Goal: Task Accomplishment & Management: Use online tool/utility

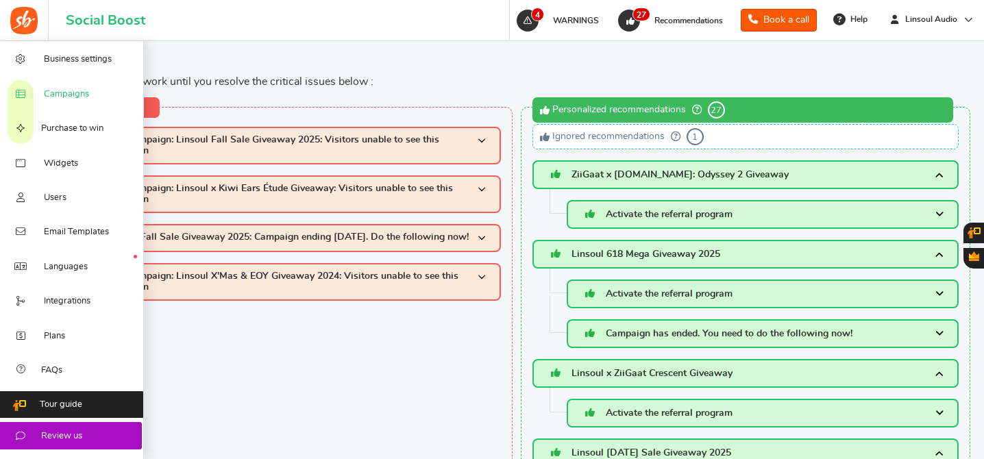
click at [70, 99] on span "Campaigns" at bounding box center [66, 94] width 45 height 12
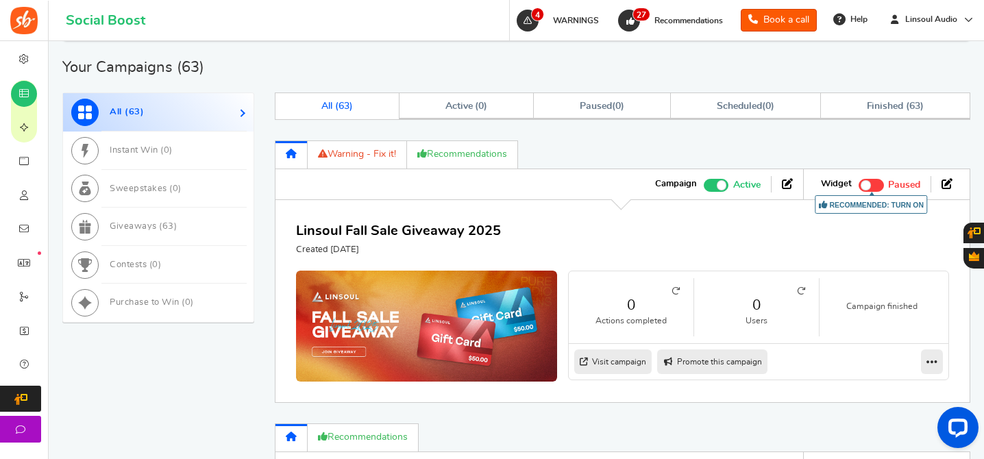
scroll to position [674, 0]
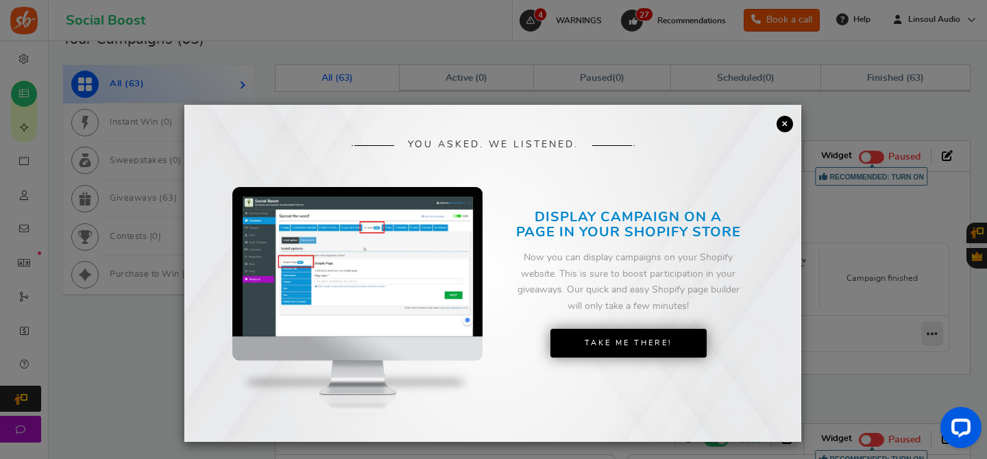
click at [782, 123] on link "×" at bounding box center [784, 124] width 16 height 16
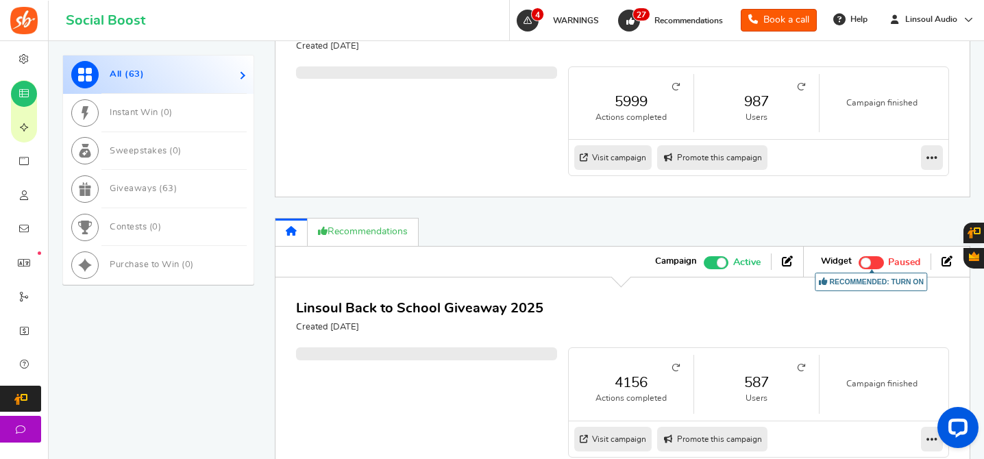
scroll to position [1053, 0]
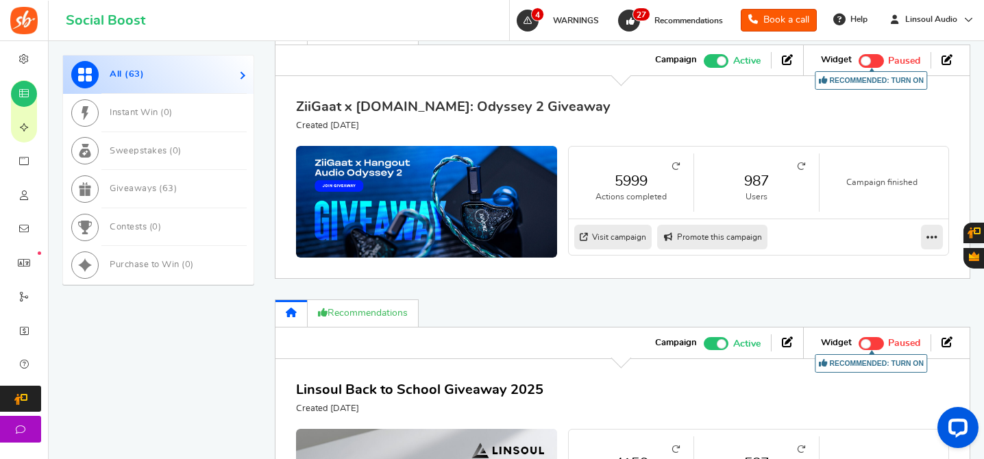
click at [552, 105] on link "ZiiGaat x [DOMAIN_NAME]: Odyssey 2 Giveaway" at bounding box center [453, 107] width 314 height 14
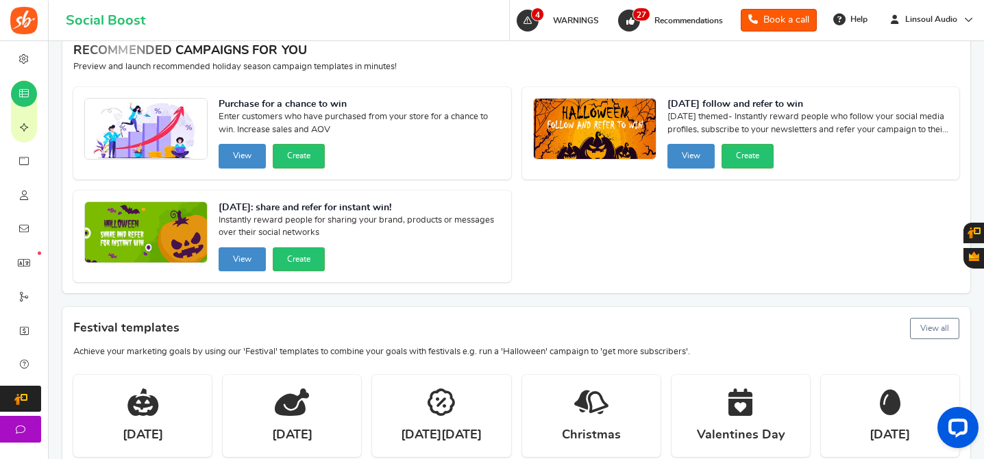
scroll to position [0, 0]
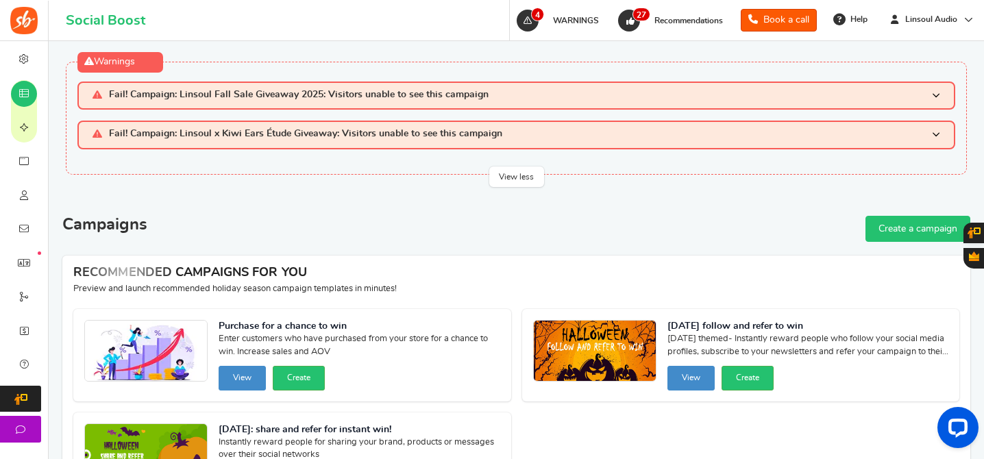
click at [888, 225] on link "Create a campaign" at bounding box center [917, 229] width 105 height 26
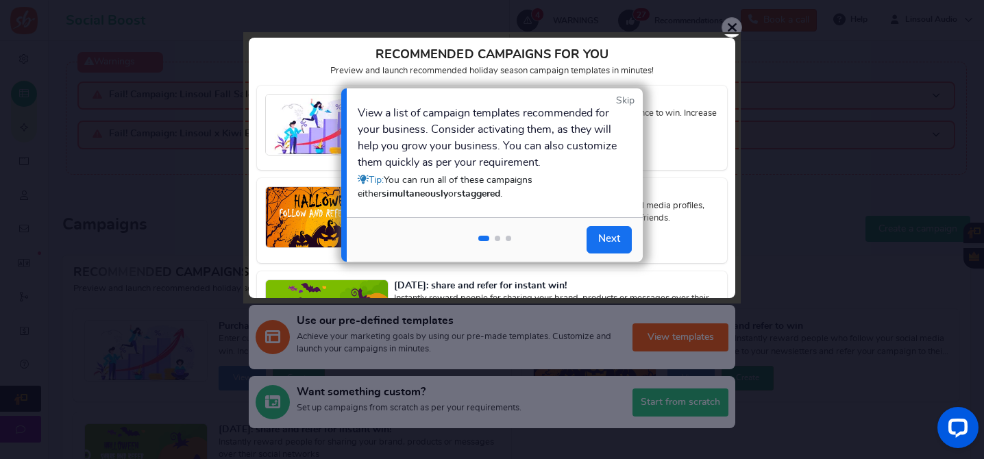
click at [621, 97] on link "Skip" at bounding box center [625, 101] width 18 height 14
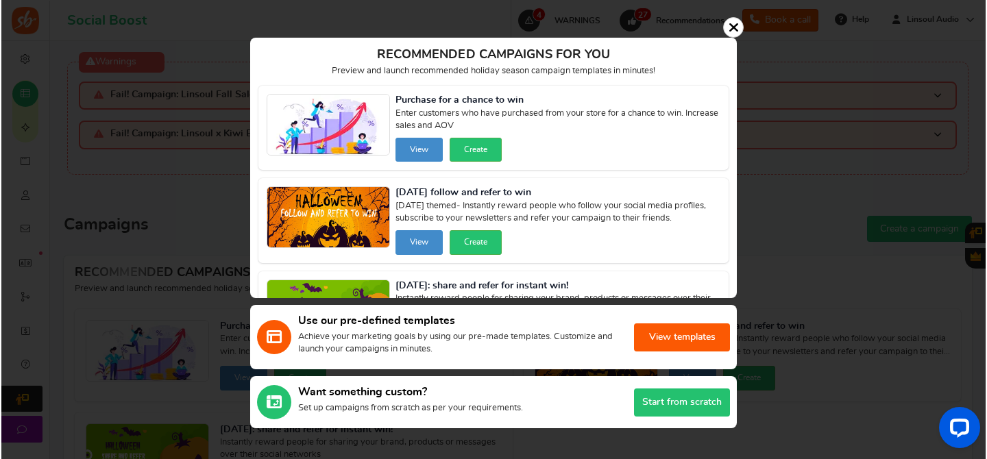
scroll to position [65, 0]
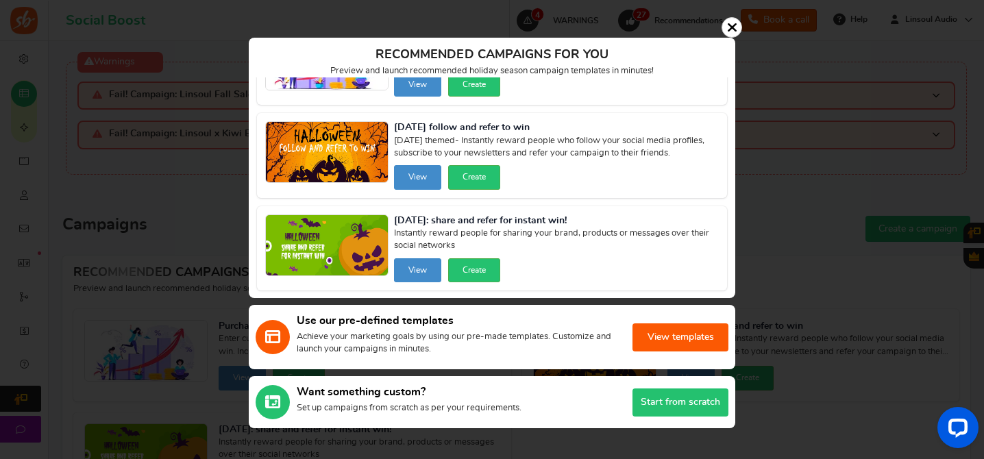
click at [671, 401] on button "Start from scratch" at bounding box center [680, 402] width 96 height 28
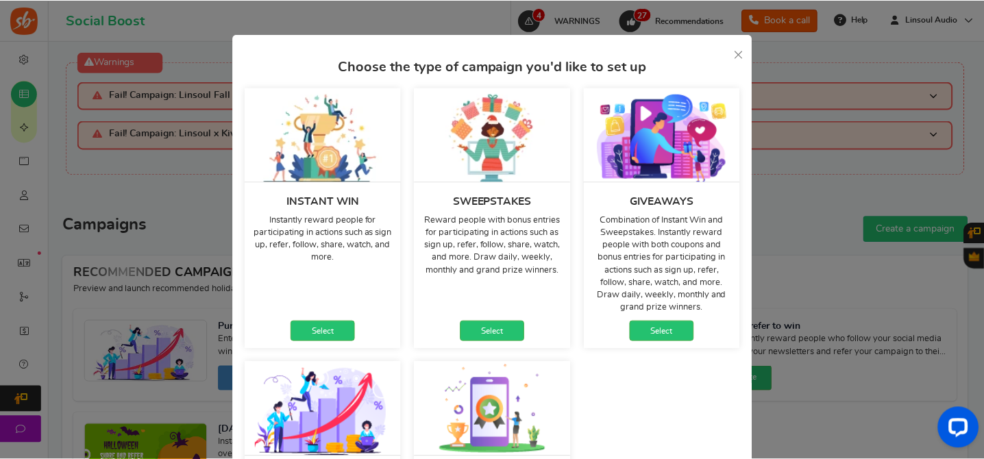
scroll to position [13, 0]
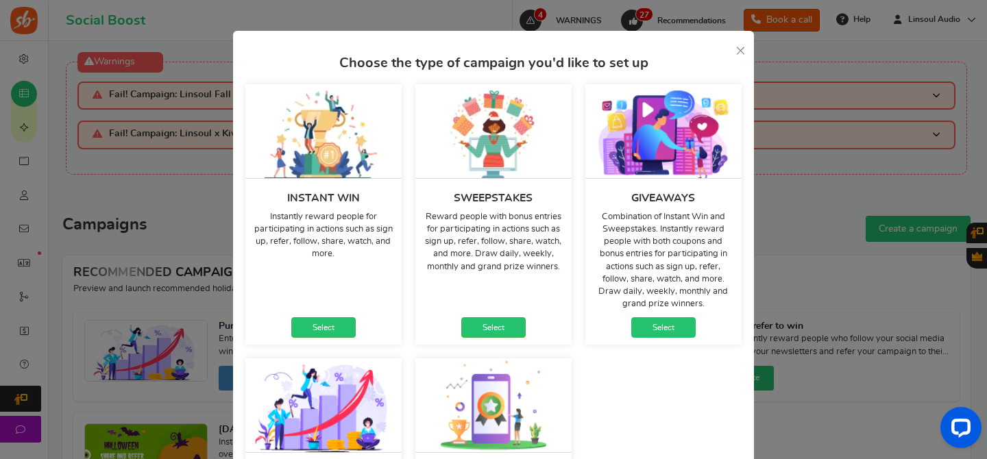
click at [667, 324] on link "Select" at bounding box center [663, 327] width 64 height 21
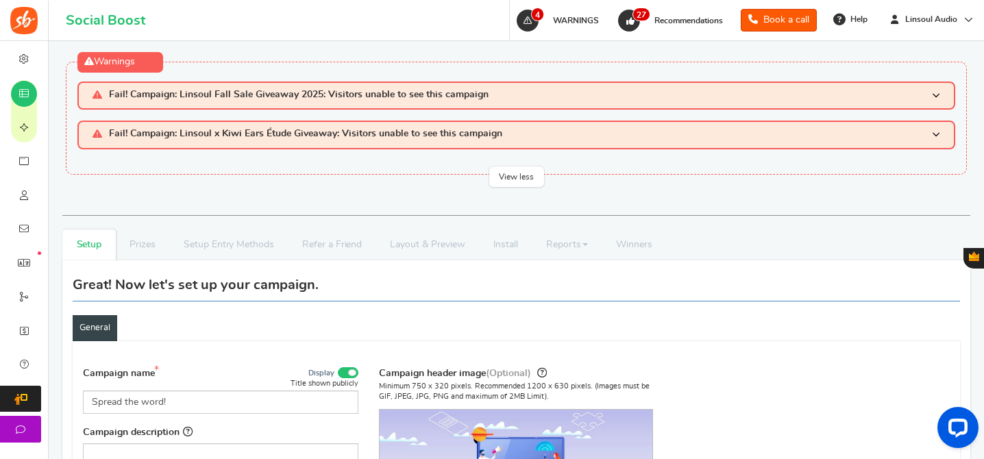
scroll to position [231, 0]
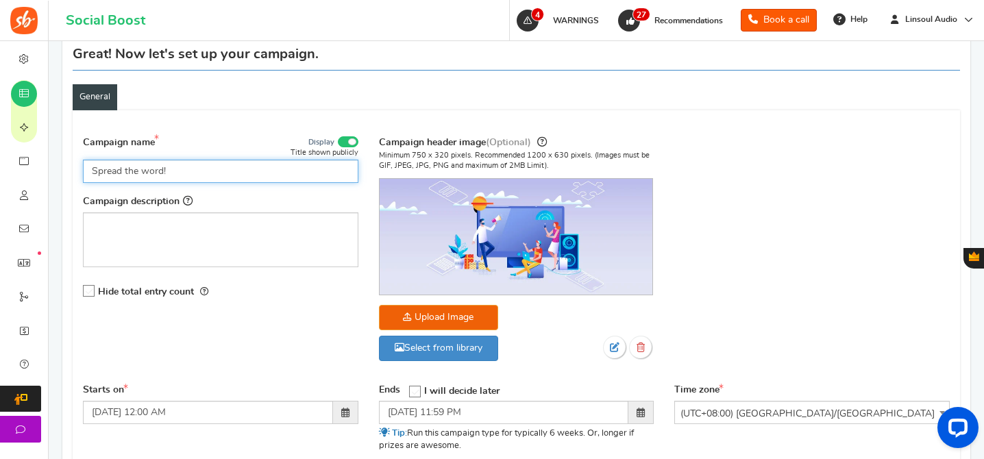
click at [263, 177] on input "Spread the word!" at bounding box center [220, 171] width 275 height 23
paste input "ZiiGaat x [DOMAIN_NAME]: Odyssey 2 Giveaway"
drag, startPoint x: 132, startPoint y: 170, endPoint x: 248, endPoint y: 170, distance: 115.8
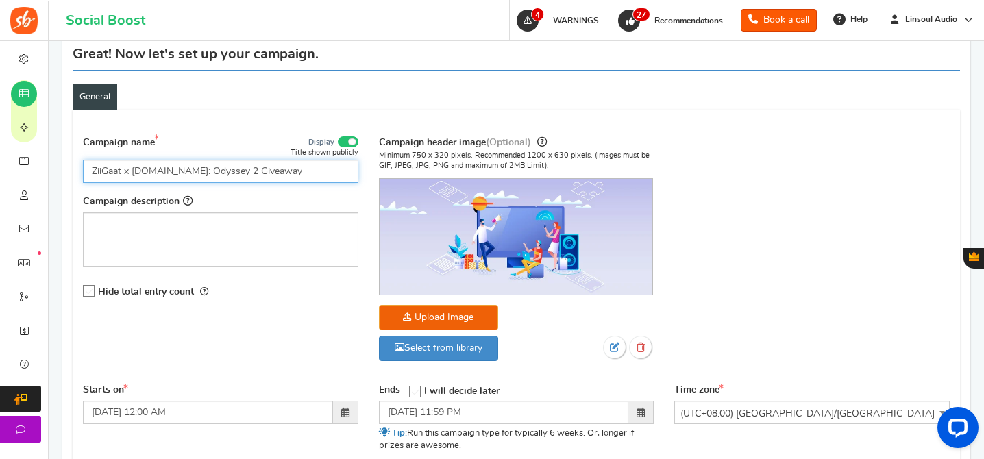
click at [248, 170] on input "ZiiGaat x [DOMAIN_NAME]: Odyssey 2 Giveaway" at bounding box center [220, 171] width 275 height 23
type input "Linsoul x ZiiGaat Horizon Giveaway"
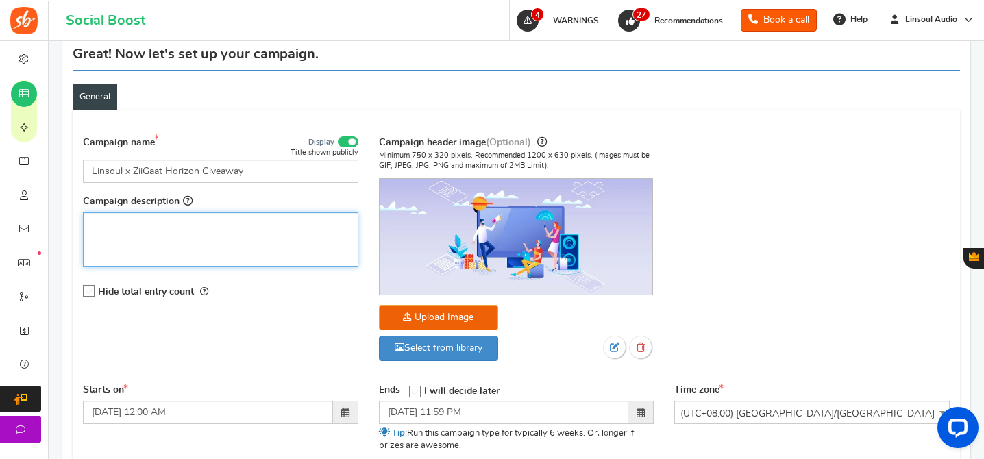
click at [295, 226] on p "Rich Text Editor, competition_desc" at bounding box center [221, 224] width 258 height 14
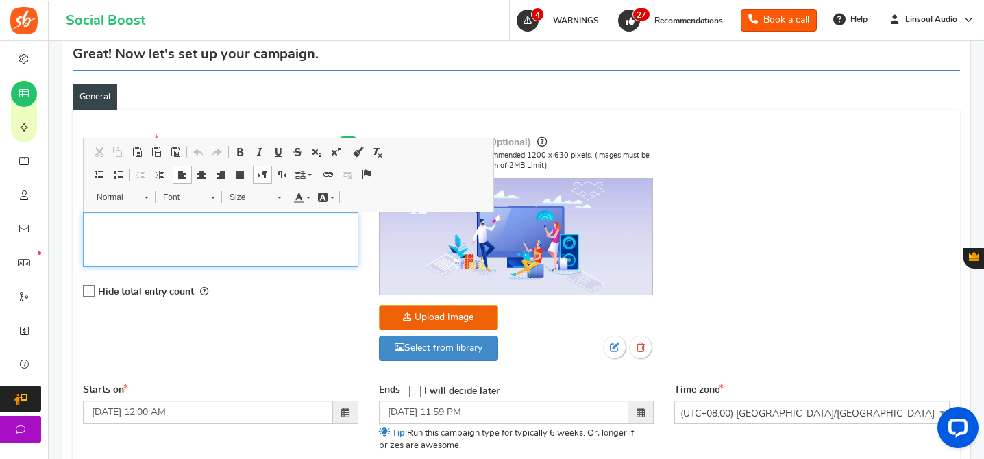
click at [195, 235] on div "Rich Text Editor, competition_desc" at bounding box center [220, 239] width 275 height 55
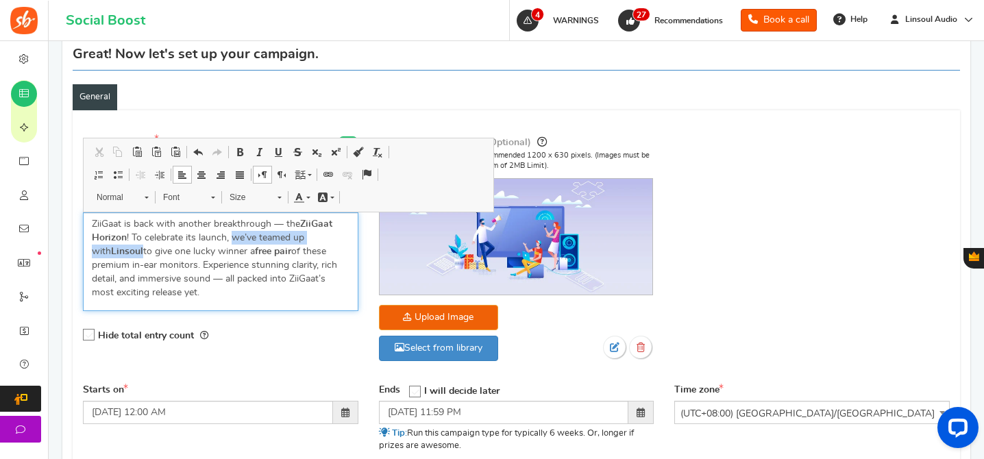
drag, startPoint x: 232, startPoint y: 240, endPoint x: 123, endPoint y: 255, distance: 110.0
click at [123, 255] on p "ZiiGaat is back with another breakthrough — the ZiiGaat Horizon ! To celebrate …" at bounding box center [221, 258] width 258 height 82
click at [222, 280] on p "ZiiGaat is back with another breakthrough — the ZiiGaat Horizon ! To celebrate …" at bounding box center [221, 258] width 258 height 82
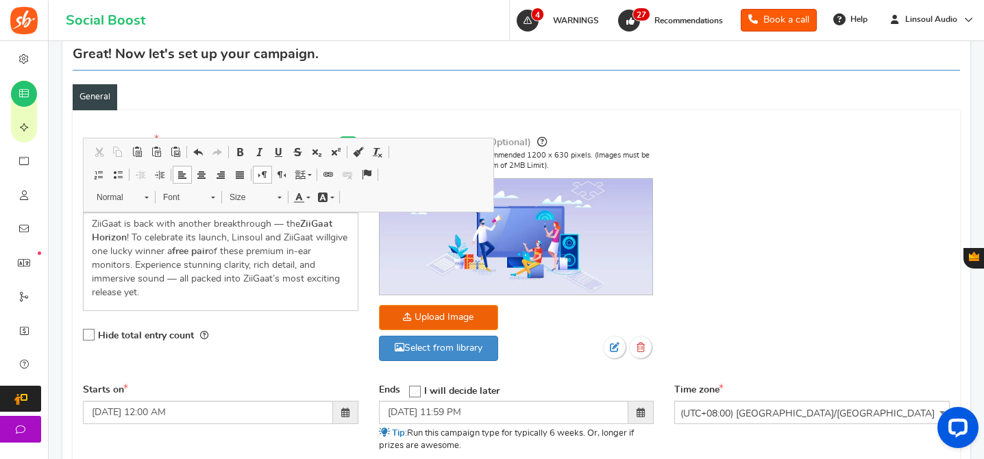
click at [779, 192] on div "Campaign name Display Title shown publicly Linsoul x ZiiGaat Horizon Giveaway T…" at bounding box center [516, 255] width 887 height 256
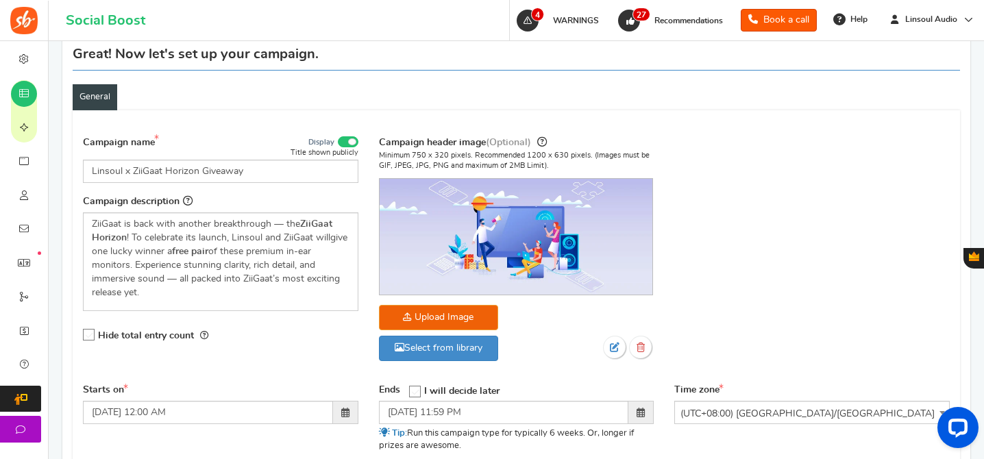
scroll to position [305, 0]
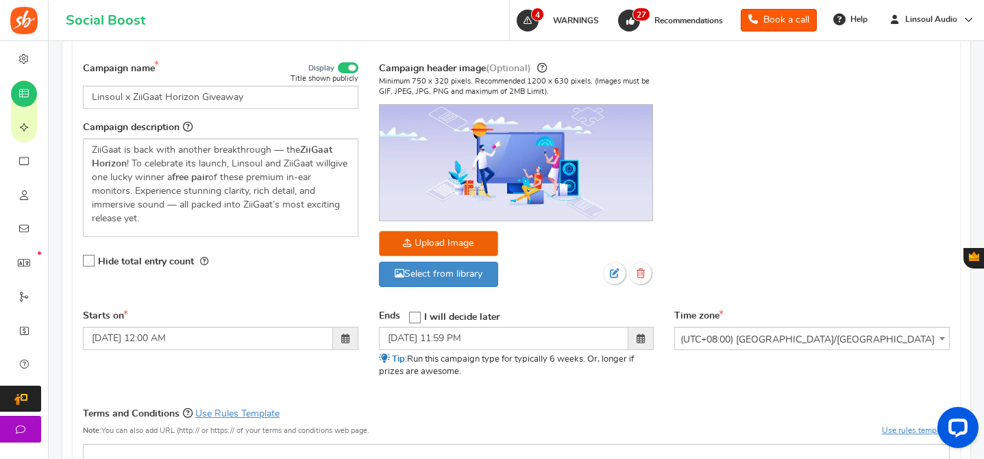
click at [86, 266] on icon at bounding box center [90, 262] width 12 height 12
click at [84, 266] on input "Hide total entry count" at bounding box center [84, 261] width 0 height 9
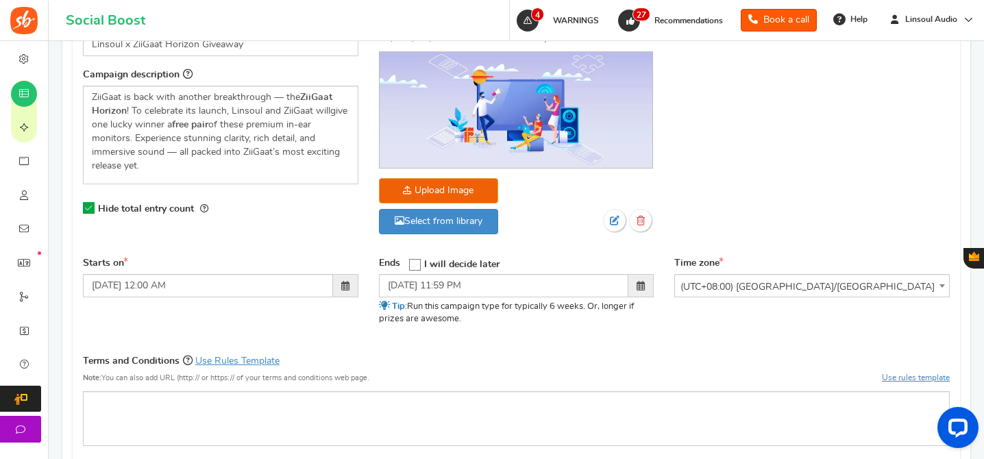
scroll to position [410, 0]
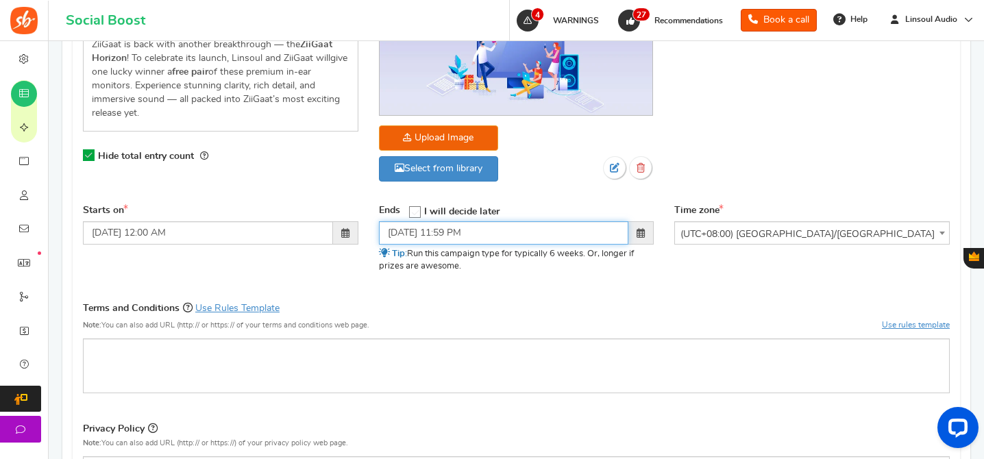
click at [456, 236] on input "[DATE] 11:59 PM" at bounding box center [504, 232] width 250 height 23
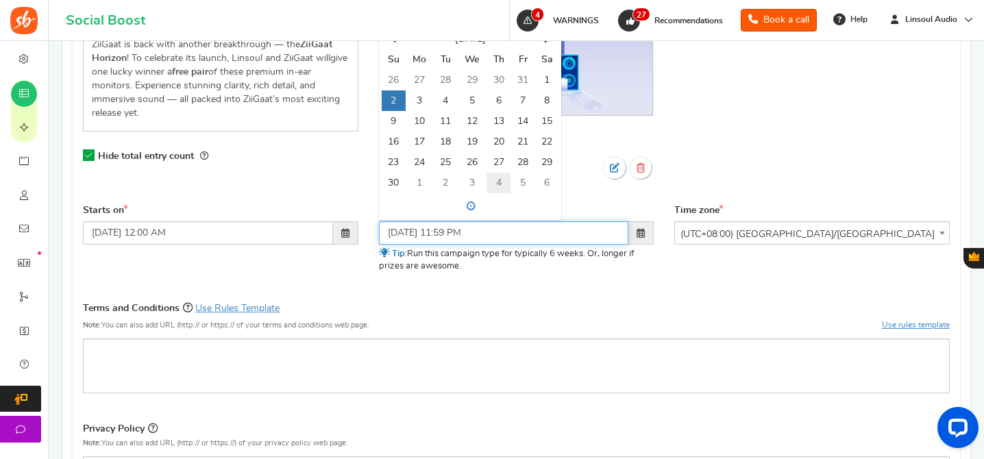
scroll to position [361, 0]
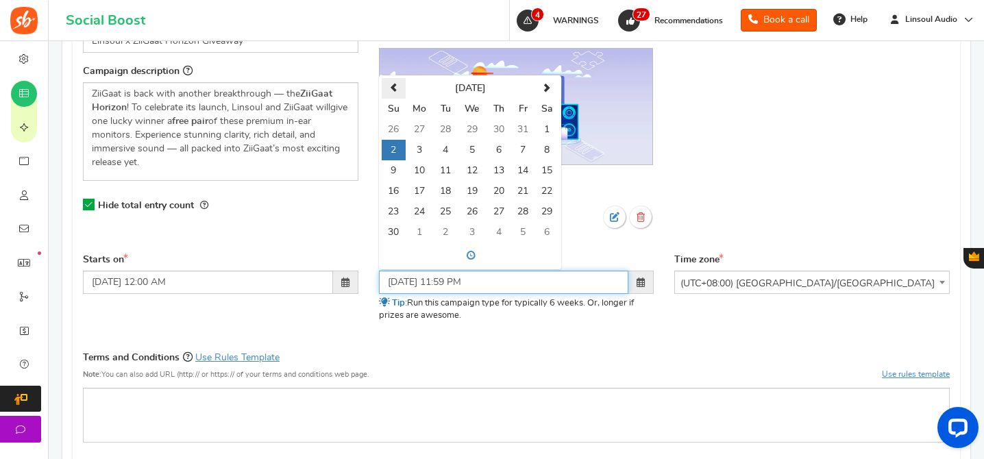
click at [393, 86] on span at bounding box center [393, 88] width 9 height 9
click at [398, 147] on td "5" at bounding box center [394, 150] width 24 height 21
type input "[DATE] 11:59 PM"
click at [678, 342] on div "Campaign name Display Title shown publicly Linsoul x ZiiGaat Horizon Giveaway T…" at bounding box center [516, 304] width 867 height 615
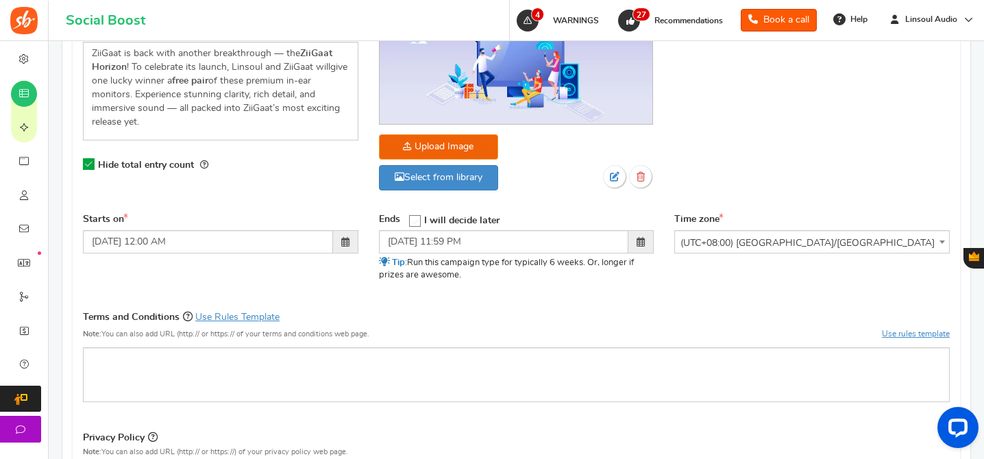
scroll to position [415, 0]
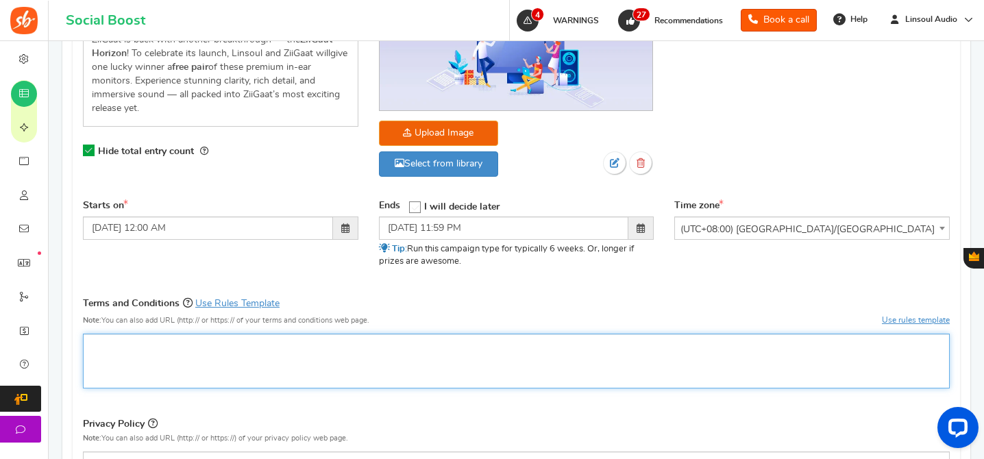
click at [231, 351] on p "Rich Text Editor, competition_terms" at bounding box center [516, 345] width 849 height 14
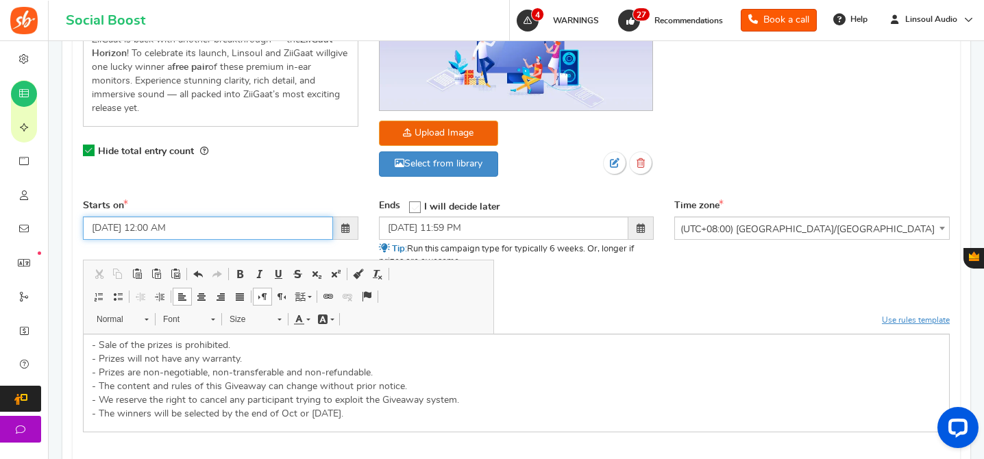
click at [150, 227] on input "[DATE] 12:00 AM" at bounding box center [208, 227] width 250 height 23
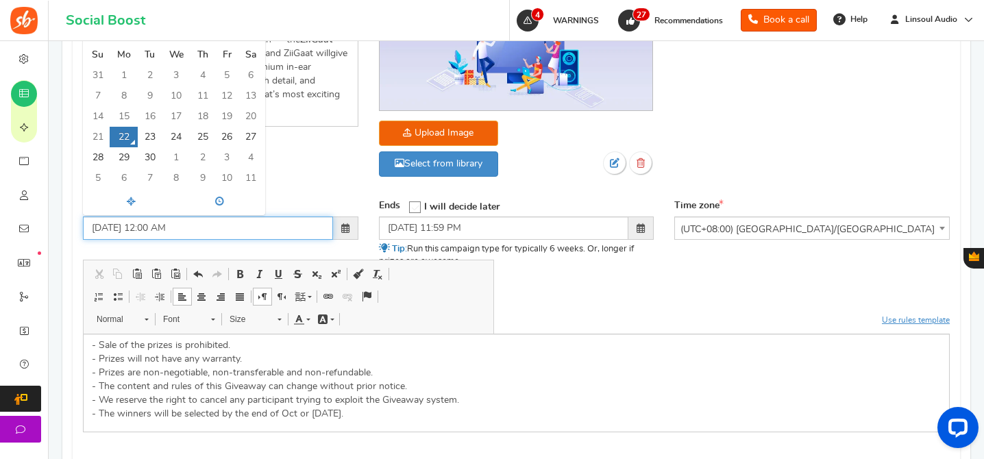
click at [150, 227] on input "[DATE] 12:00 AM" at bounding box center [208, 227] width 250 height 23
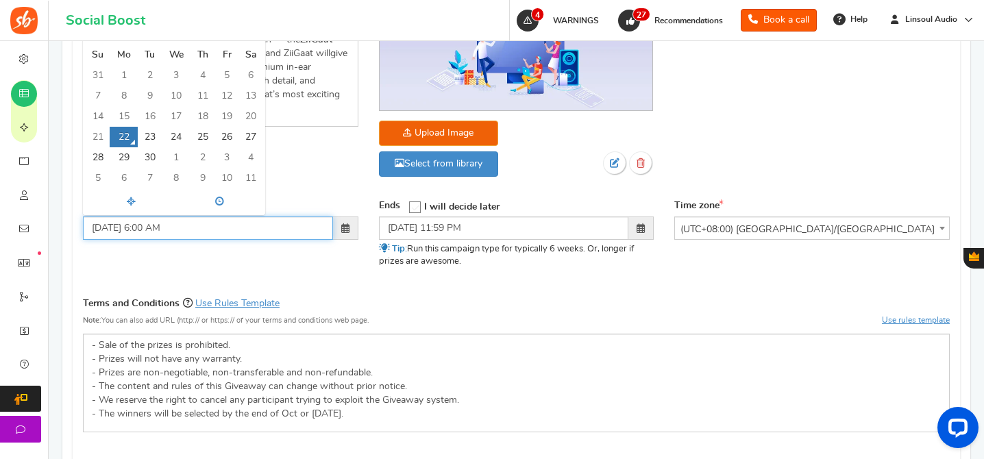
click at [175, 230] on input "[DATE] 6:00 AM" at bounding box center [208, 227] width 250 height 23
click at [216, 260] on div "Starts on [DATE] 6:00 p [DATE] Su Mo Tu We Th Fr Sa 31 1 2 3 4 5 6 7 8 9 10 11 …" at bounding box center [516, 242] width 887 height 86
type input "[DATE] 06:00 PM"
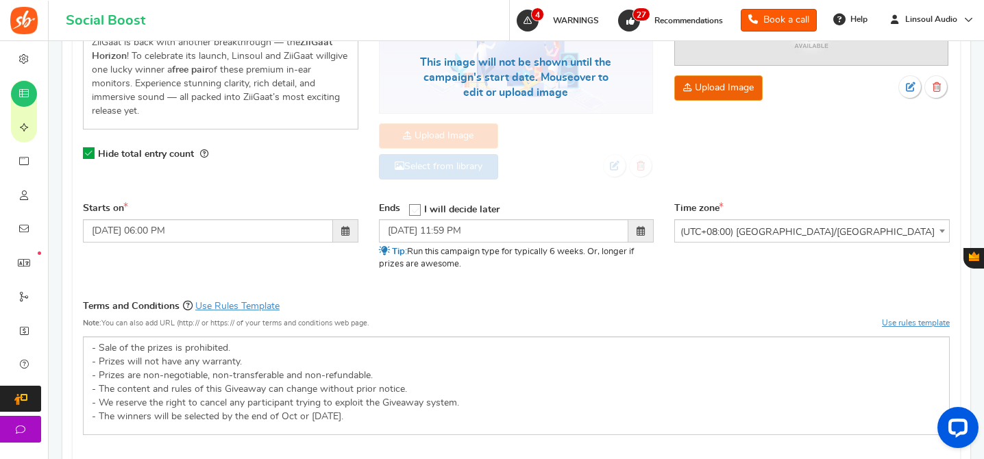
scroll to position [570, 0]
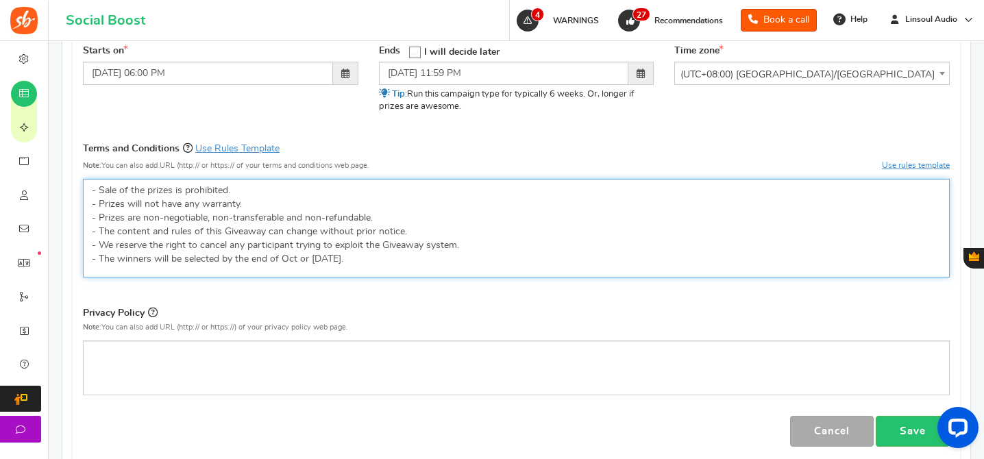
click at [292, 260] on p "- Sale of the prizes is prohibited. - Prizes will not have any warranty. - Priz…" at bounding box center [516, 225] width 849 height 82
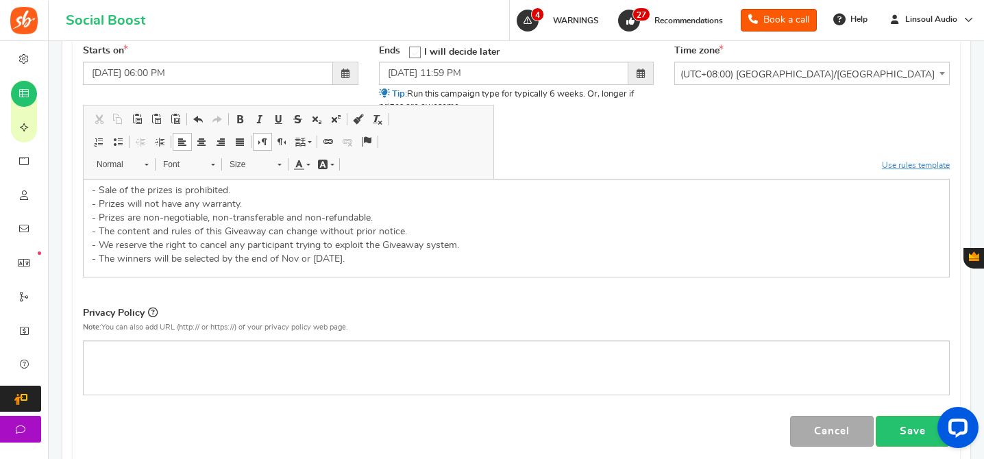
click at [444, 312] on p "Privacy Policy" at bounding box center [516, 314] width 867 height 19
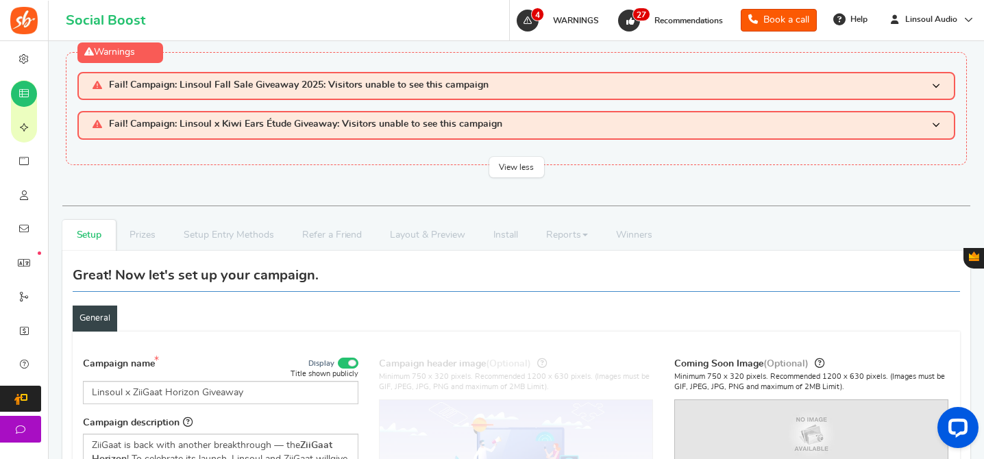
scroll to position [272, 0]
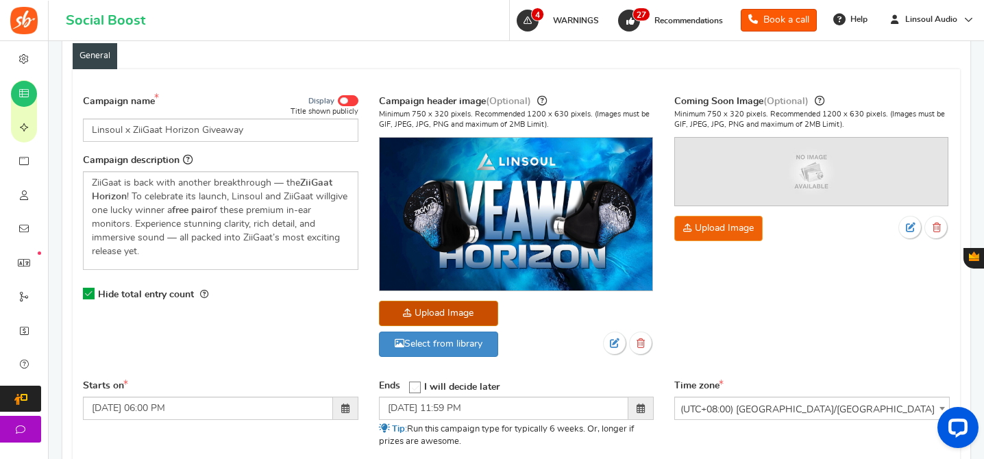
click at [347, 97] on span at bounding box center [348, 100] width 21 height 11
click at [0, 0] on input "Display" at bounding box center [0, 0] width 0 height 0
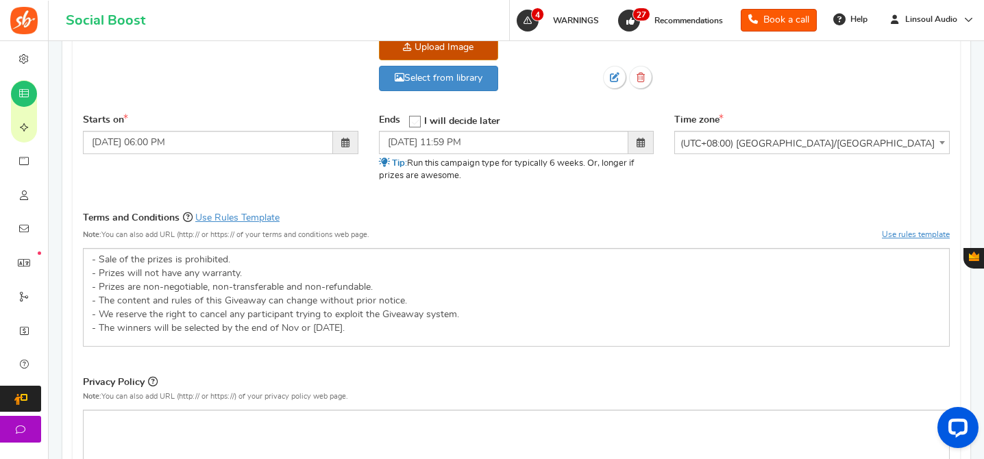
scroll to position [770, 0]
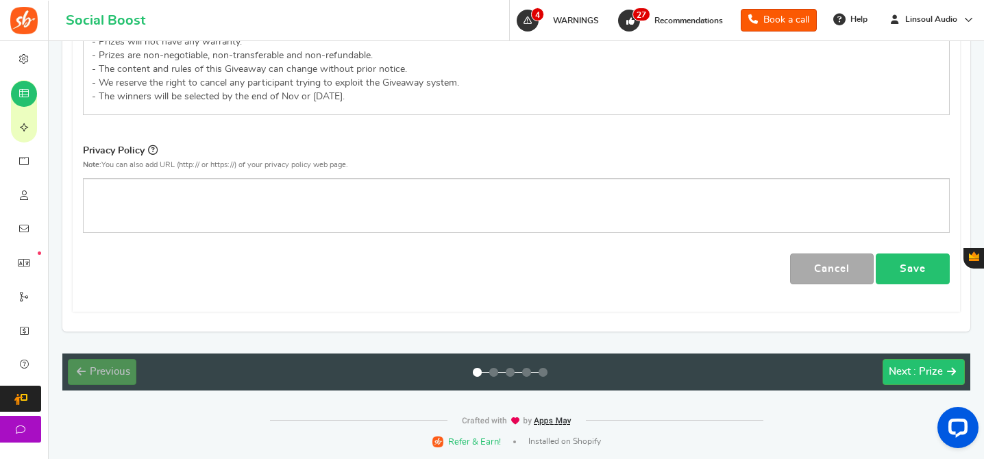
click at [920, 272] on link "Save" at bounding box center [913, 268] width 74 height 31
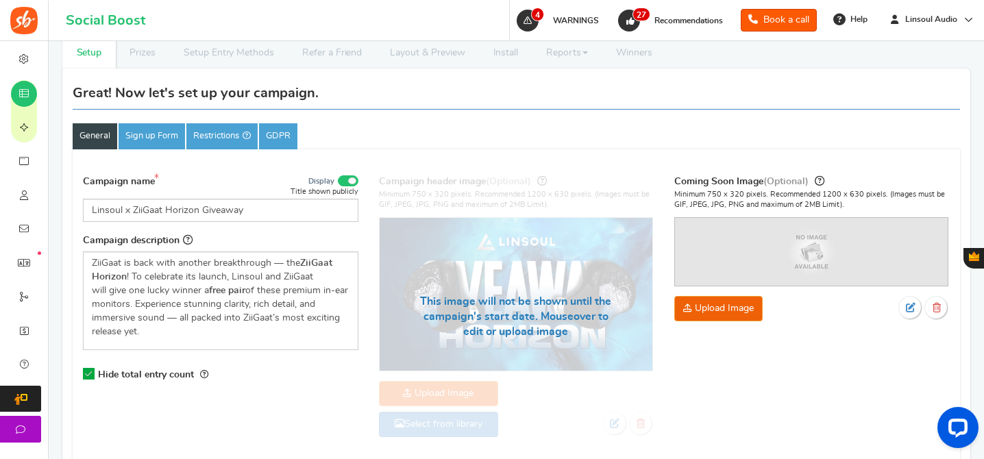
scroll to position [208, 0]
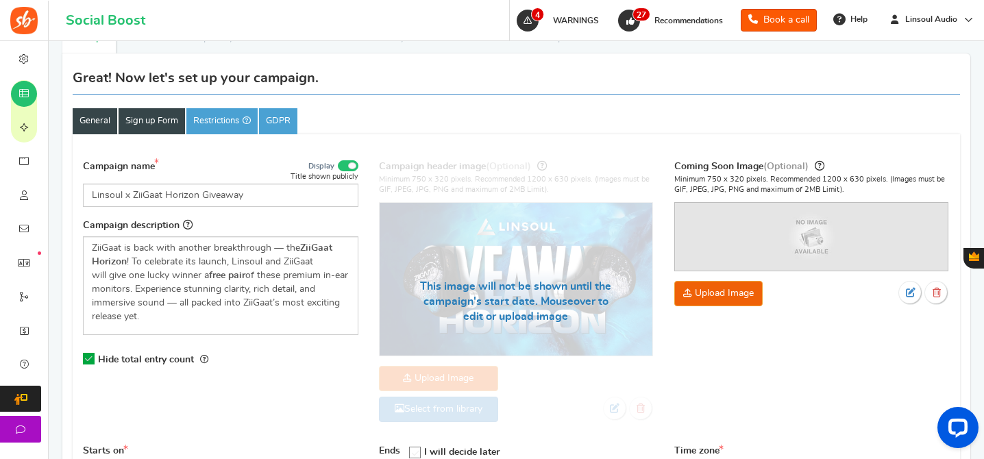
click at [135, 132] on link "Sign up Form" at bounding box center [152, 121] width 66 height 26
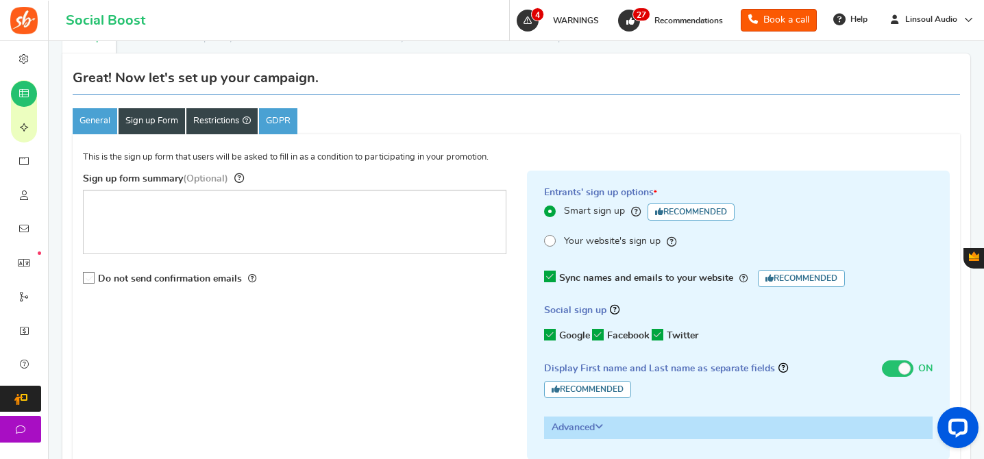
click at [210, 124] on link "Restrictions" at bounding box center [221, 121] width 71 height 26
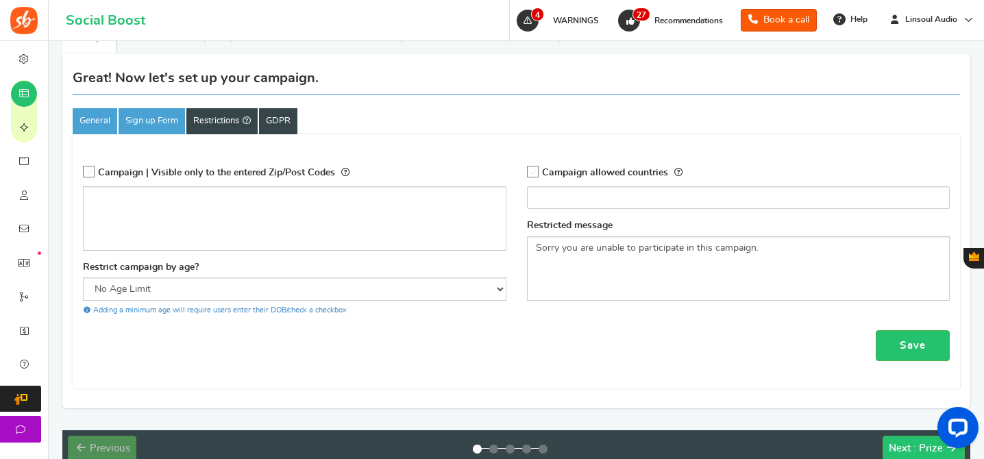
click at [267, 124] on link "GDPR" at bounding box center [278, 121] width 38 height 26
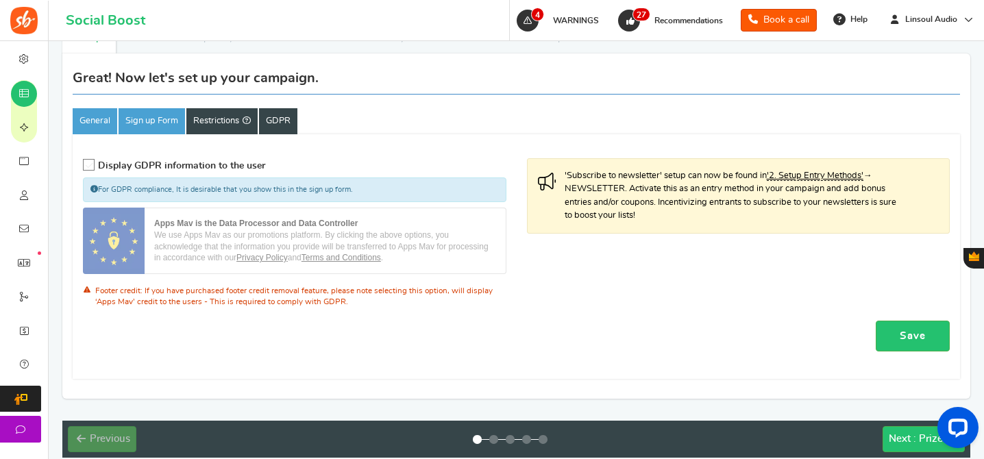
click at [205, 116] on link "Restrictions" at bounding box center [221, 121] width 71 height 26
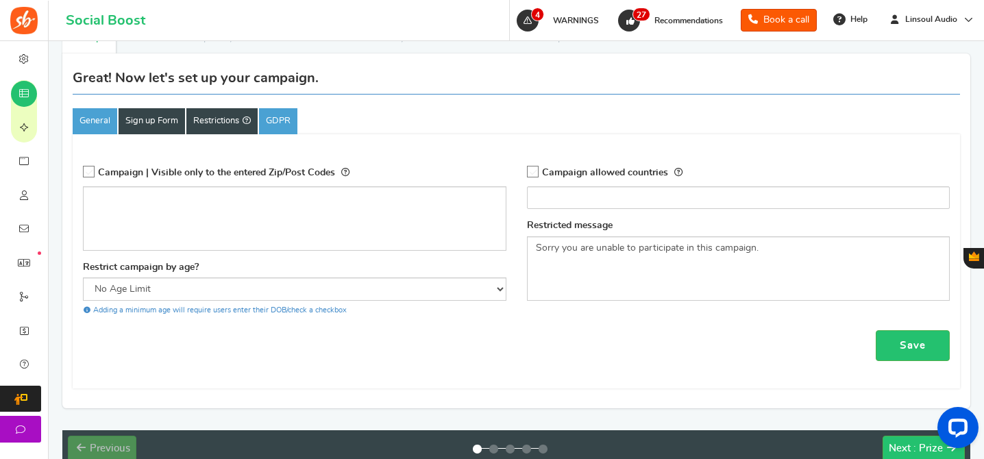
click at [156, 116] on link "Sign up Form" at bounding box center [152, 121] width 66 height 26
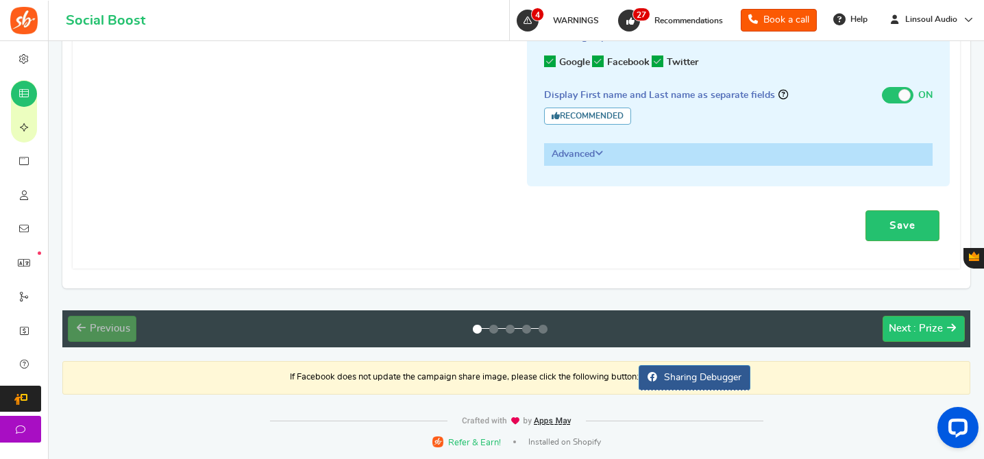
scroll to position [360, 0]
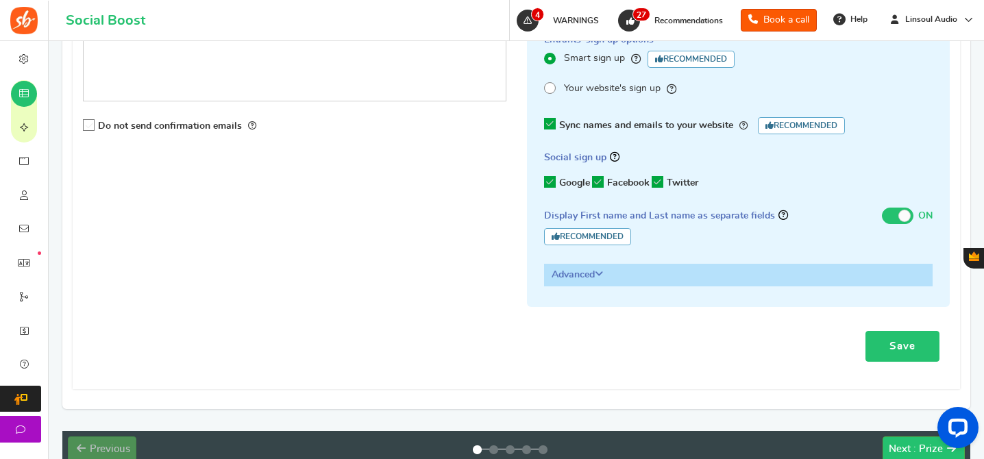
click at [895, 341] on link "Save" at bounding box center [902, 346] width 74 height 31
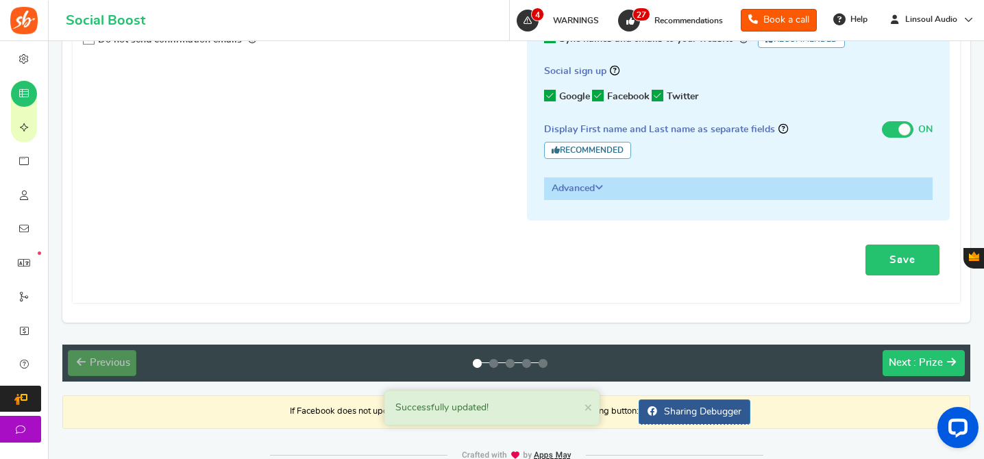
scroll to position [481, 0]
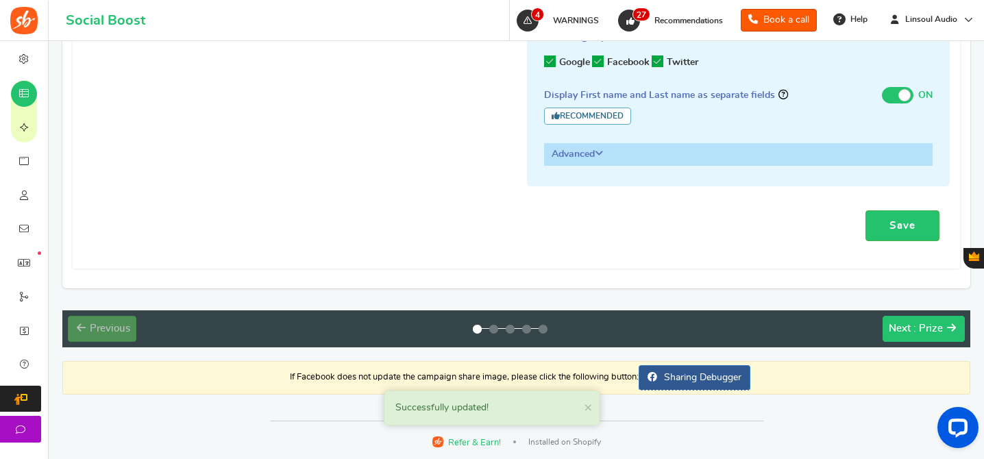
click at [926, 317] on button "Next : Prize" at bounding box center [923, 329] width 82 height 26
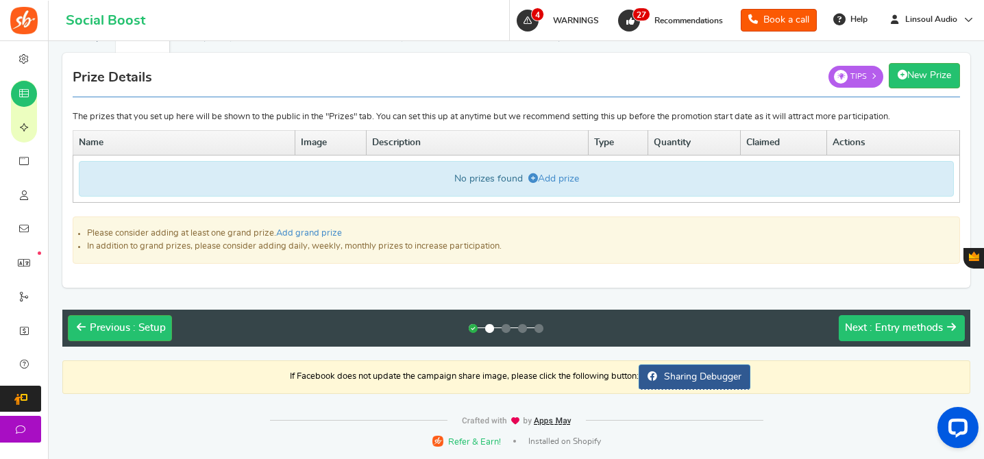
scroll to position [208, 0]
click at [928, 81] on link "New Prize" at bounding box center [924, 75] width 71 height 25
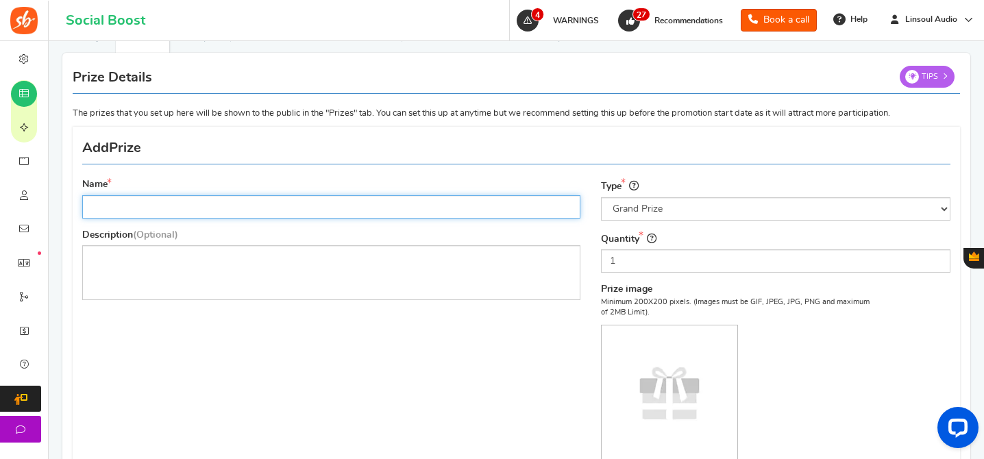
click at [221, 209] on input "Name" at bounding box center [331, 206] width 498 height 23
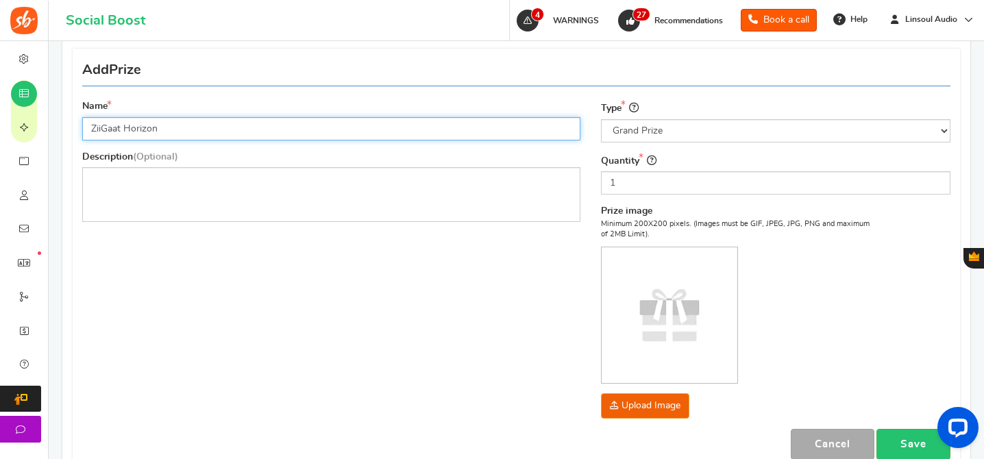
scroll to position [315, 0]
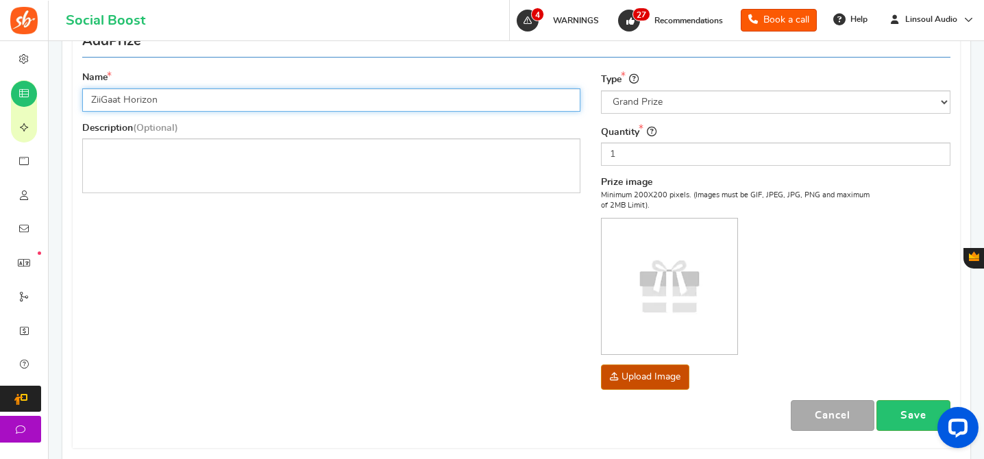
type input "ZiiGaat Horizon"
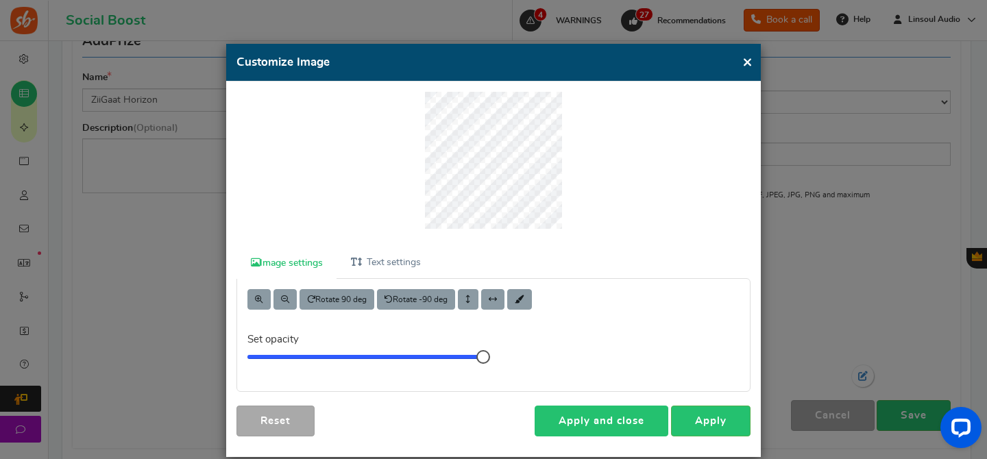
click at [589, 419] on link "Apply and close" at bounding box center [601, 421] width 134 height 31
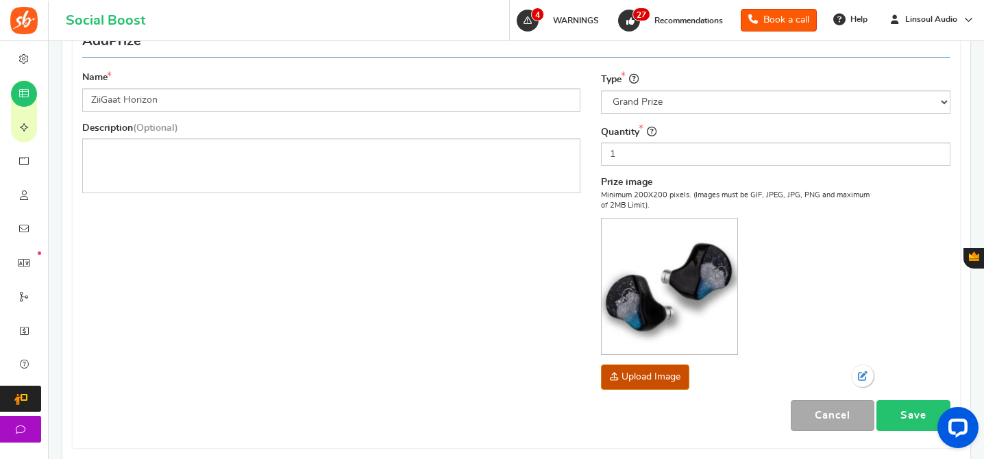
click at [909, 420] on link "Save" at bounding box center [913, 415] width 74 height 31
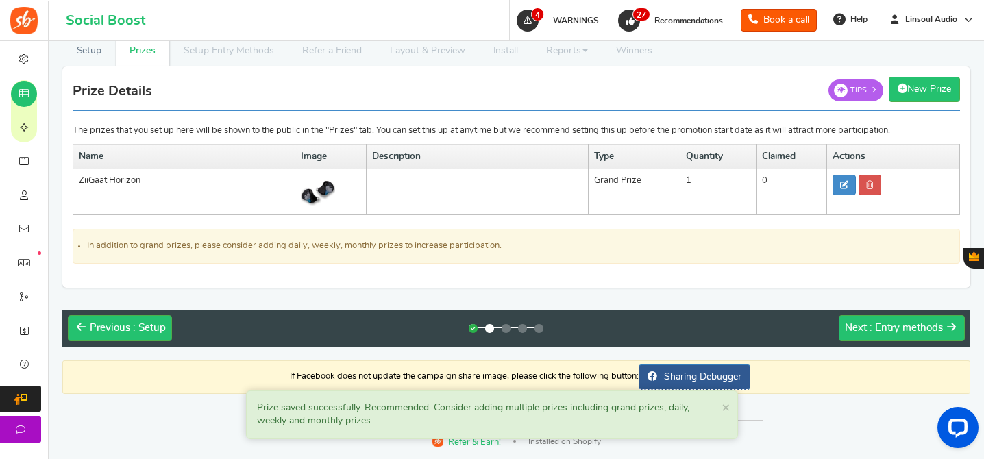
scroll to position [195, 0]
click at [870, 330] on span ": Entry methods" at bounding box center [905, 328] width 73 height 10
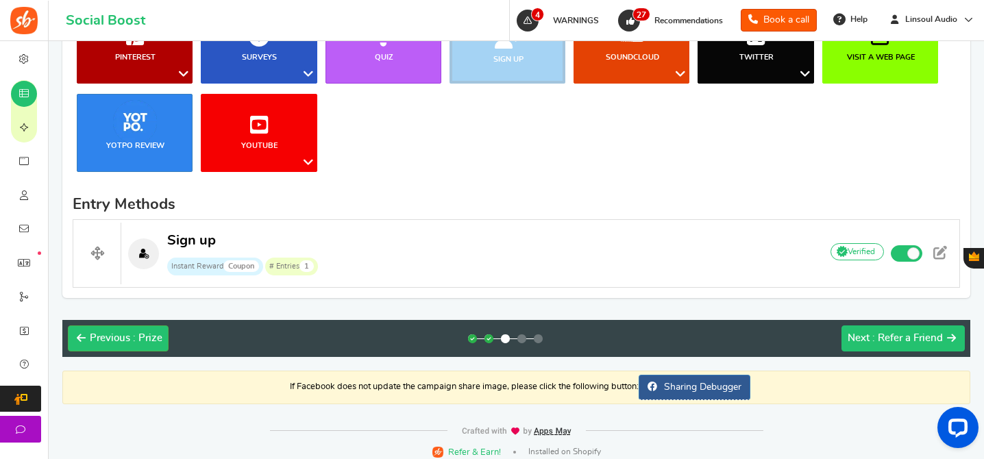
scroll to position [427, 0]
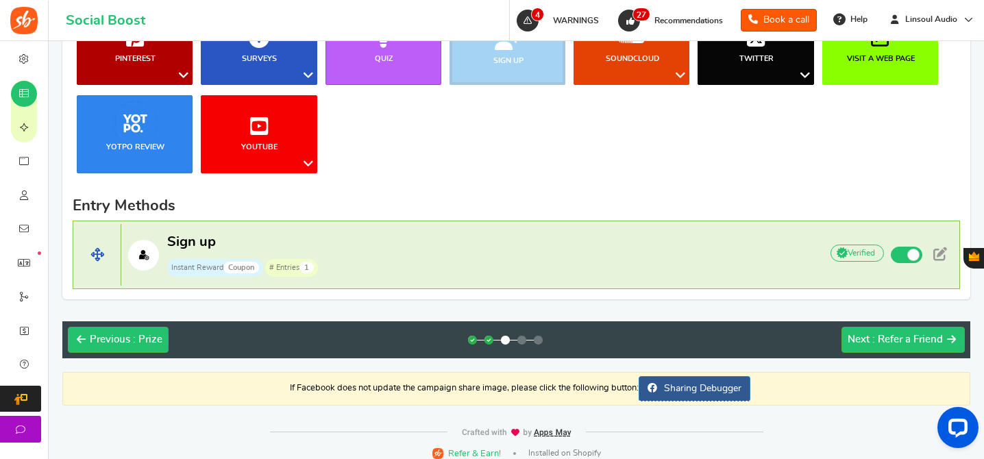
click at [573, 255] on p "Sign up Instant Reward Coupon # Entries 1" at bounding box center [463, 255] width 685 height 44
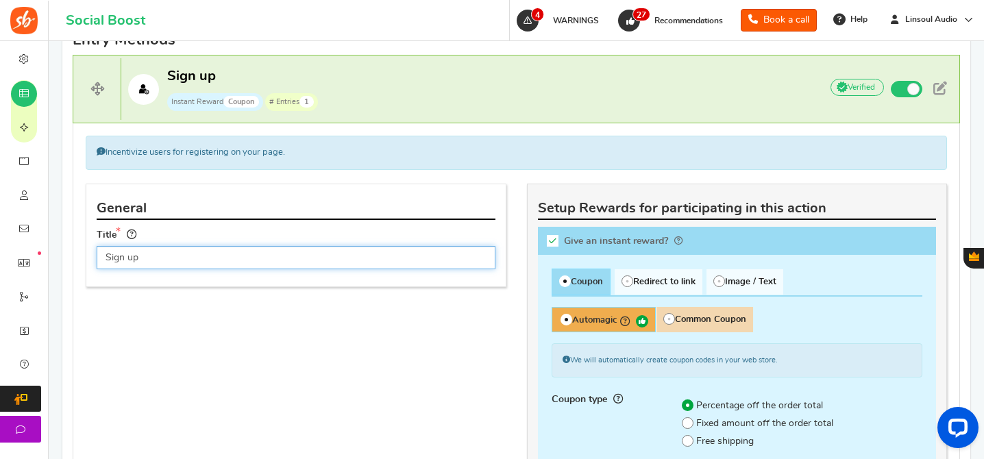
scroll to position [706, 0]
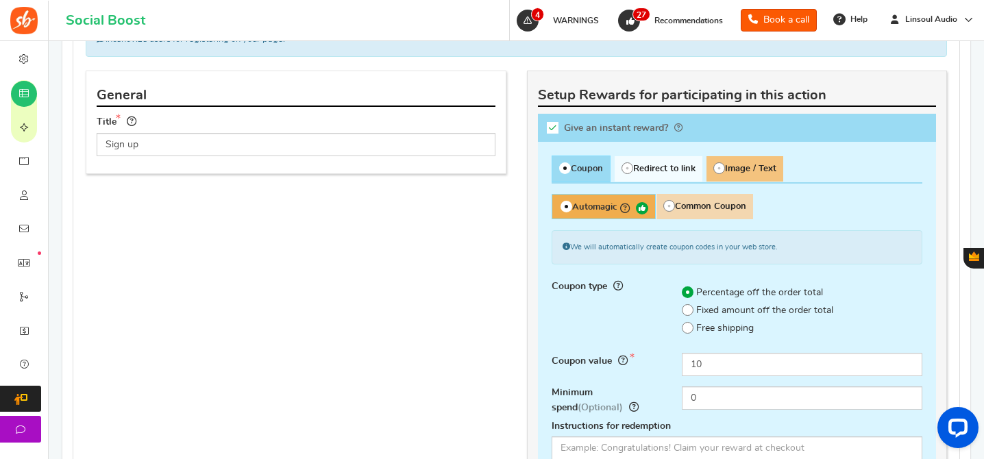
click at [757, 162] on span "Image / Text" at bounding box center [744, 168] width 77 height 25
click at [715, 162] on input "Image / Text" at bounding box center [710, 163] width 9 height 9
radio input "true"
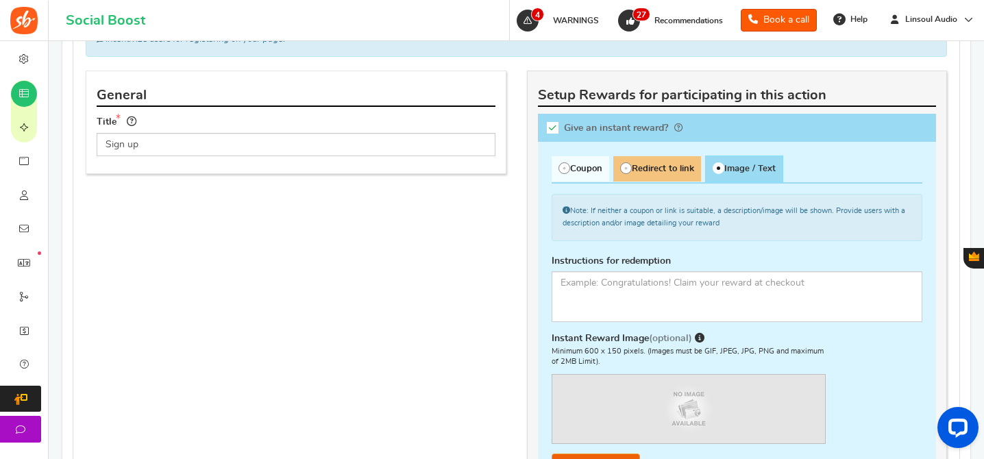
click at [694, 164] on span "Redirect to link" at bounding box center [657, 168] width 88 height 25
click at [622, 164] on input "Redirect to link" at bounding box center [617, 163] width 9 height 9
radio input "true"
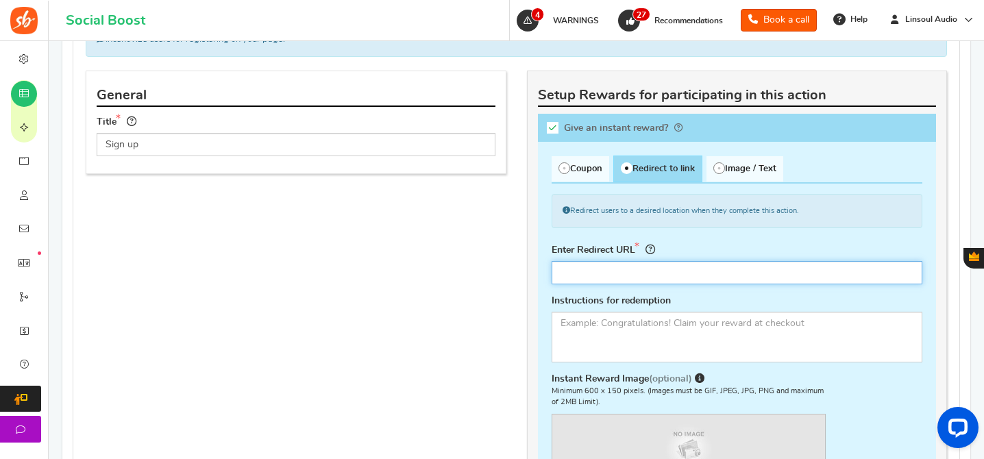
click at [702, 262] on input "text" at bounding box center [737, 272] width 371 height 23
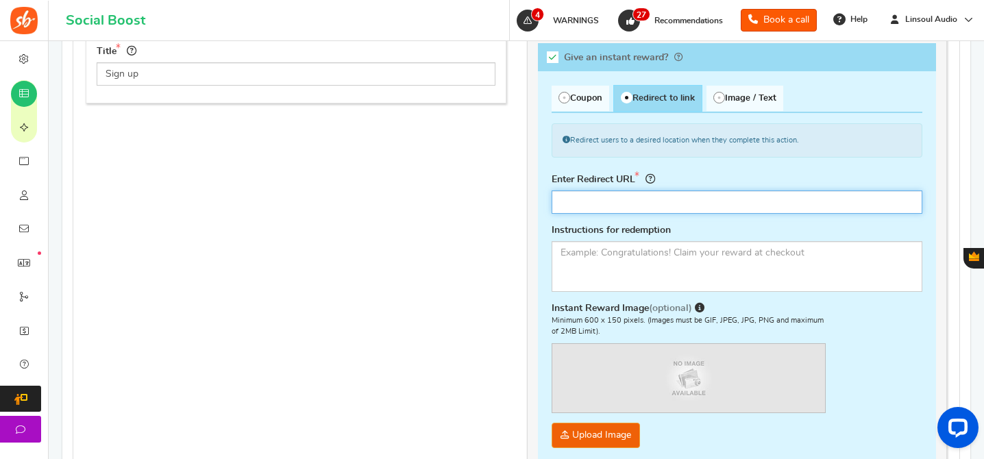
paste input "[URL][DOMAIN_NAME]"
type input "[URL][DOMAIN_NAME]"
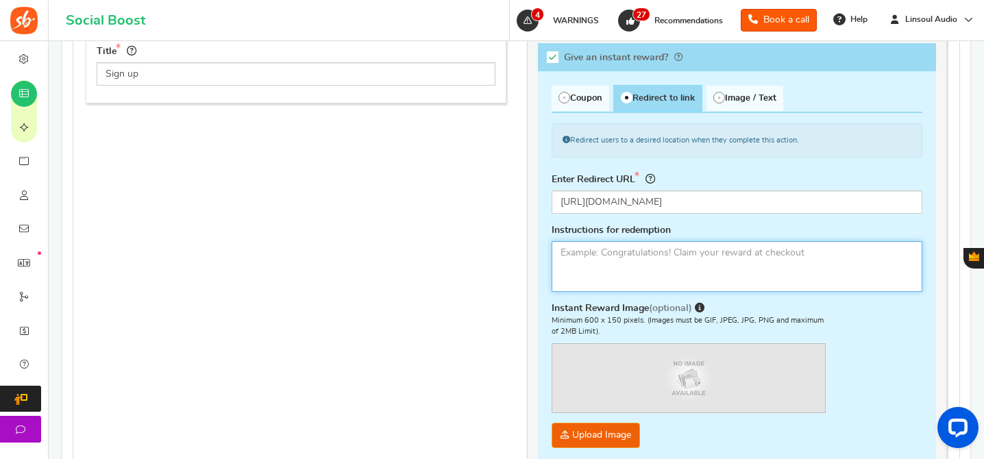
click at [719, 251] on textarea at bounding box center [737, 266] width 371 height 51
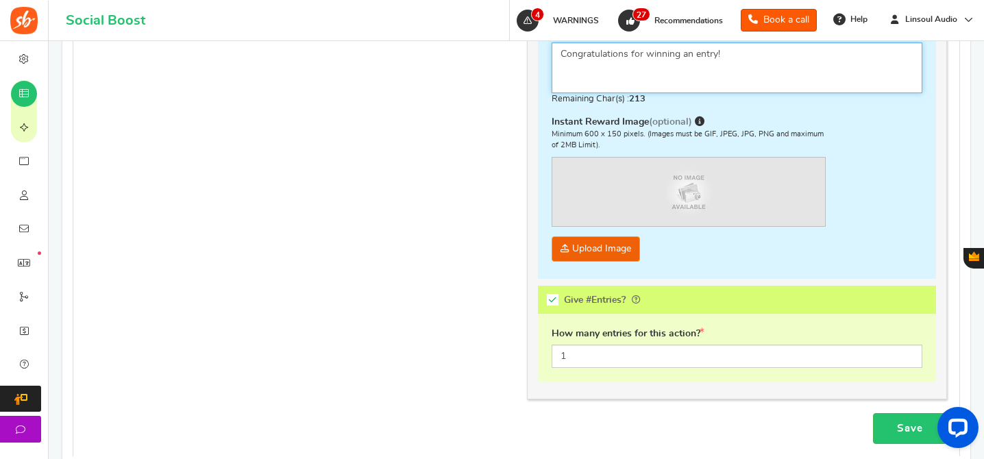
scroll to position [1043, 0]
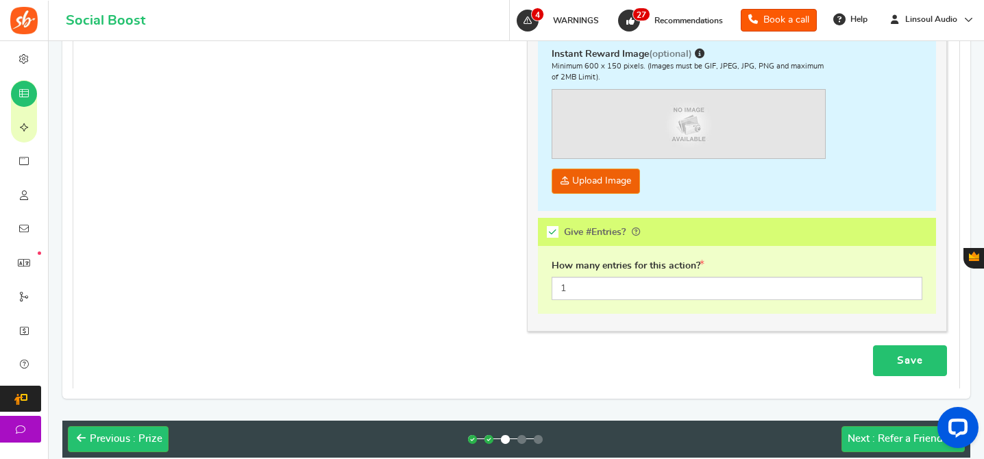
type textarea "Congratulations for winning an entry!"
click at [884, 358] on link "Save" at bounding box center [910, 360] width 74 height 31
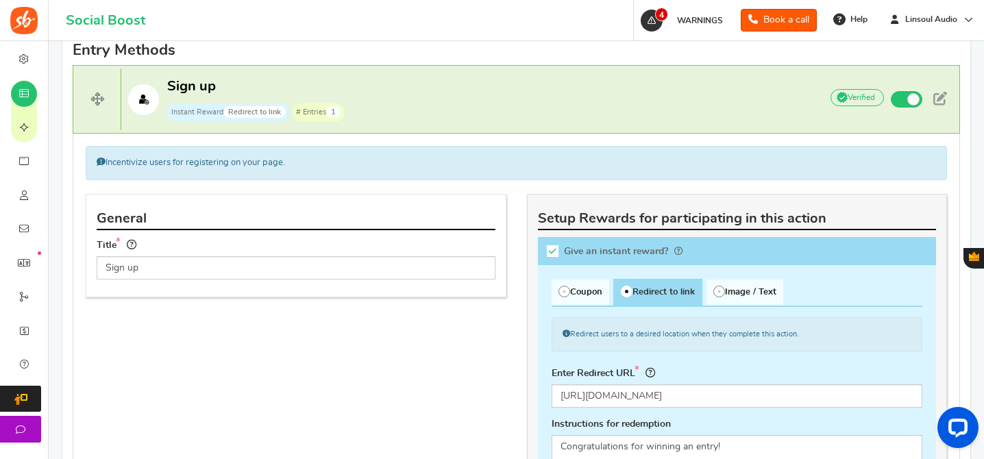
scroll to position [484, 0]
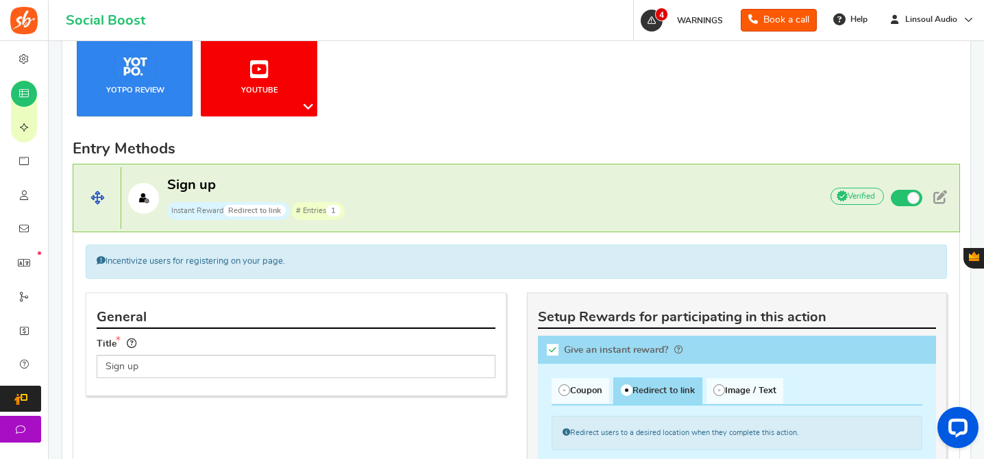
click at [510, 188] on p "Sign up Instant Reward Redirect to link # Entries 1" at bounding box center [463, 198] width 685 height 44
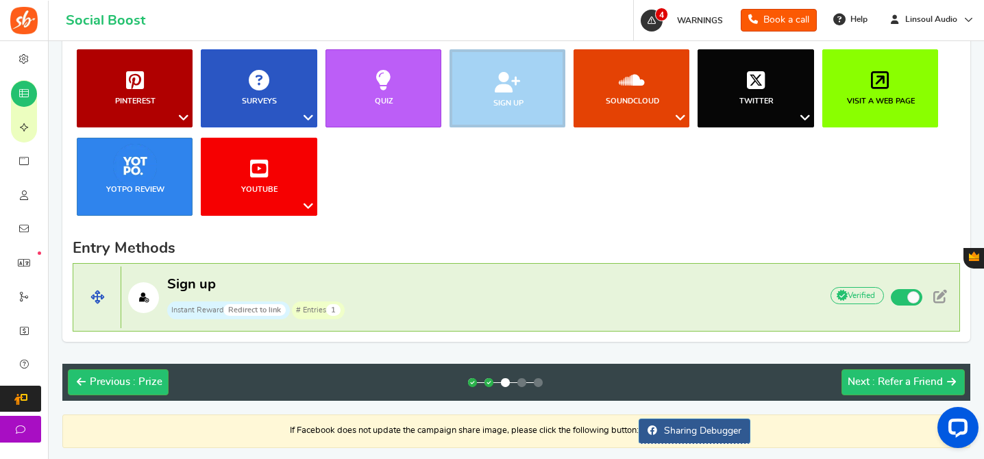
scroll to position [264, 0]
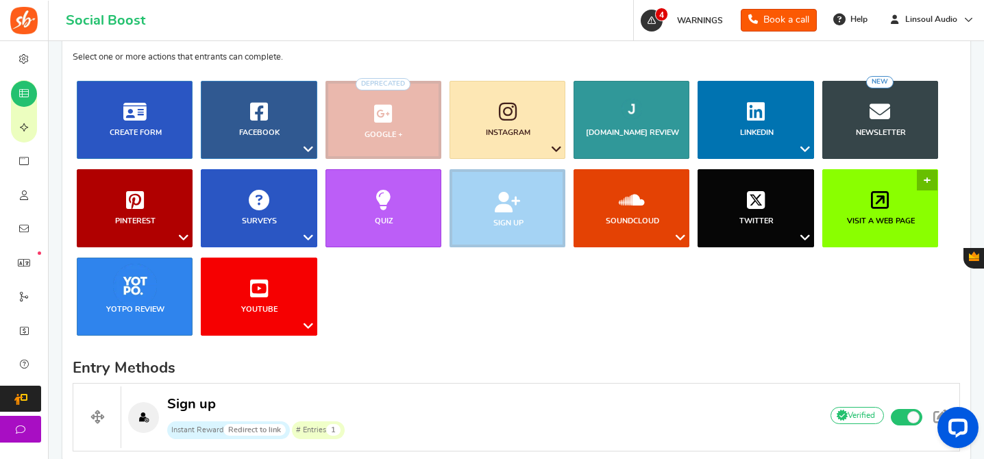
click at [865, 173] on link "Visit a web page" at bounding box center [880, 208] width 116 height 78
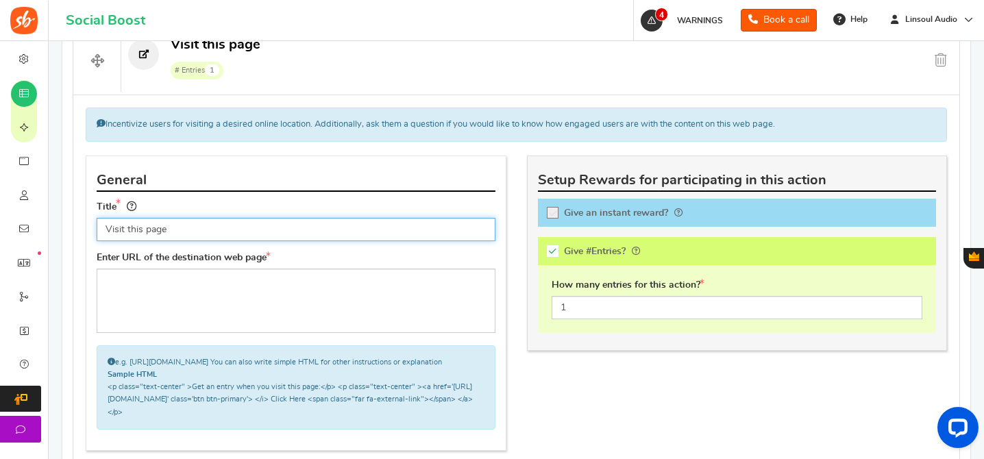
click at [290, 228] on input "Visit this page" at bounding box center [296, 229] width 399 height 23
paste input "Join us on Discord"
type input "Join us on Discord"
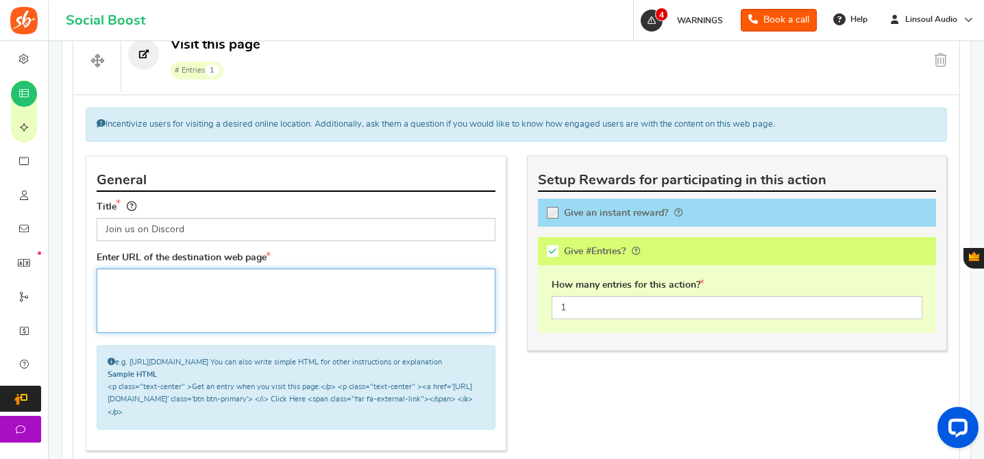
click at [350, 306] on textarea at bounding box center [296, 301] width 399 height 64
paste textarea "[URL][DOMAIN_NAME]"
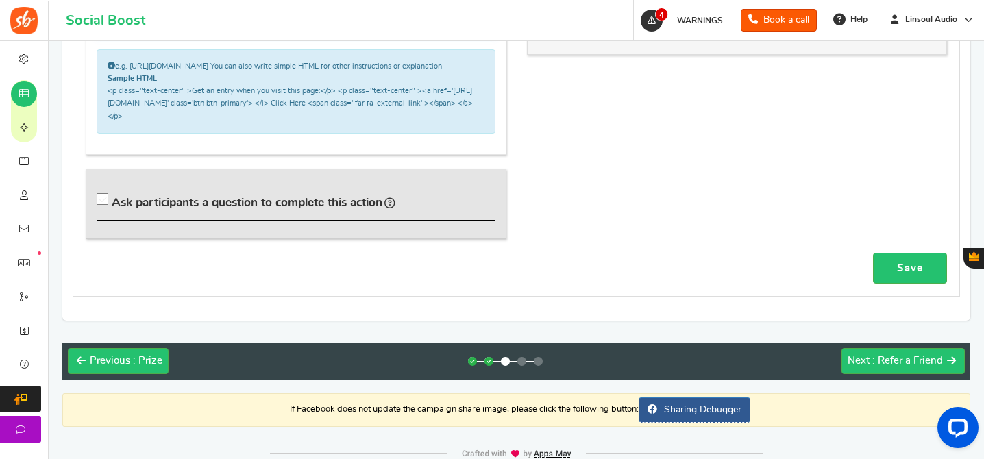
type textarea "[URL][DOMAIN_NAME]"
click at [247, 208] on span "Ask participants a question to complete this action" at bounding box center [247, 203] width 271 height 12
click at [112, 209] on input "Ask participants a question to complete this action" at bounding box center [105, 202] width 14 height 14
checkbox input "true"
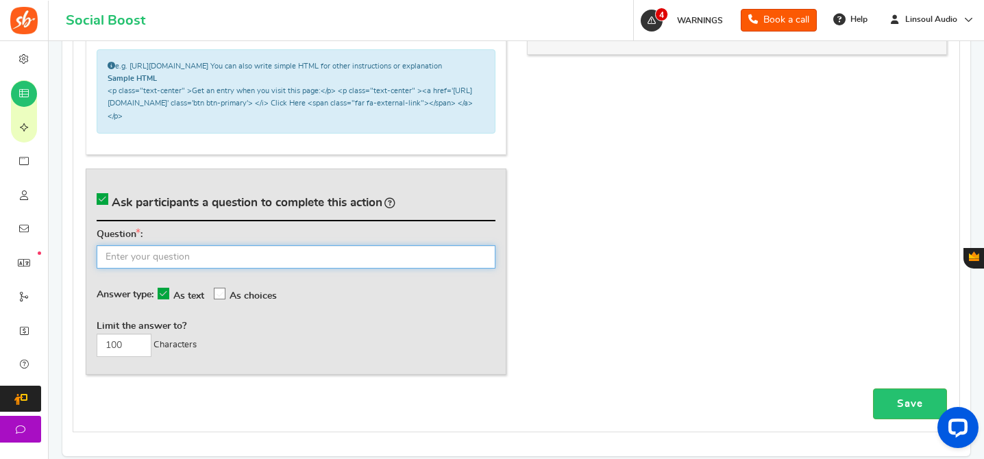
click at [182, 264] on input "text" at bounding box center [296, 256] width 399 height 23
paste input "What's your Discord username? ([PERSON_NAME])"
type input "What's your Discord username? ([PERSON_NAME])"
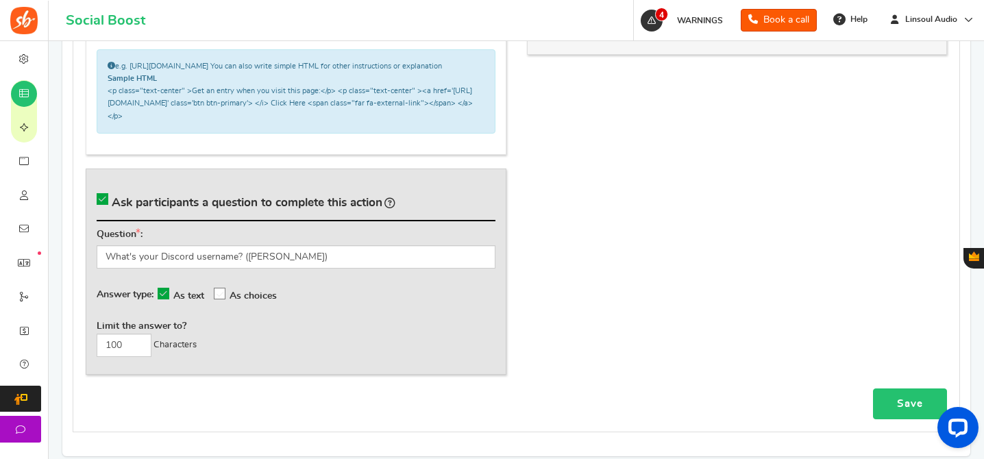
click at [893, 410] on link "Save" at bounding box center [910, 403] width 74 height 31
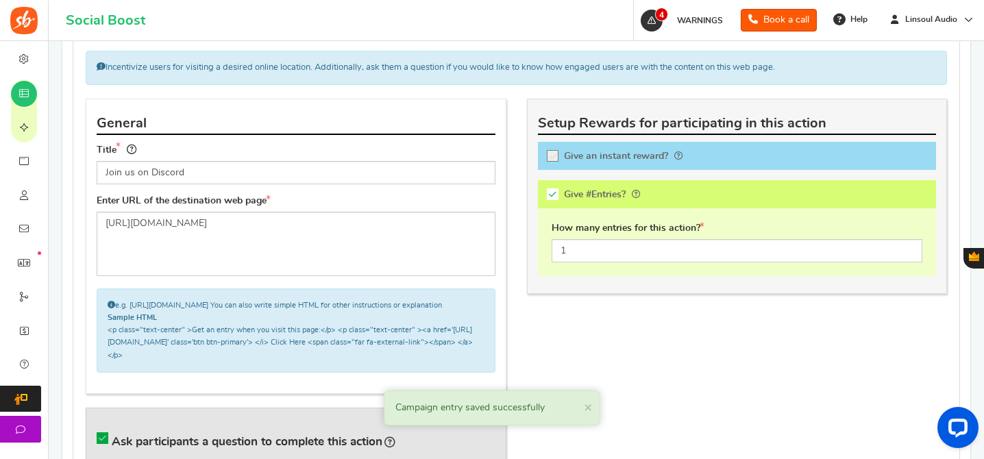
scroll to position [530, 0]
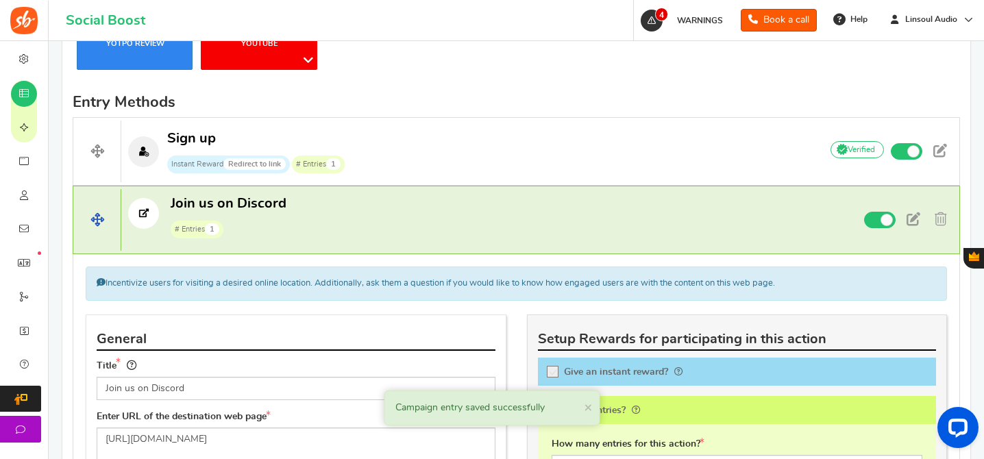
click at [501, 201] on p "Join us on Discord # Entries 1" at bounding box center [464, 217] width 687 height 44
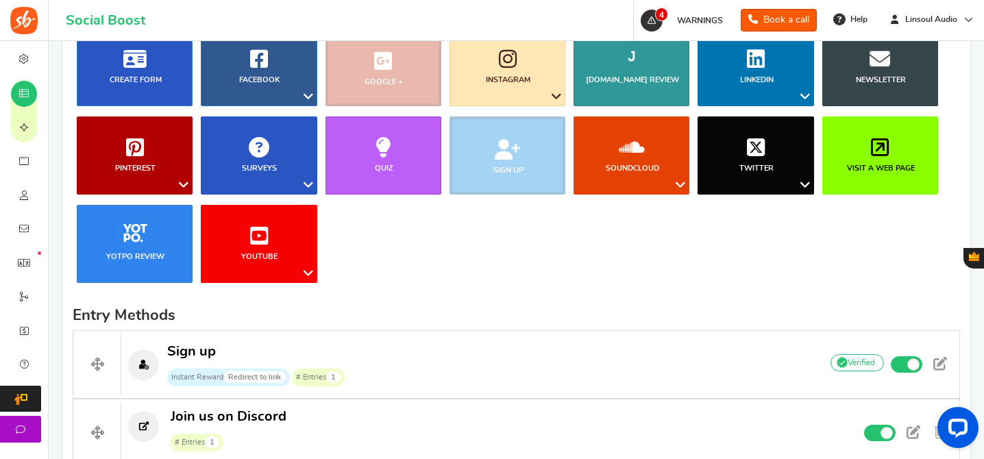
scroll to position [247, 0]
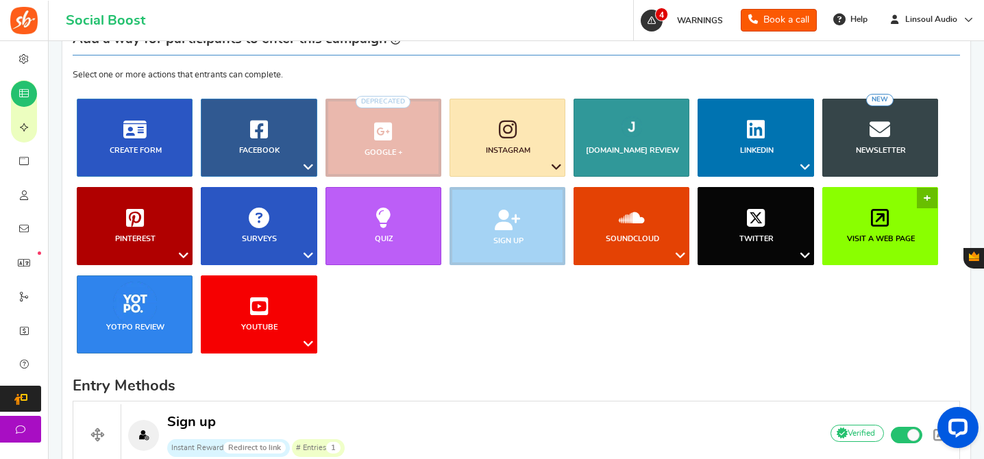
click at [928, 195] on link "Visit a web page" at bounding box center [880, 226] width 116 height 78
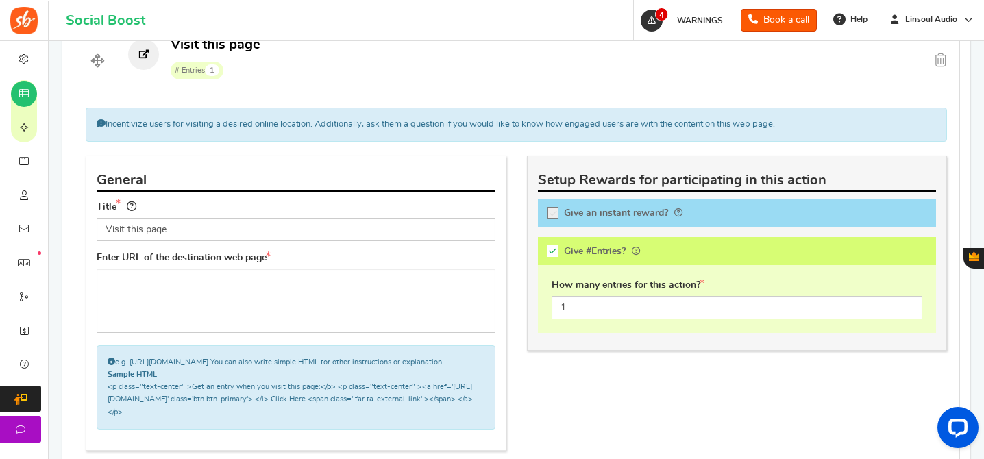
click at [327, 221] on input "Visit this page" at bounding box center [296, 229] width 399 height 23
type input "Follow us on Instagram"
click at [327, 266] on div "Enter URL of the destination web page e.g. [URL][DOMAIN_NAME] You can also writ…" at bounding box center [296, 340] width 399 height 178
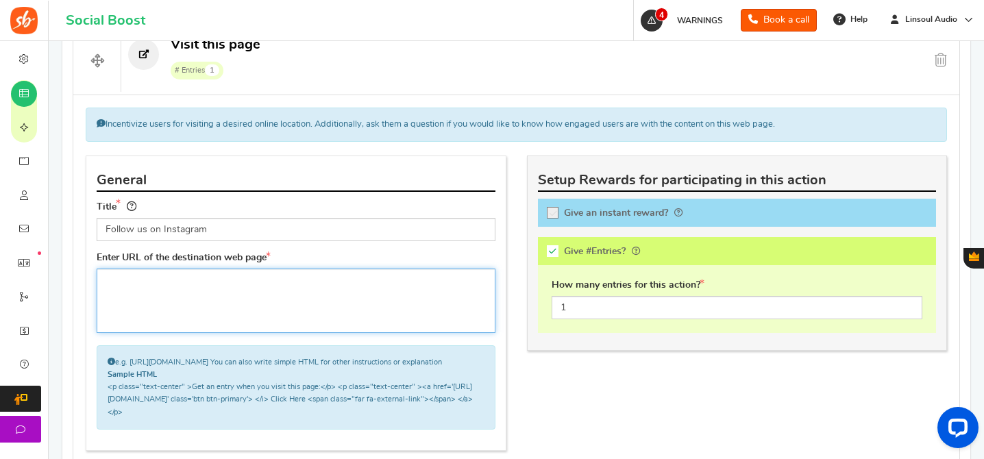
click at [358, 272] on textarea at bounding box center [296, 301] width 399 height 64
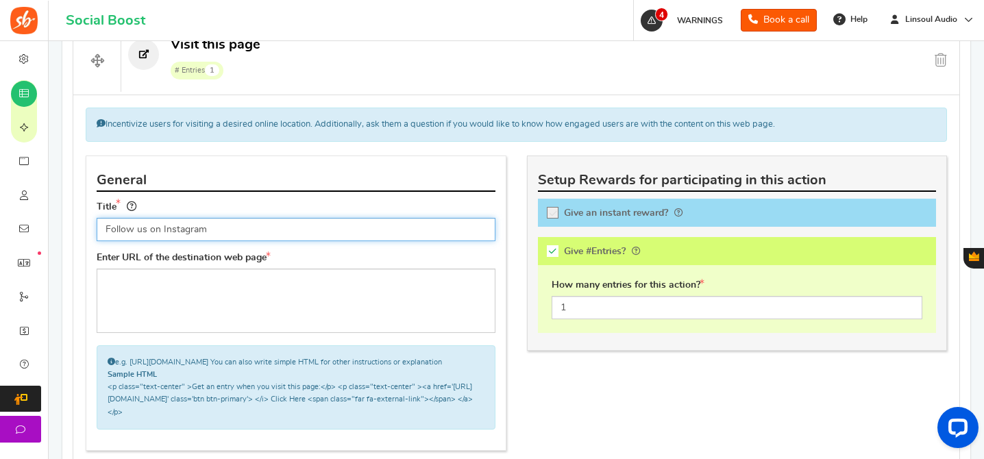
click at [314, 227] on input "Follow us on Instagram" at bounding box center [296, 229] width 399 height 23
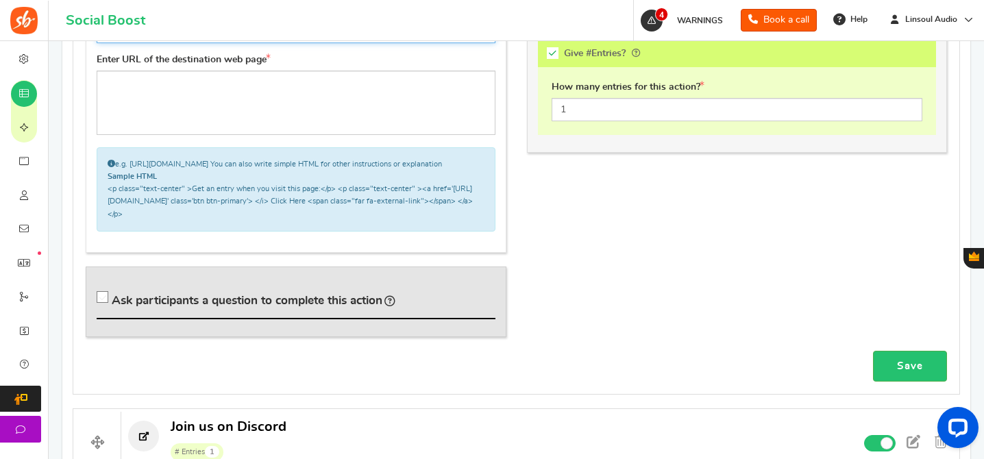
scroll to position [961, 0]
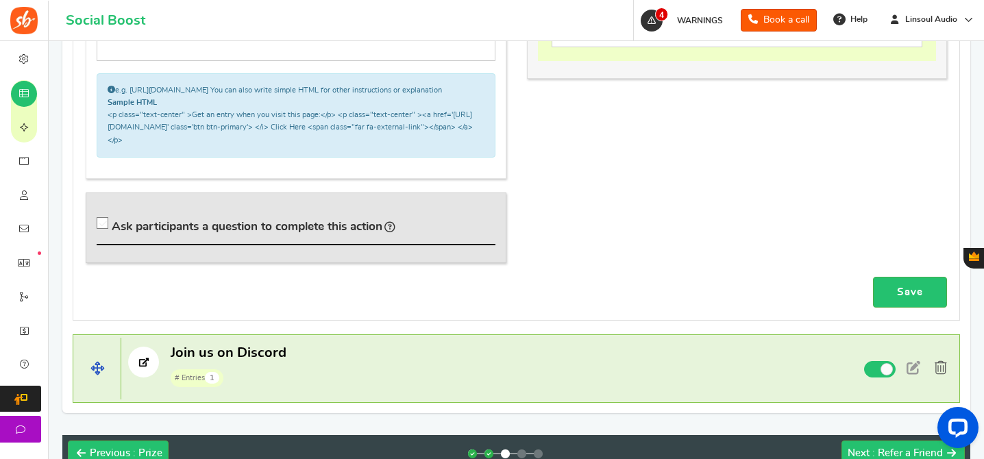
click at [944, 375] on span at bounding box center [940, 368] width 12 height 14
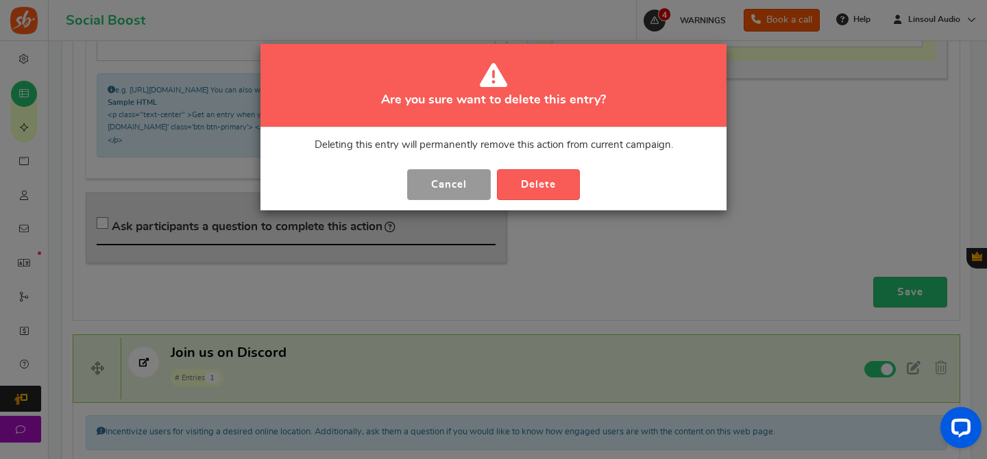
click at [438, 190] on button "Cancel" at bounding box center [449, 184] width 84 height 31
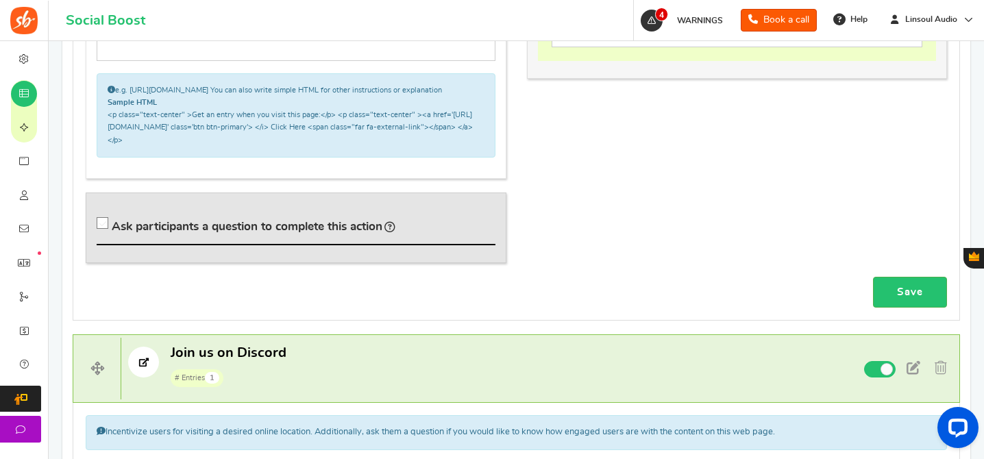
scroll to position [647, 0]
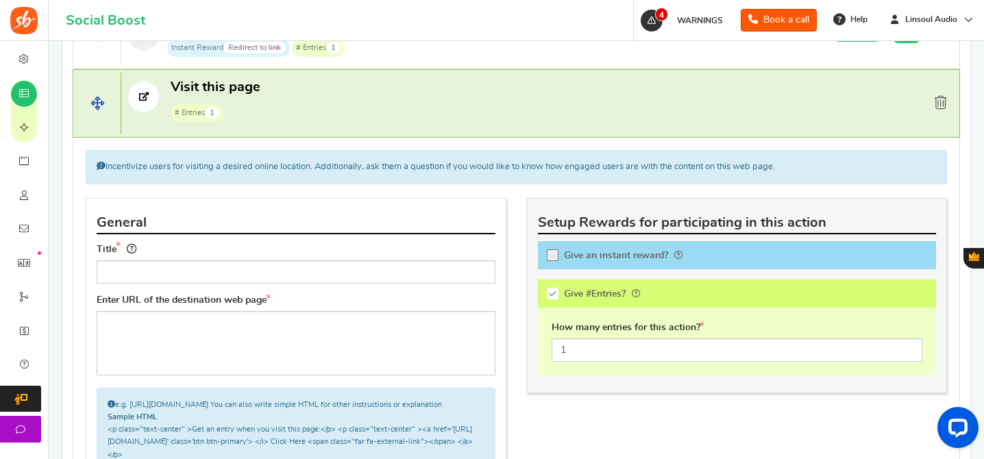
click at [938, 102] on span at bounding box center [940, 103] width 12 height 14
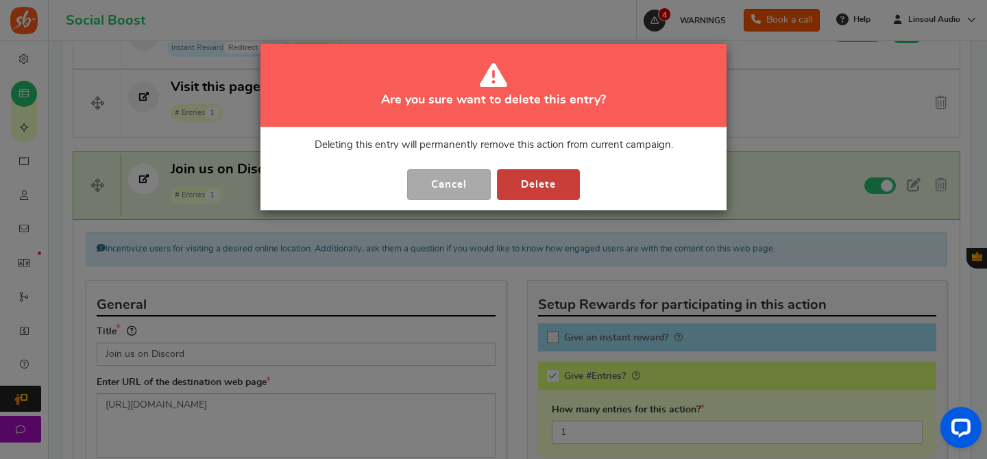
click at [558, 176] on button "Delete" at bounding box center [538, 184] width 83 height 31
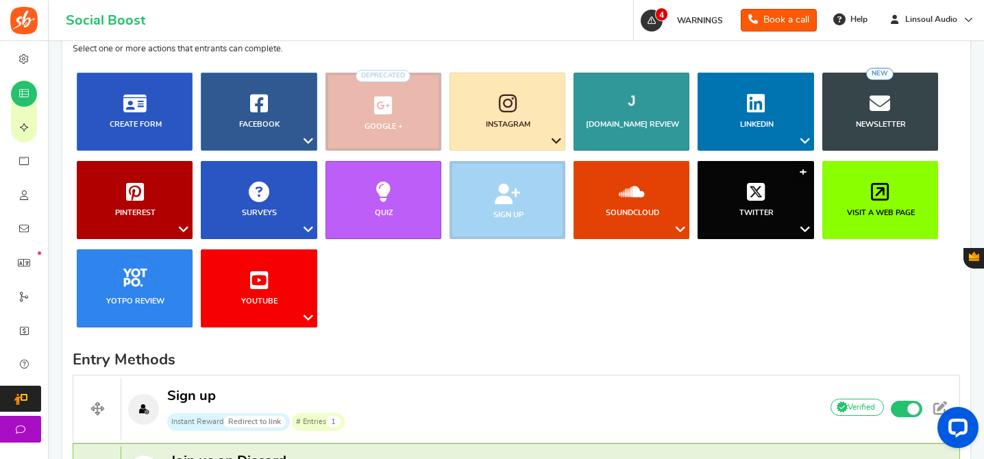
scroll to position [252, 0]
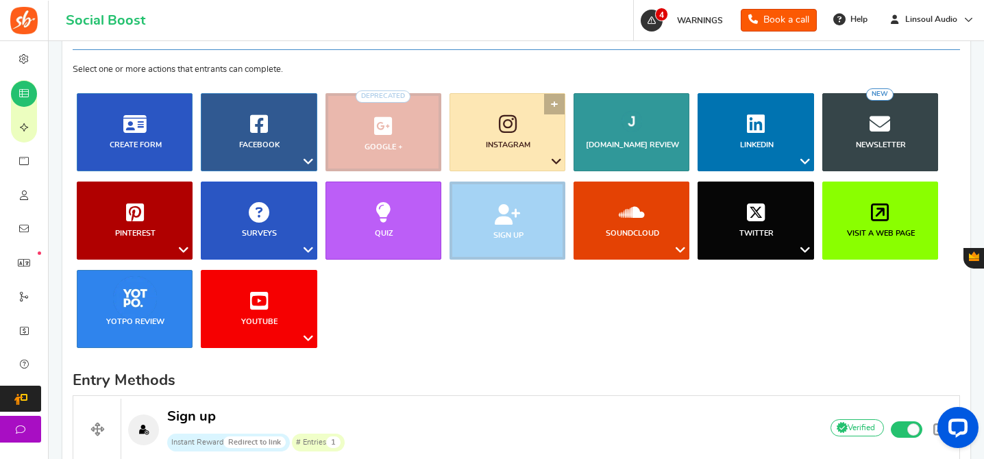
click at [508, 120] on icon at bounding box center [508, 124] width 18 height 21
click at [505, 182] on link "Follow on Instagram" at bounding box center [513, 188] width 111 height 20
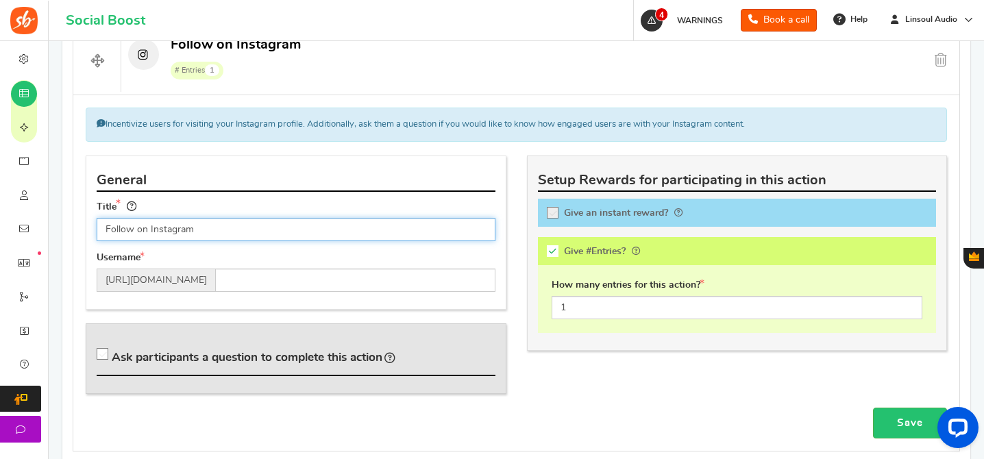
click at [434, 225] on input "Follow on Instagram" at bounding box center [296, 229] width 399 height 23
paste input "us"
type input "Follow us on Instagram"
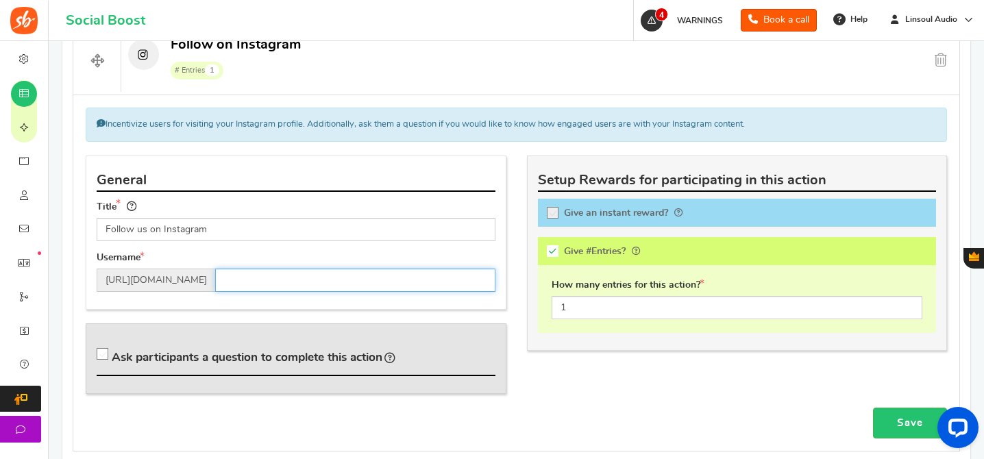
click at [357, 282] on input "text" at bounding box center [355, 280] width 280 height 23
paste input "[DOMAIN_NAME]"
type input "[DOMAIN_NAME]"
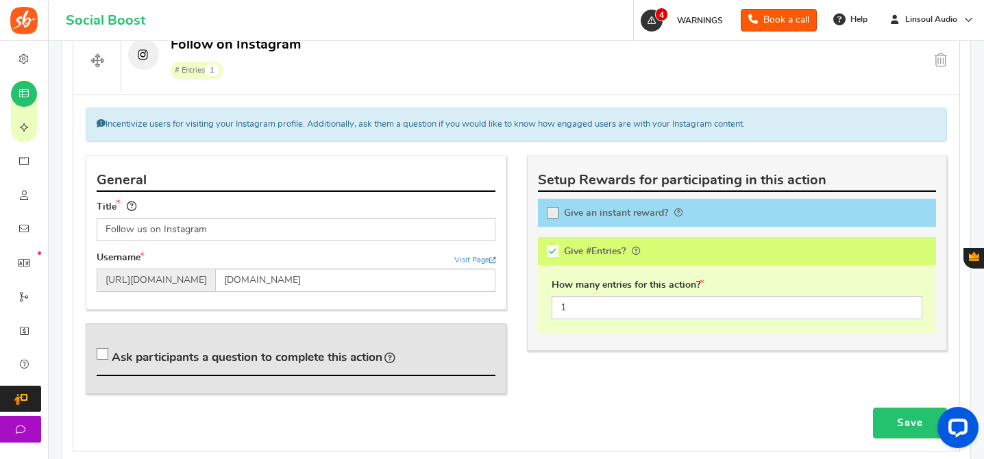
click at [314, 352] on span "Ask participants a question to complete this action" at bounding box center [247, 357] width 271 height 12
click at [112, 352] on input "Ask participants a question to complete this action" at bounding box center [105, 357] width 14 height 14
checkbox input "true"
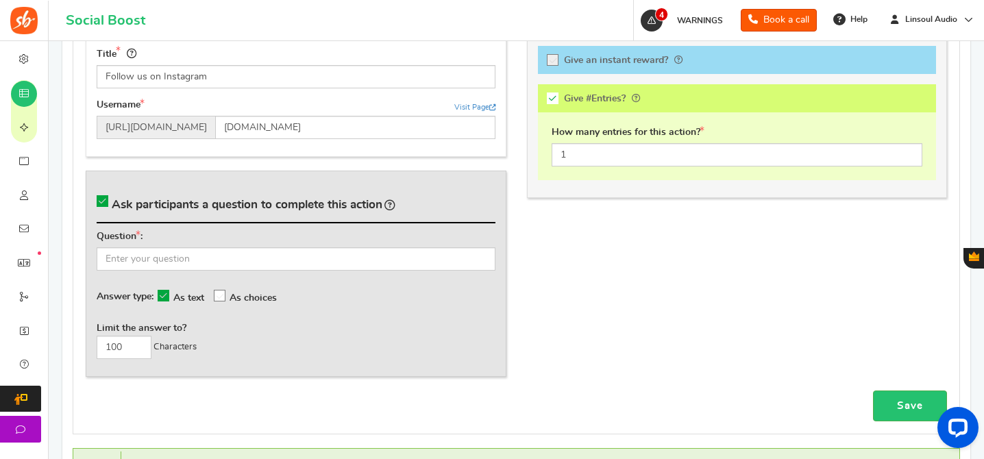
scroll to position [930, 0]
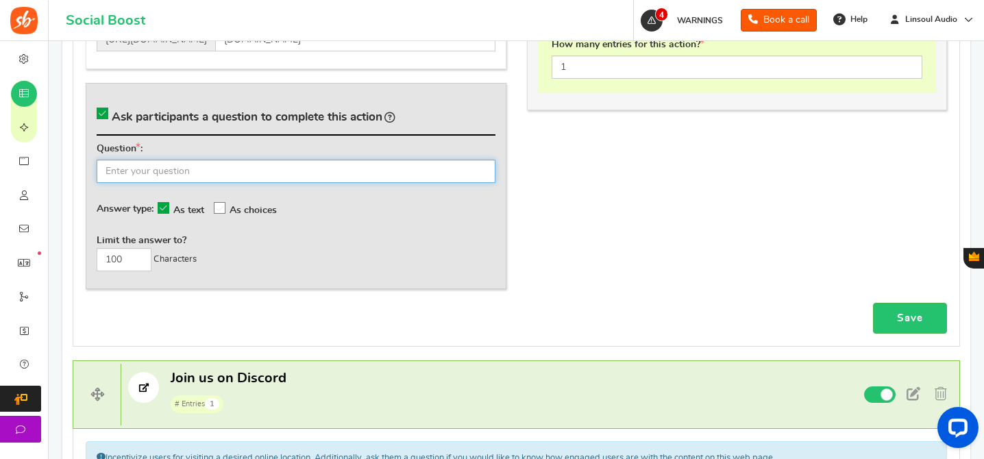
click at [405, 173] on input "text" at bounding box center [296, 171] width 399 height 23
paste input "What's your Instagram username?"
type input "What's your Instagram username?"
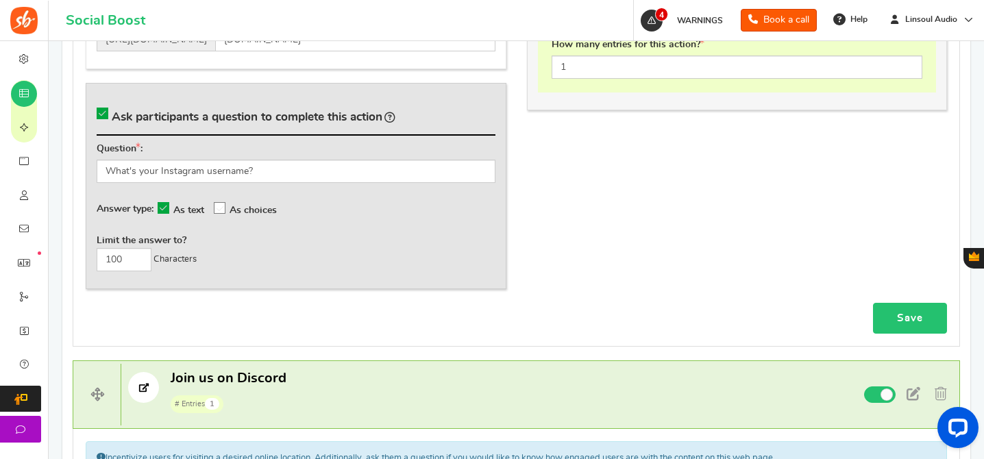
click at [917, 303] on link "Save" at bounding box center [910, 318] width 74 height 31
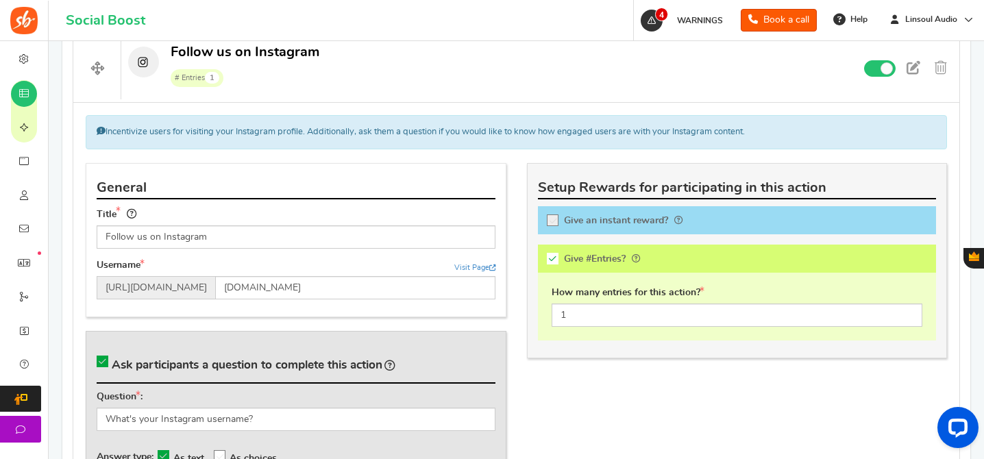
scroll to position [613, 0]
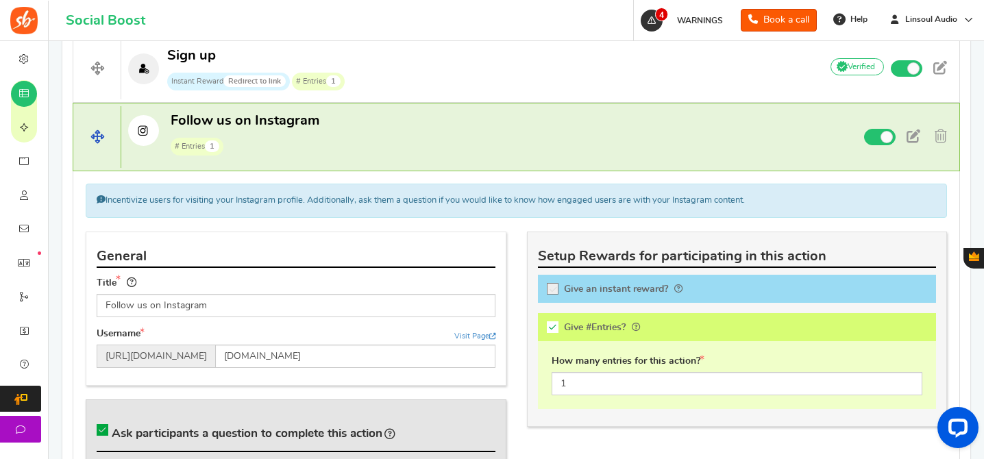
click at [525, 171] on h4 "Follow us on Instagram # Entries 1 Non verified Due to platform policies, we ca…" at bounding box center [516, 137] width 887 height 69
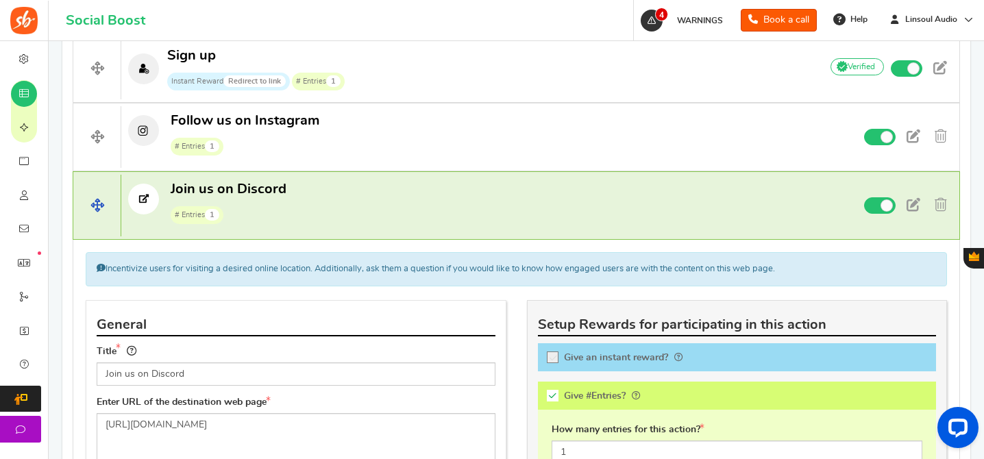
click at [615, 206] on p "Join us on Discord # Entries 1" at bounding box center [464, 202] width 687 height 44
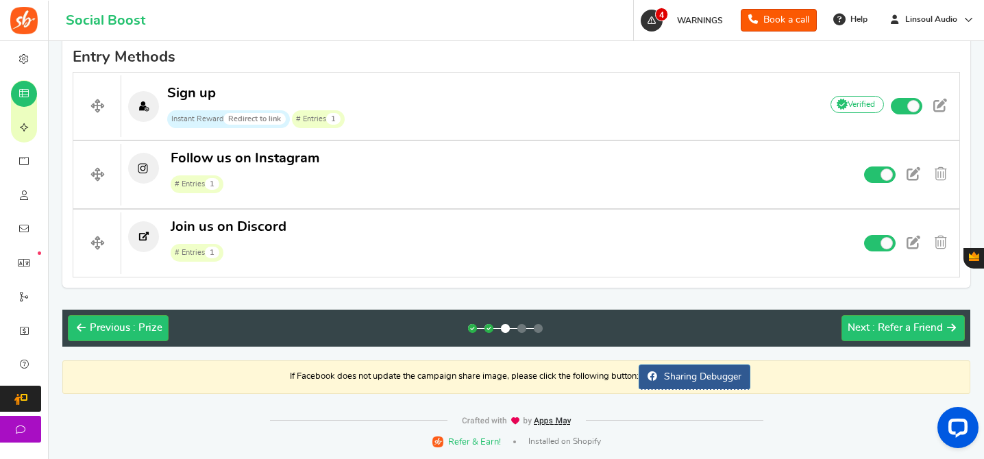
scroll to position [575, 0]
click at [957, 414] on button "Open LiveChat chat widget" at bounding box center [957, 427] width 41 height 41
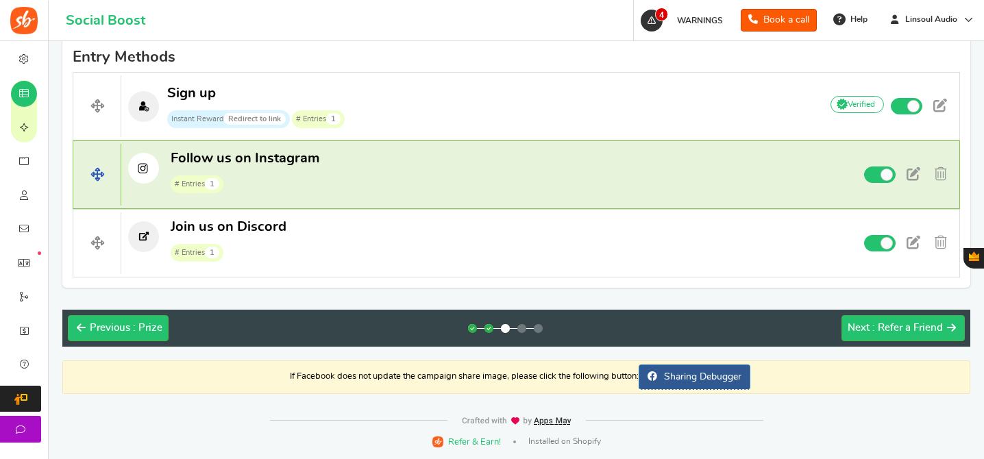
click at [693, 195] on h4 "Follow us on Instagram # Entries 1 Non verified Due to platform policies, we ca…" at bounding box center [516, 174] width 887 height 69
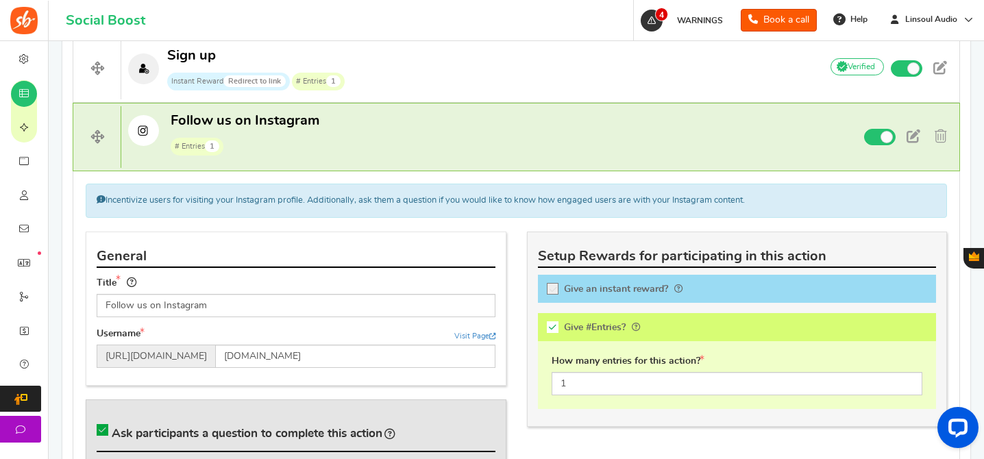
scroll to position [664, 0]
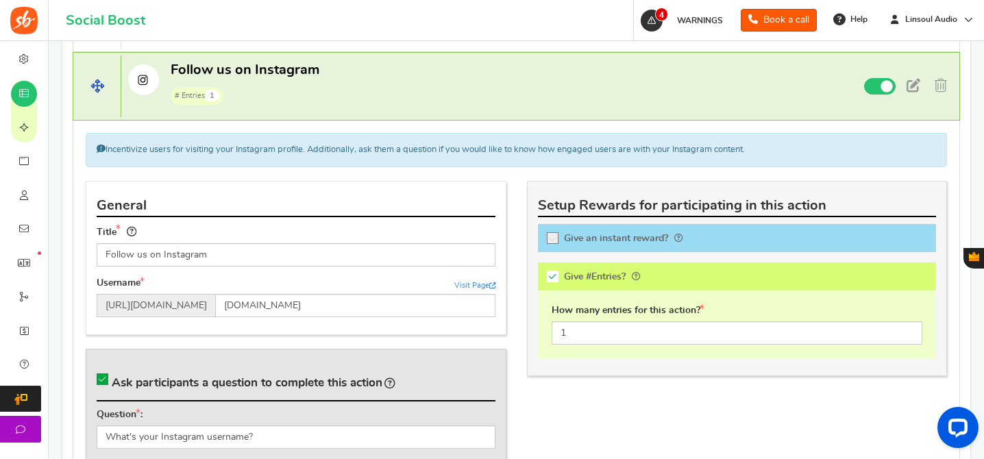
click at [708, 63] on p "Follow us on Instagram # Entries 1" at bounding box center [464, 83] width 687 height 44
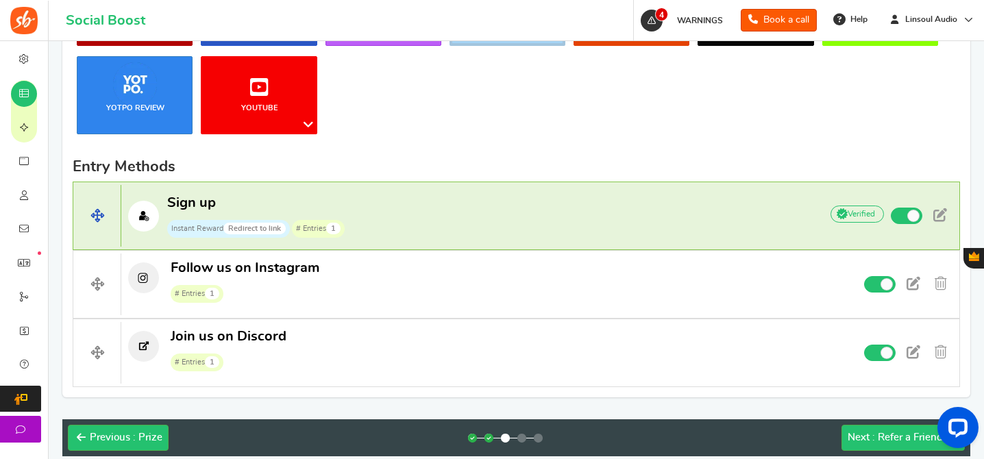
scroll to position [326, 0]
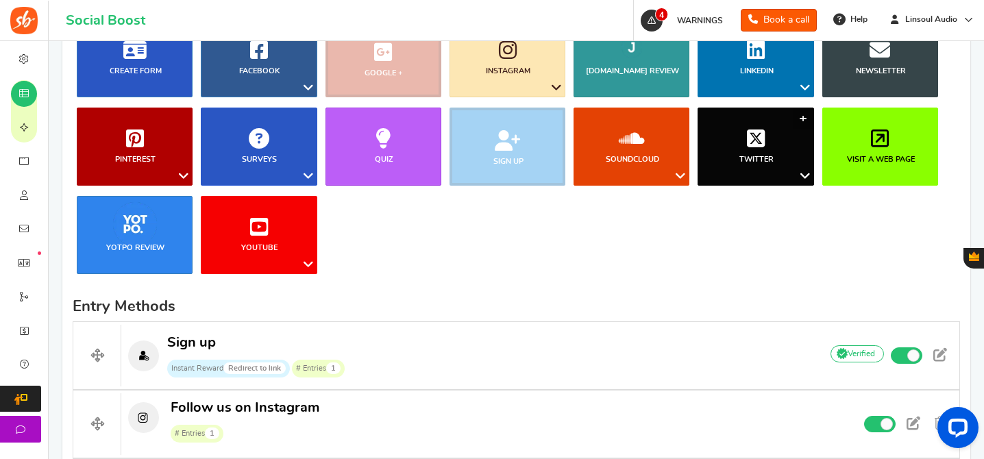
click at [784, 149] on link "Twitter" at bounding box center [755, 147] width 116 height 78
click at [746, 257] on link "Follow on Twitter" at bounding box center [763, 261] width 110 height 20
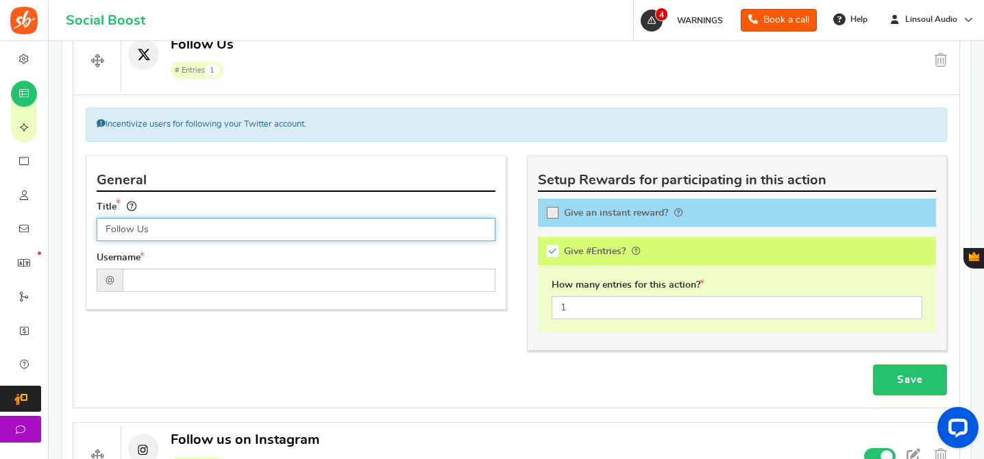
click at [383, 231] on input "Follow Us" at bounding box center [296, 229] width 399 height 23
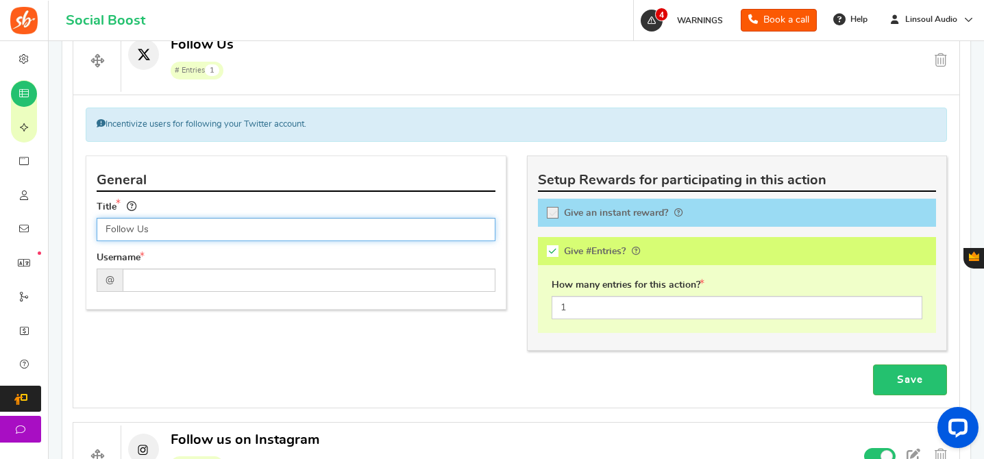
paste input "us on Twitter"
type input "Follow us on Twitter"
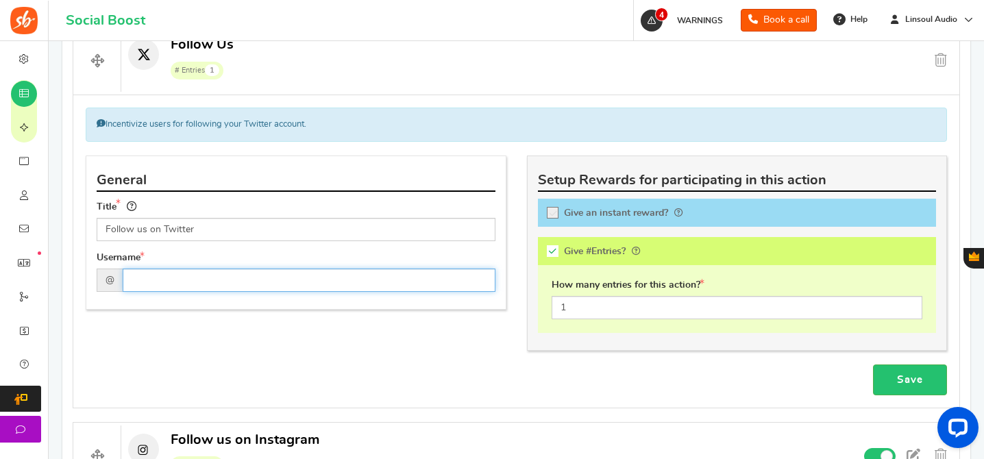
click at [422, 280] on input "text" at bounding box center [309, 280] width 373 height 23
paste input "Linsoul_Audio"
type input "Linsoul_Audio"
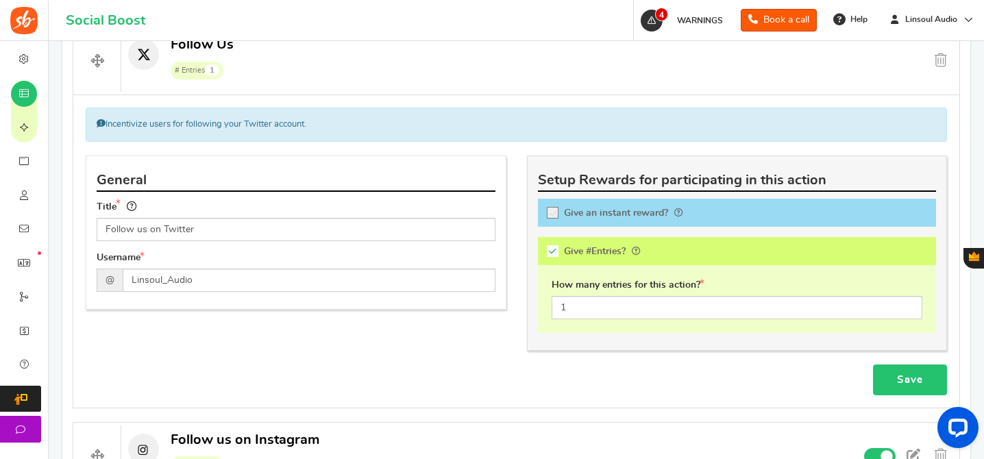
click at [905, 376] on link "Save" at bounding box center [910, 379] width 74 height 31
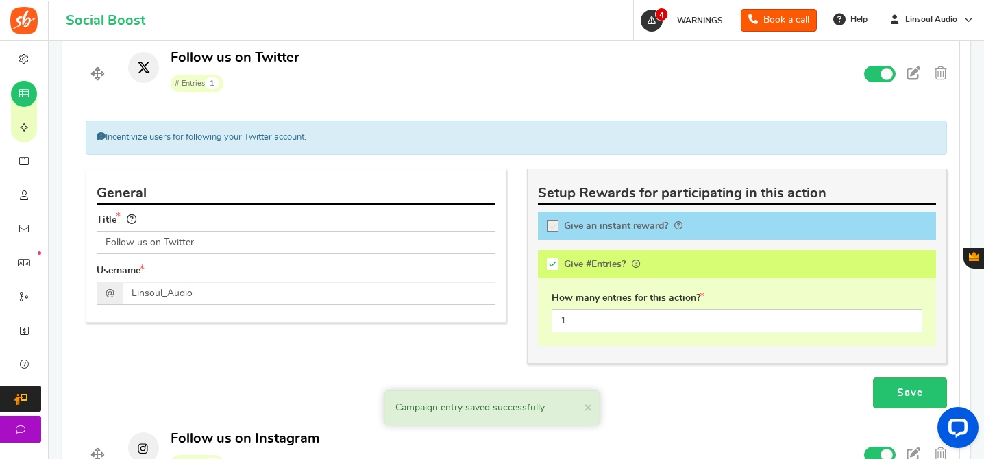
scroll to position [602, 0]
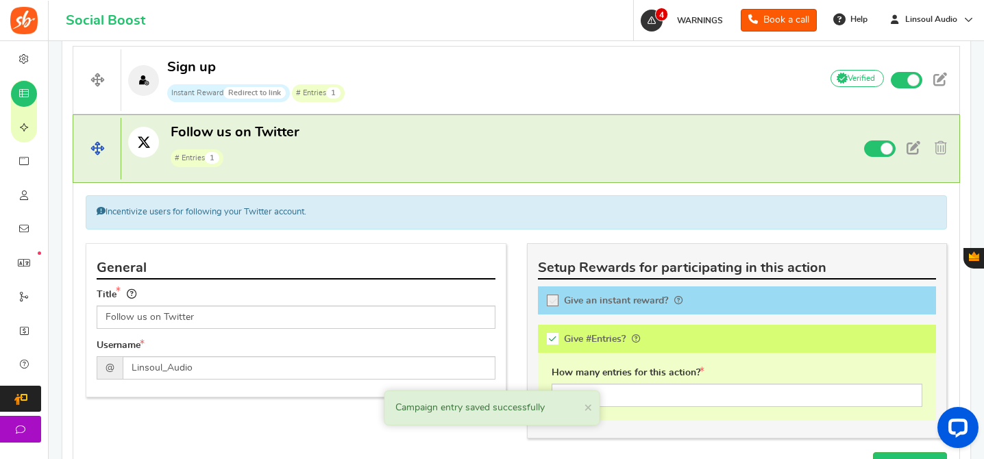
click at [527, 153] on p "Follow us on Twitter # Entries 1" at bounding box center [464, 145] width 687 height 44
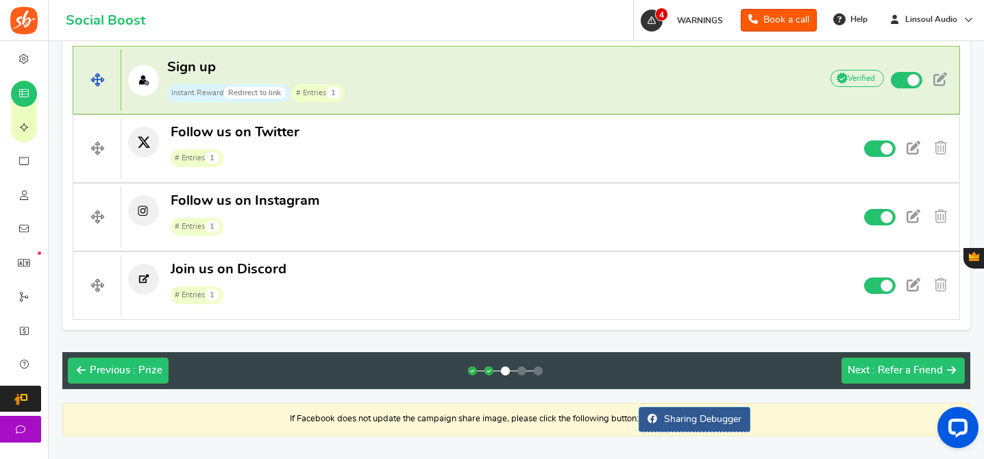
scroll to position [208, 0]
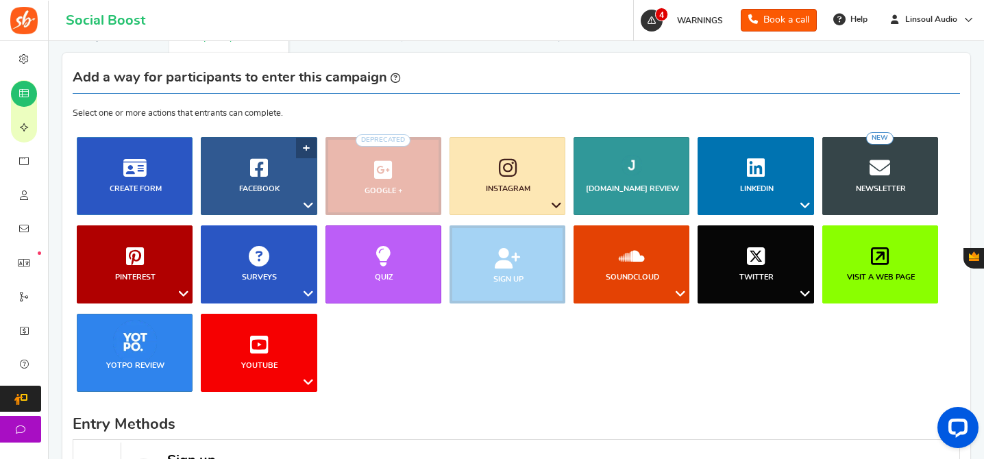
click at [235, 173] on link "Facebook" at bounding box center [259, 176] width 116 height 78
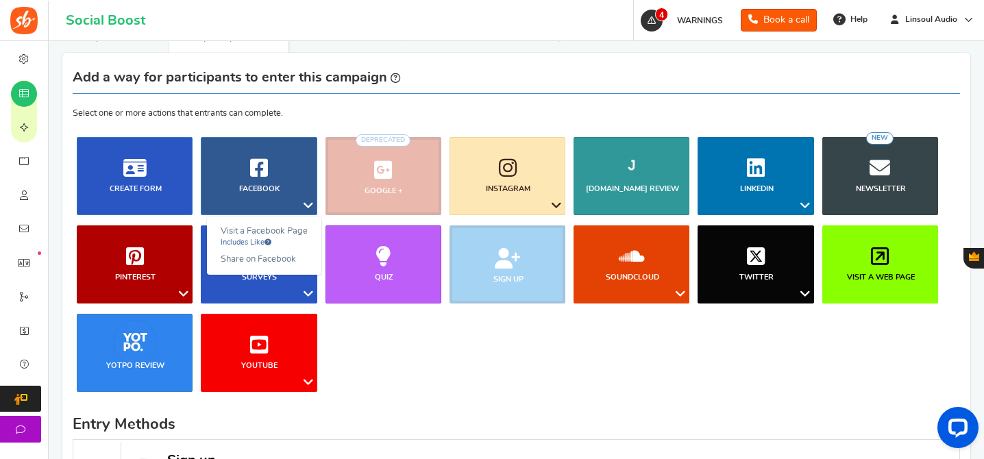
click at [944, 261] on ul "Blog Comments Create Form Facebook Visit a Facebook Page Includes Like Share on…" at bounding box center [516, 269] width 887 height 265
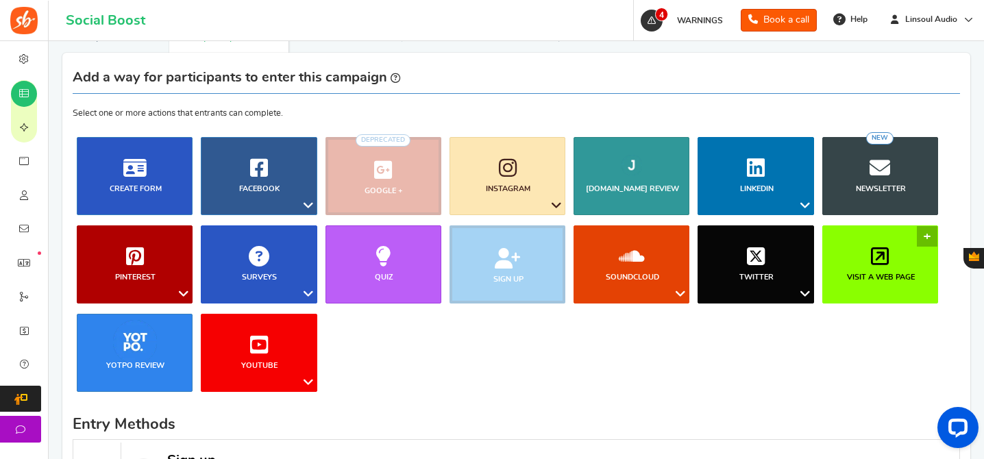
click at [884, 262] on icon at bounding box center [880, 256] width 18 height 21
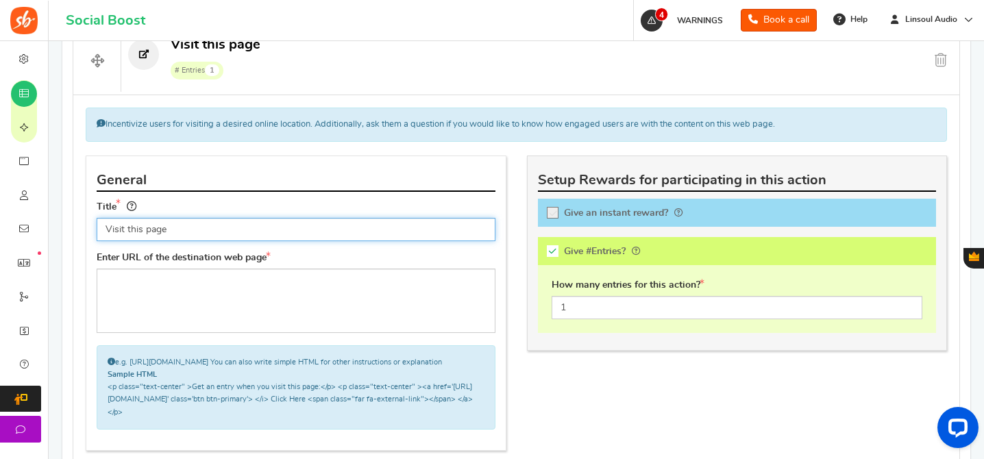
click at [219, 224] on input "Visit this page" at bounding box center [296, 229] width 399 height 23
paste input "us on Facebook consider liking it"
type input "Visit us on Facebook consider liking it"
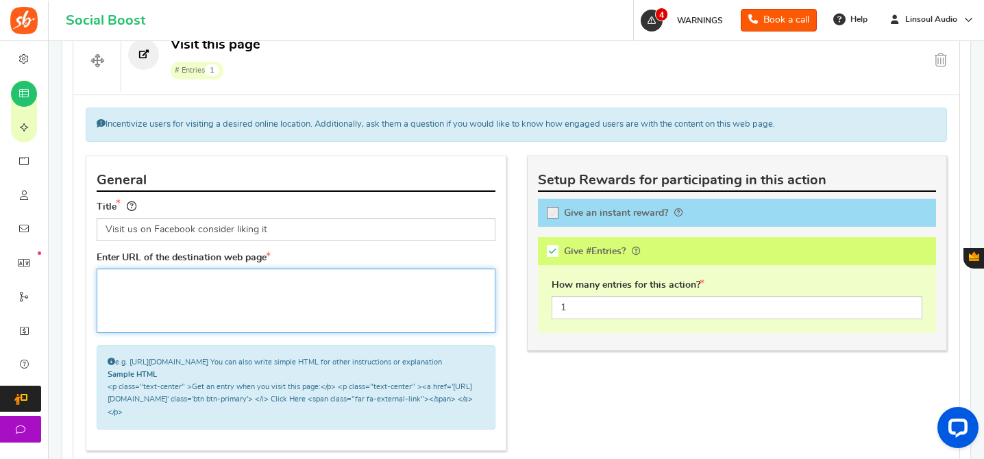
click at [298, 273] on textarea at bounding box center [296, 301] width 399 height 64
paste textarea "[URL][DOMAIN_NAME]"
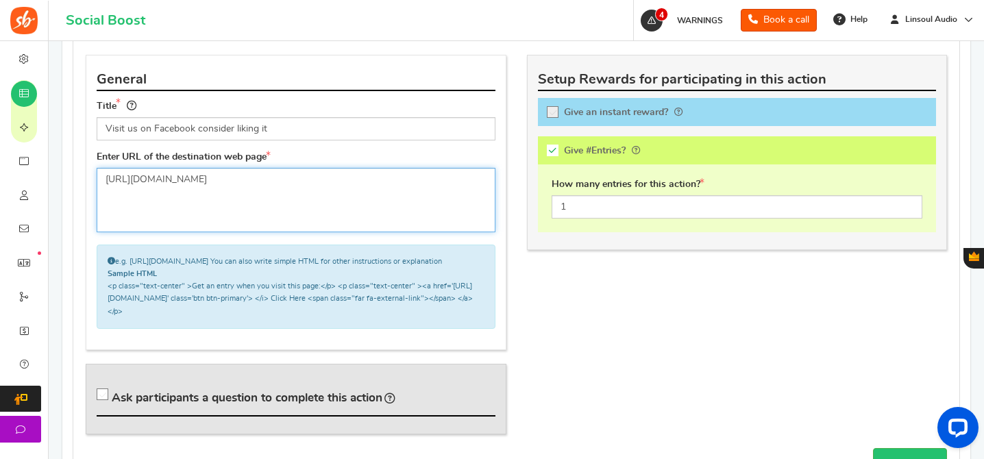
scroll to position [977, 0]
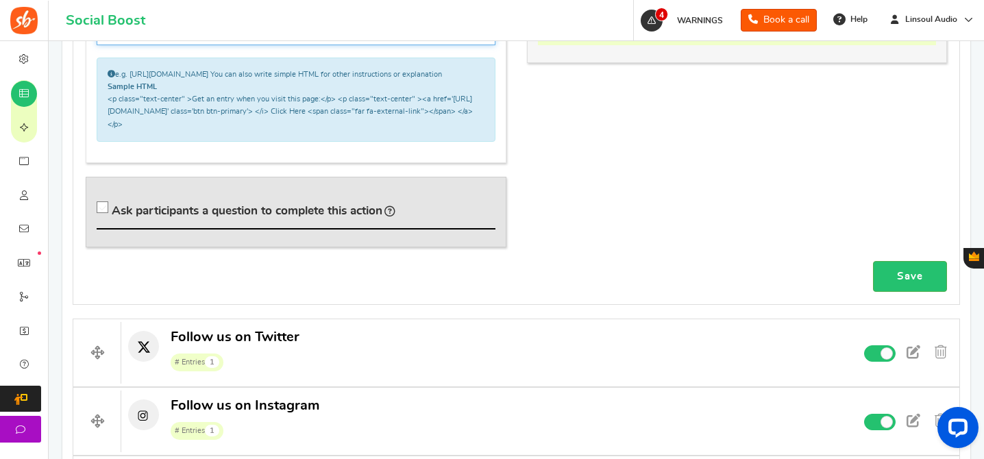
type textarea "[URL][DOMAIN_NAME]"
click at [353, 216] on span "Ask participants a question to complete this action" at bounding box center [247, 211] width 271 height 12
click at [112, 217] on input "Ask participants a question to complete this action" at bounding box center [105, 210] width 14 height 14
checkbox input "true"
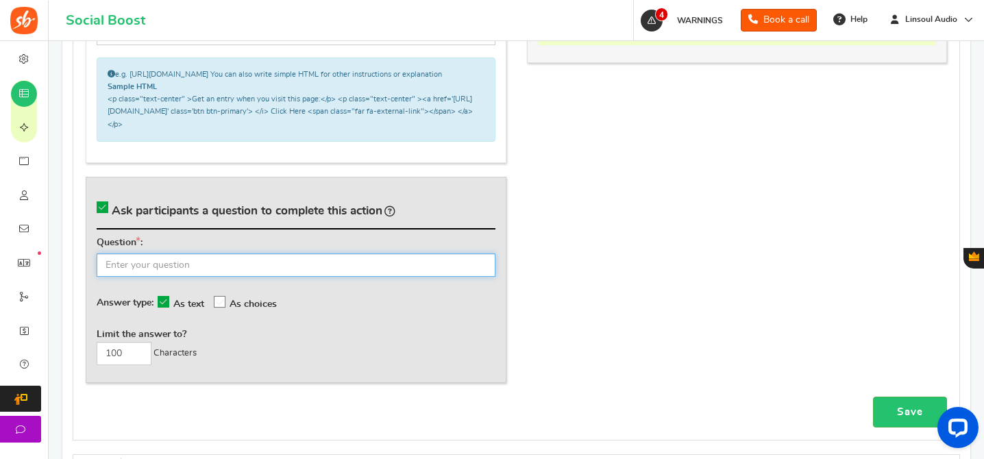
click at [372, 277] on input "text" at bounding box center [296, 264] width 399 height 23
type input "What's your Facebook name?"
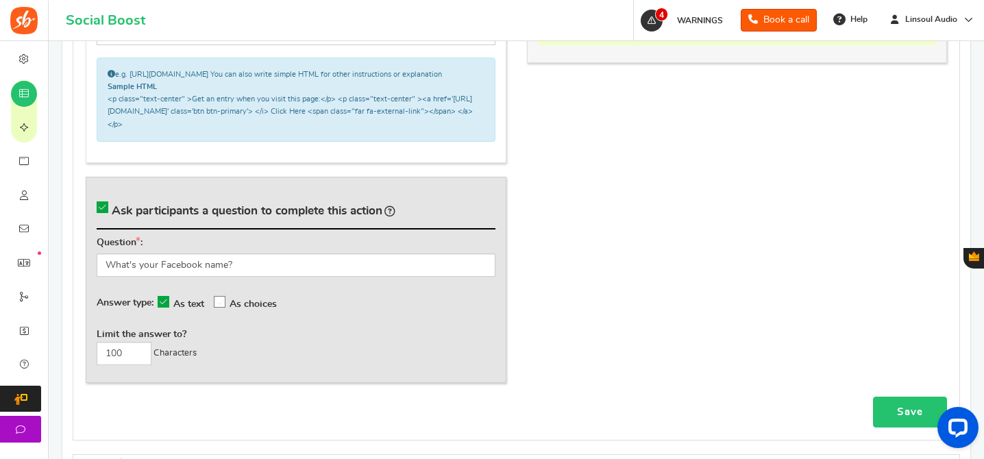
click at [913, 422] on link "Save" at bounding box center [910, 412] width 74 height 31
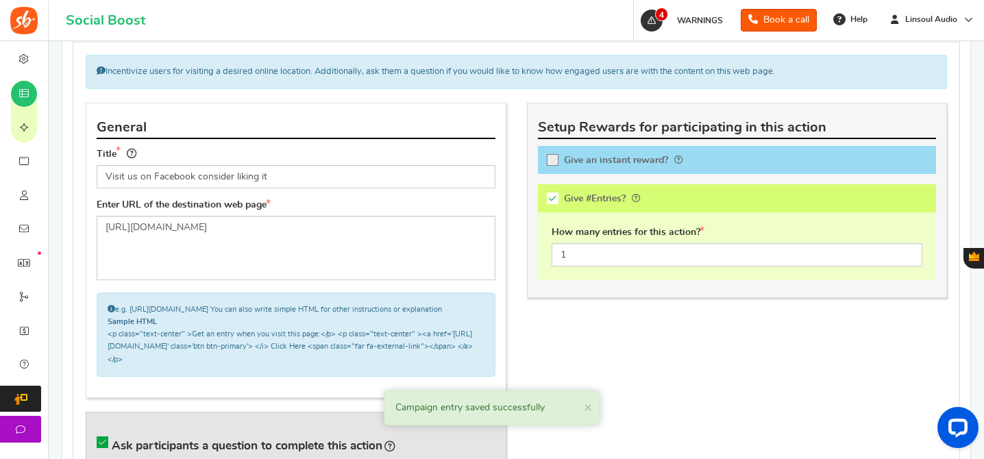
scroll to position [623, 0]
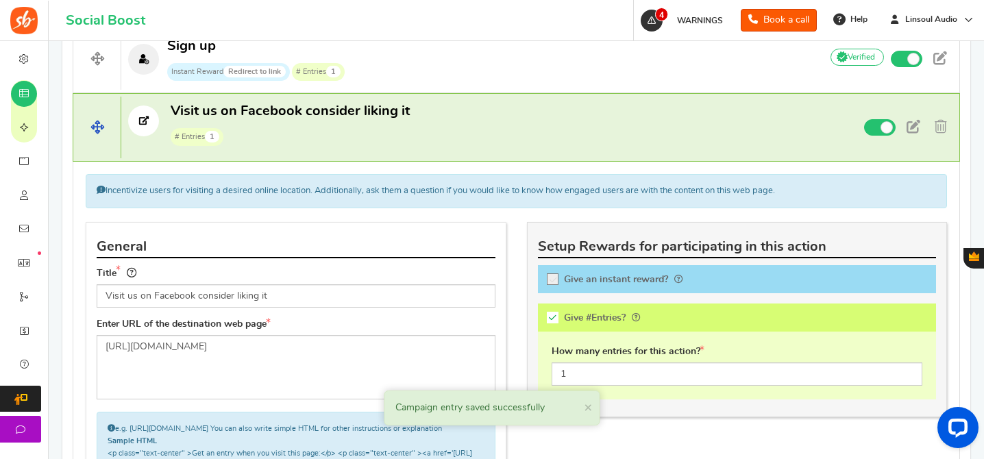
click at [506, 127] on p "Visit us on Facebook consider liking it # Entries 1" at bounding box center [464, 124] width 687 height 44
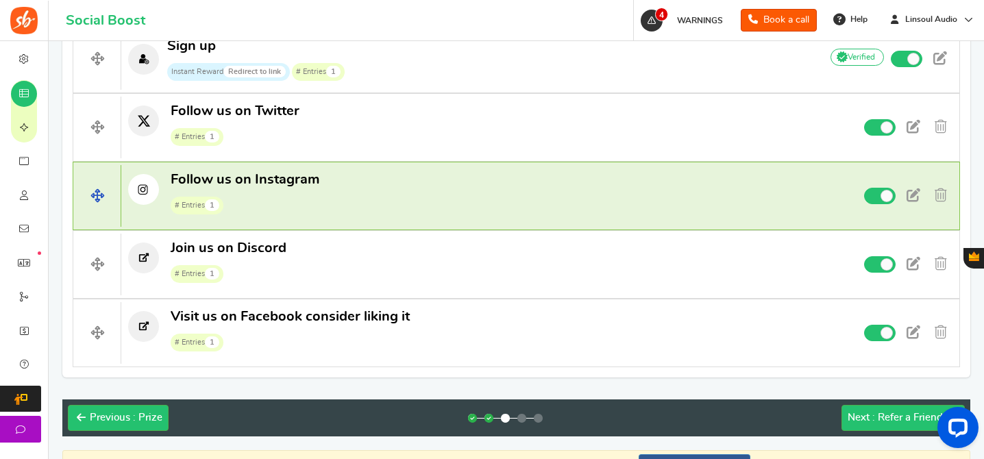
scroll to position [221, 0]
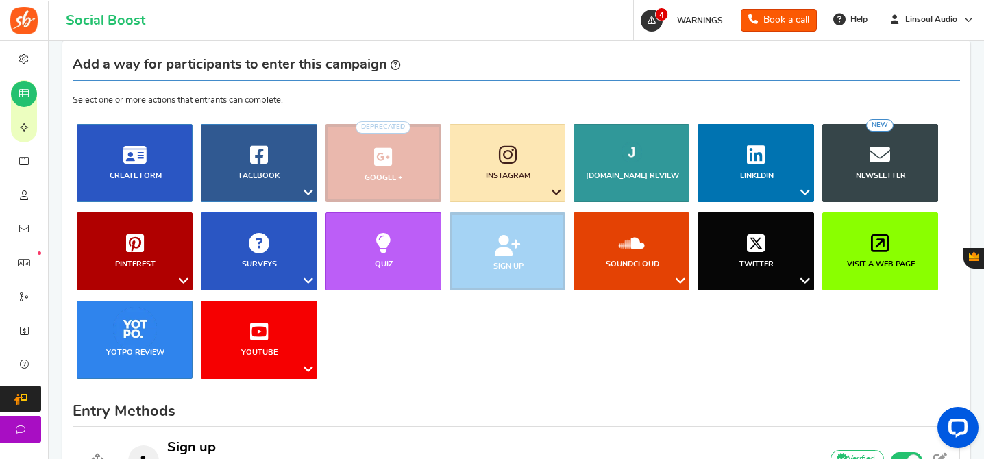
drag, startPoint x: 92, startPoint y: 129, endPoint x: 325, endPoint y: 10, distance: 262.6
click at [240, 358] on link "YouTube" at bounding box center [259, 340] width 116 height 78
click at [288, 393] on link "Subscribe To My Channel" at bounding box center [257, 396] width 127 height 20
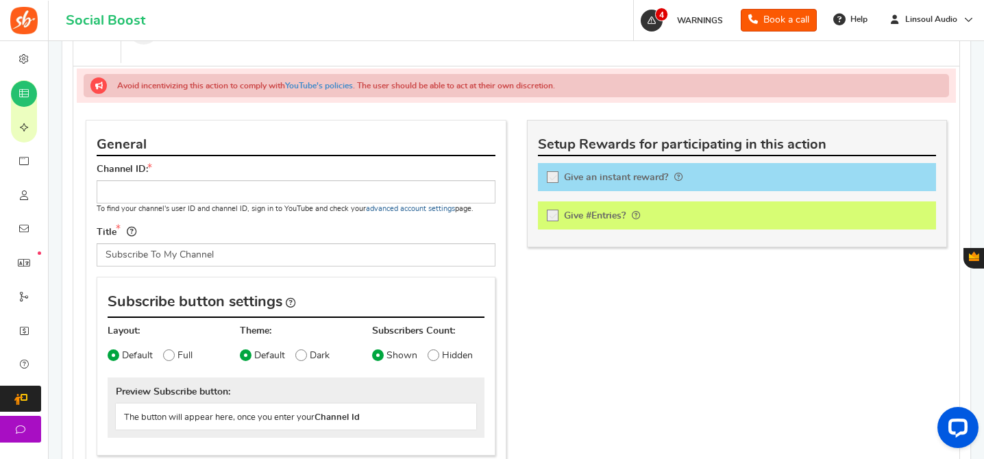
scroll to position [667, 0]
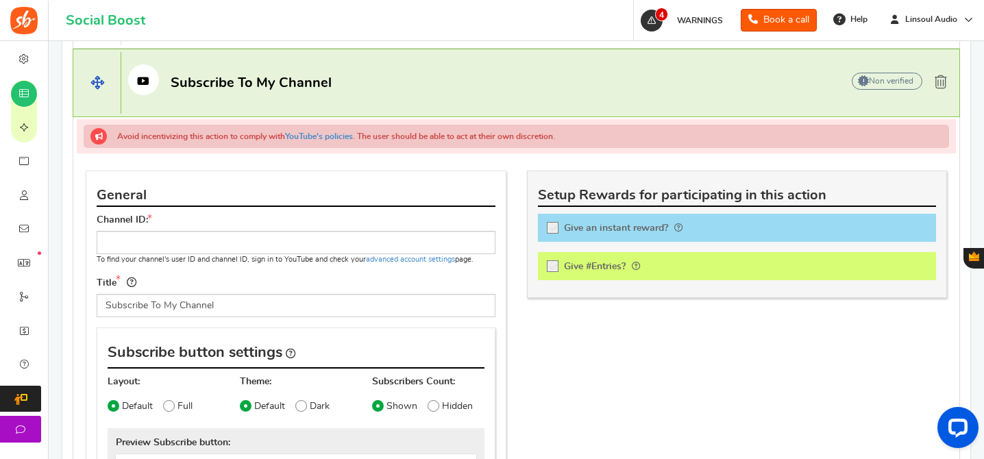
click at [937, 86] on span at bounding box center [940, 82] width 12 height 14
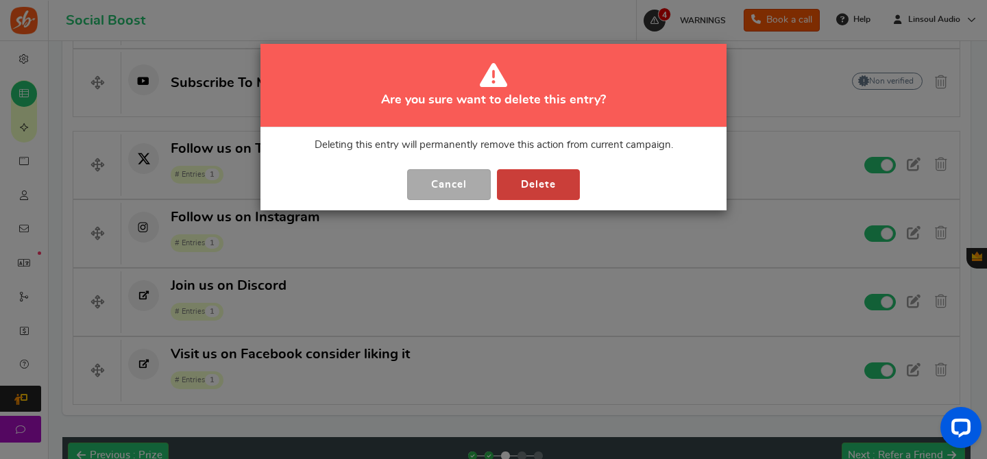
click at [558, 185] on button "Delete" at bounding box center [538, 184] width 83 height 31
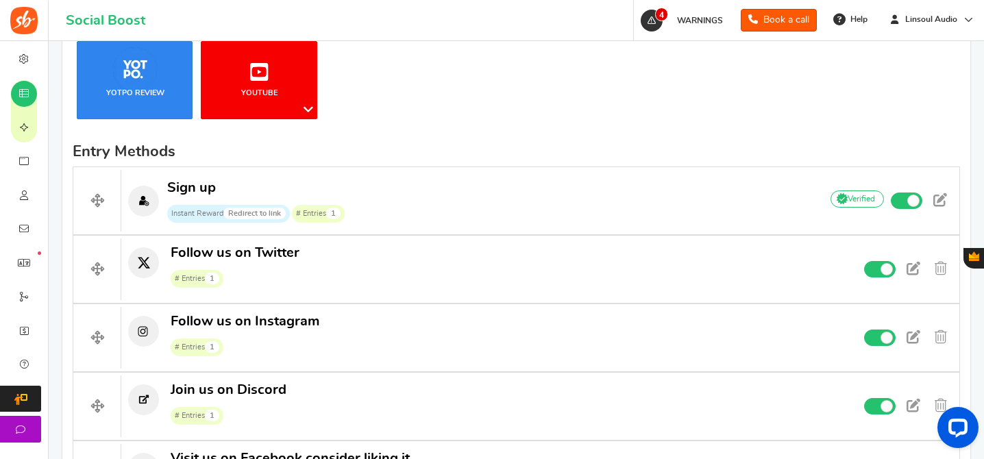
scroll to position [264, 0]
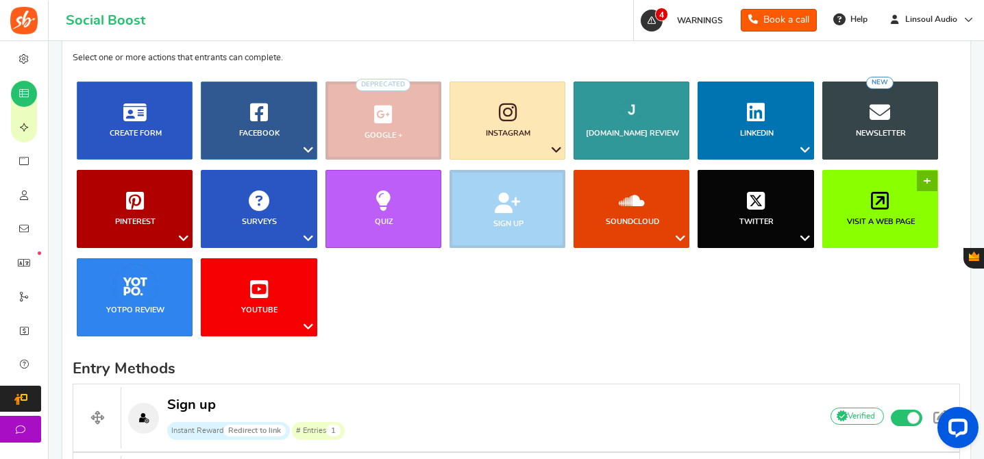
click at [878, 188] on link "Visit a web page" at bounding box center [880, 209] width 116 height 78
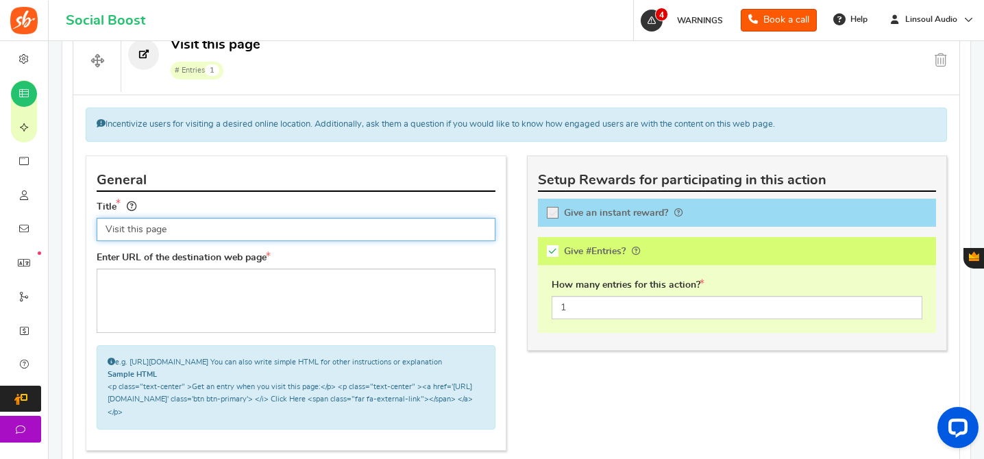
click at [328, 231] on input "Visit this page" at bounding box center [296, 229] width 399 height 23
paste input "and Subscribe to [PERSON_NAME]'s YouTube Channel"
type input "Visit and Subscribe to [PERSON_NAME]'s YouTube Channel"
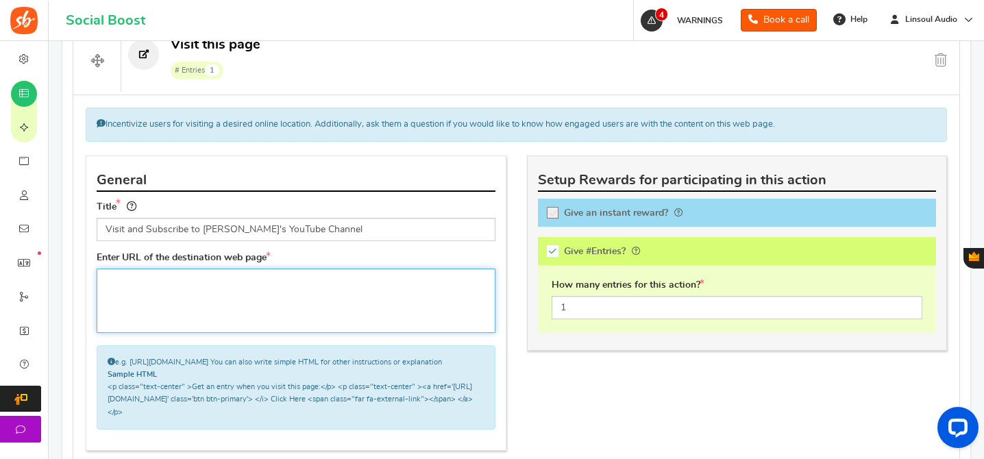
click at [364, 280] on textarea at bounding box center [296, 301] width 399 height 64
paste textarea "[URL][DOMAIN_NAME]"
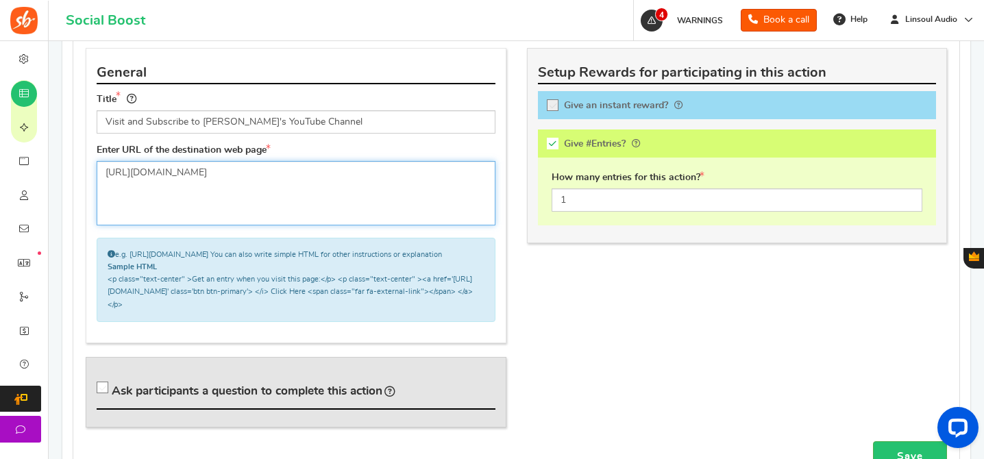
scroll to position [862, 0]
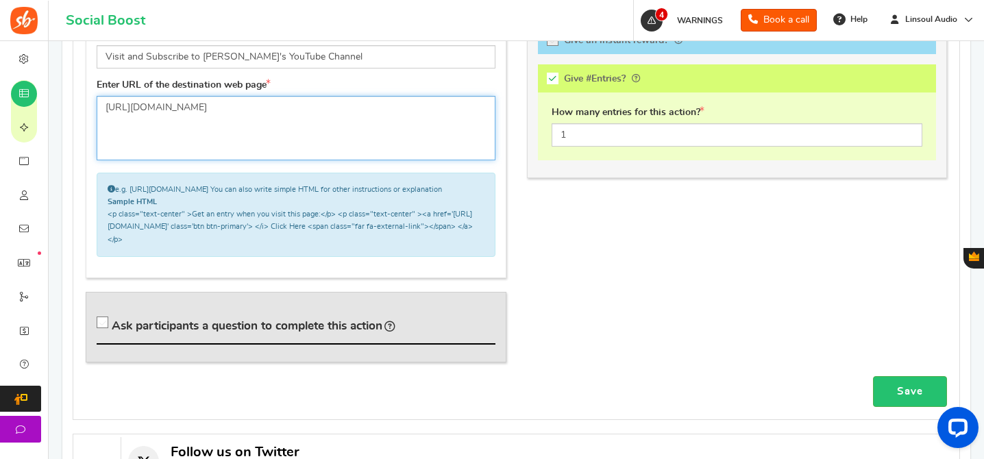
type textarea "[URL][DOMAIN_NAME]"
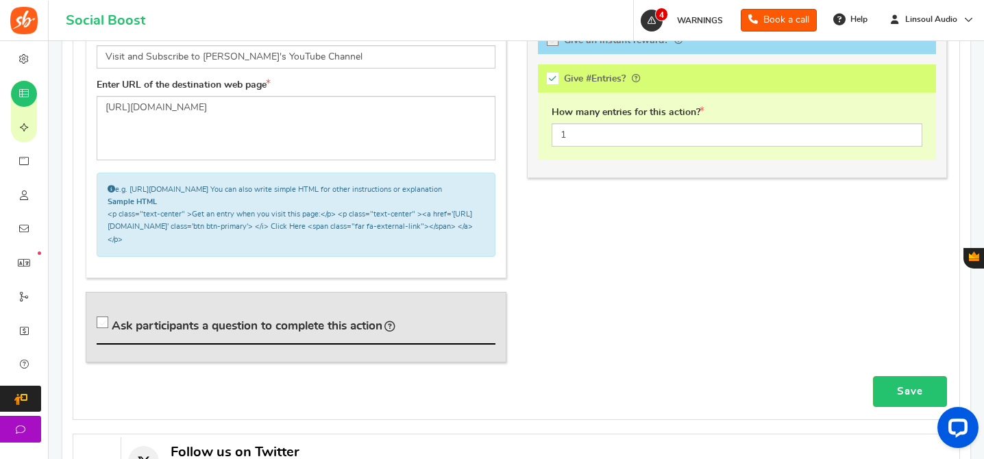
click at [231, 332] on span "Ask participants a question to complete this action" at bounding box center [247, 326] width 271 height 12
click at [112, 332] on input "Ask participants a question to complete this action" at bounding box center [105, 326] width 14 height 14
checkbox input "true"
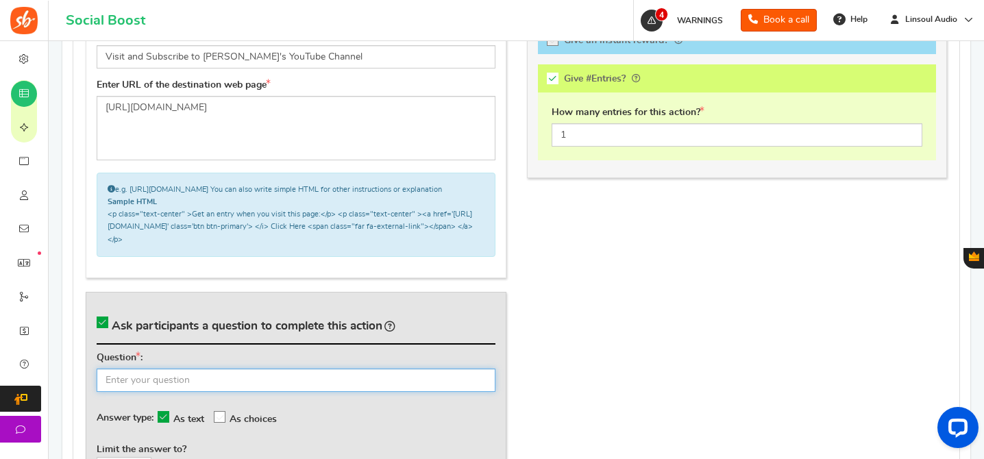
click at [295, 389] on input "text" at bounding box center [296, 380] width 399 height 23
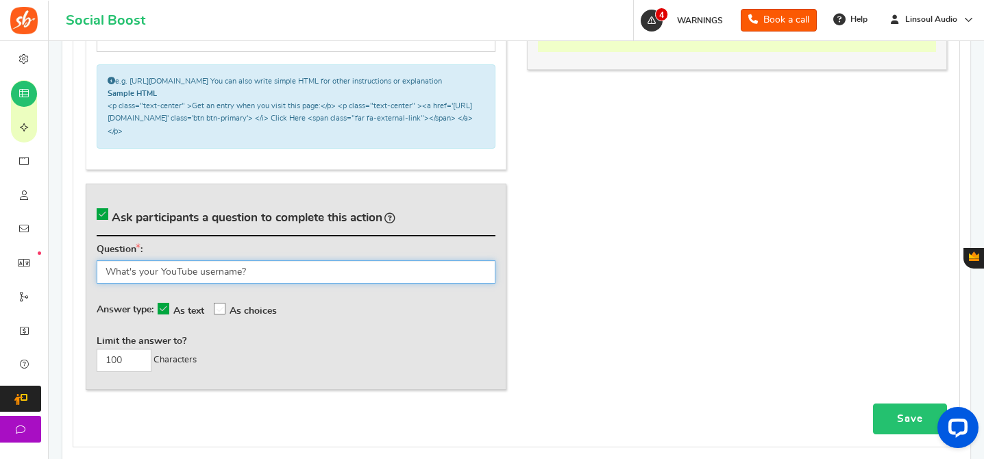
type input "What's your YouTube username?"
click at [909, 434] on link "Save" at bounding box center [910, 419] width 74 height 31
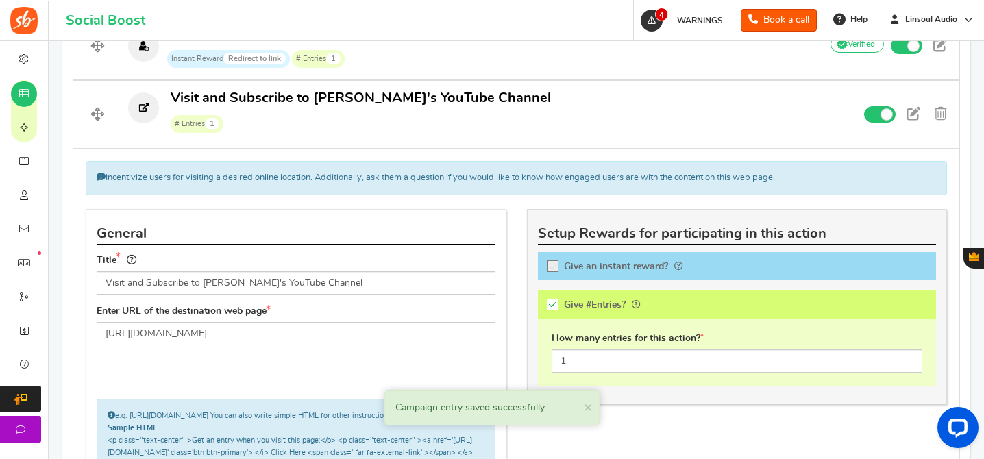
scroll to position [570, 0]
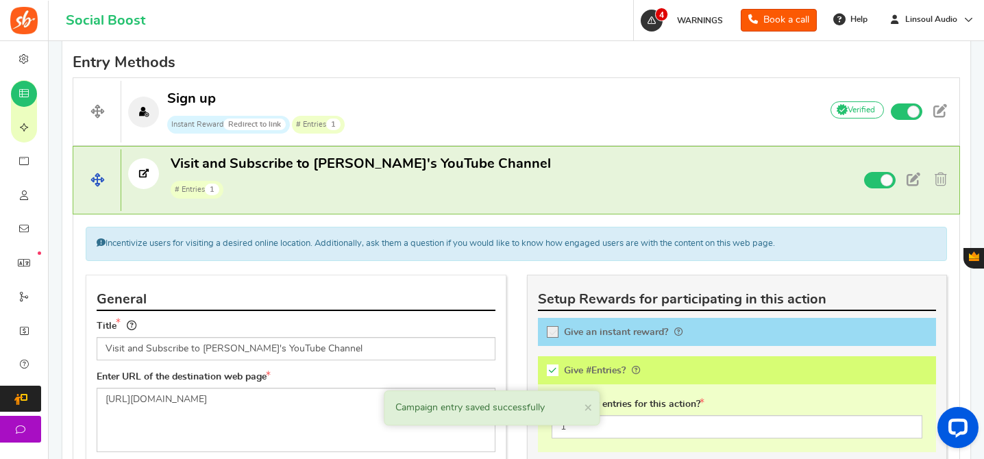
click at [469, 190] on span "# Entries 1" at bounding box center [361, 188] width 380 height 21
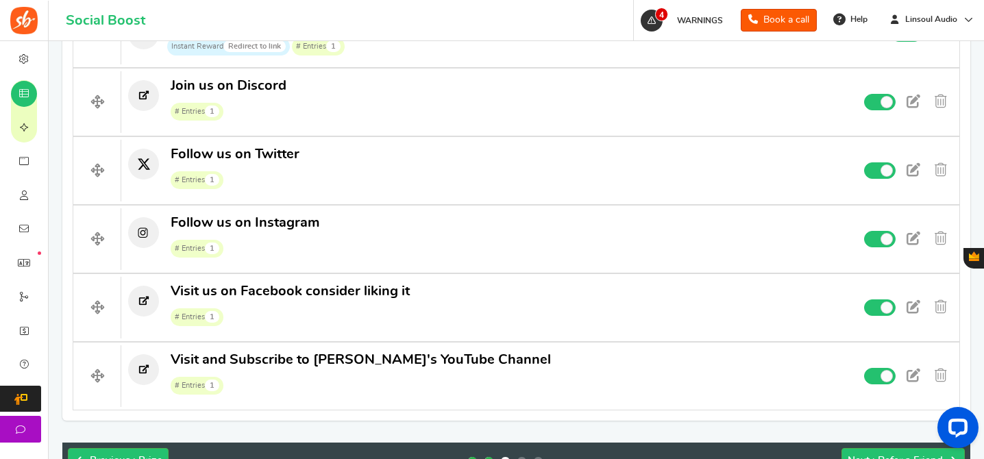
scroll to position [781, 0]
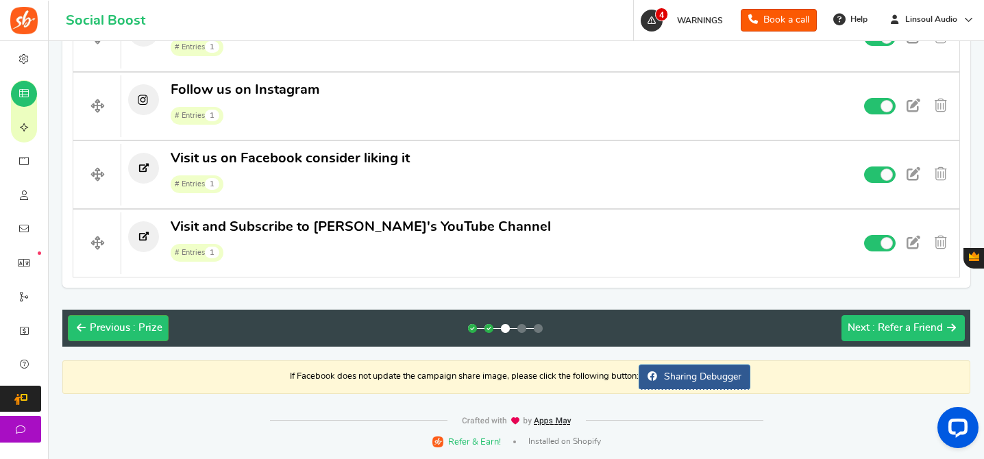
click at [864, 338] on button "Next : Refer a Friend" at bounding box center [902, 328] width 123 height 26
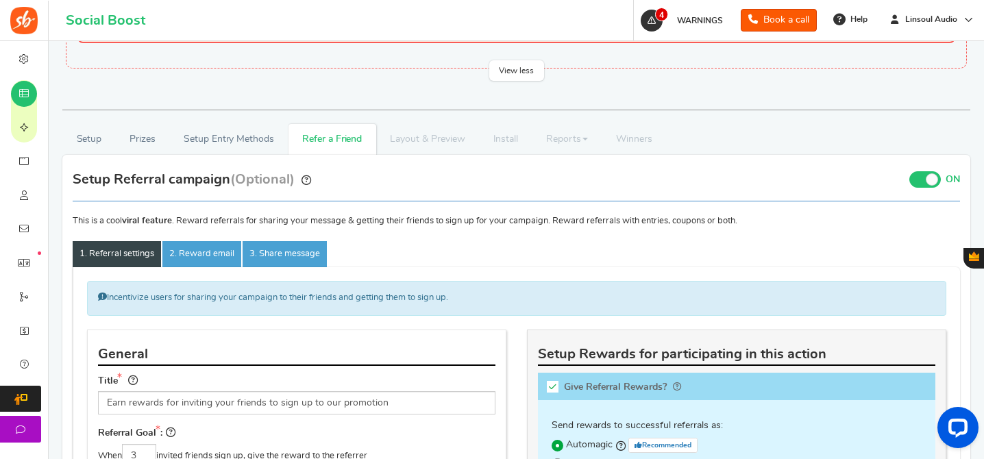
scroll to position [115, 0]
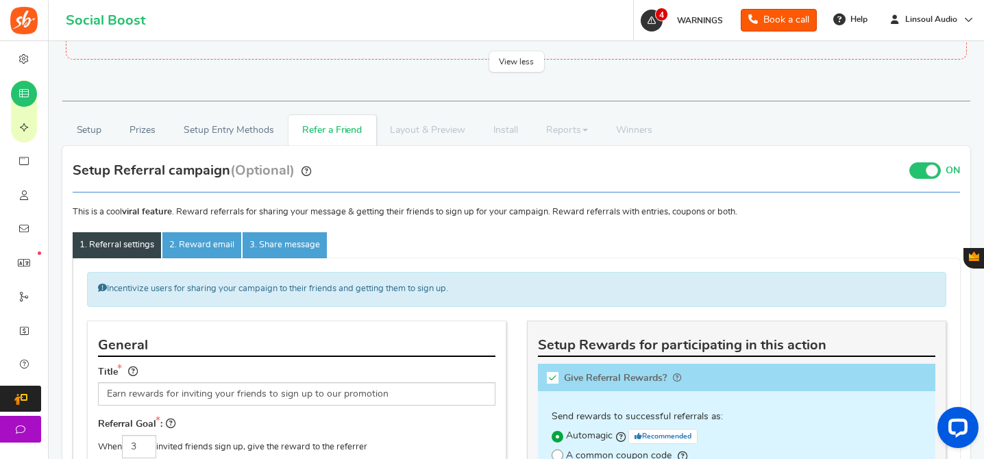
click at [928, 169] on span at bounding box center [932, 170] width 12 height 12
click at [0, 0] on input "ON OFF" at bounding box center [0, 0] width 0 height 0
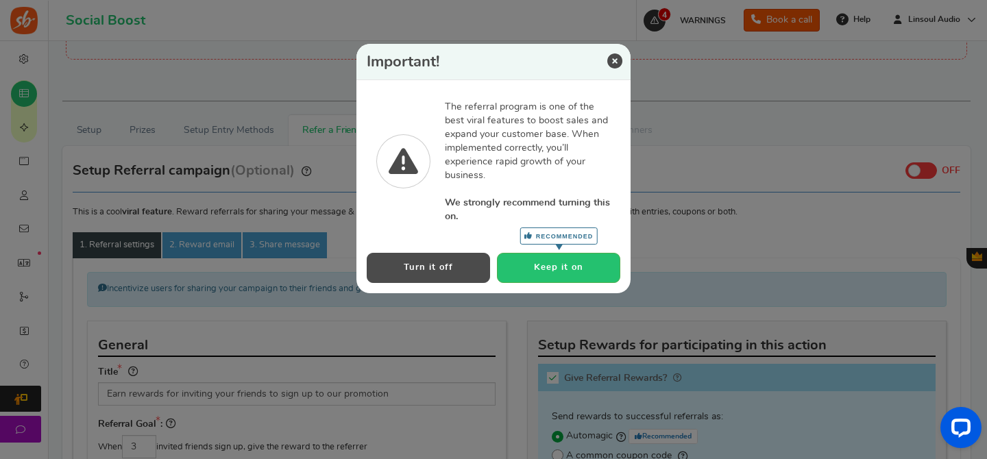
click at [446, 269] on button "Turn it off" at bounding box center [428, 267] width 123 height 29
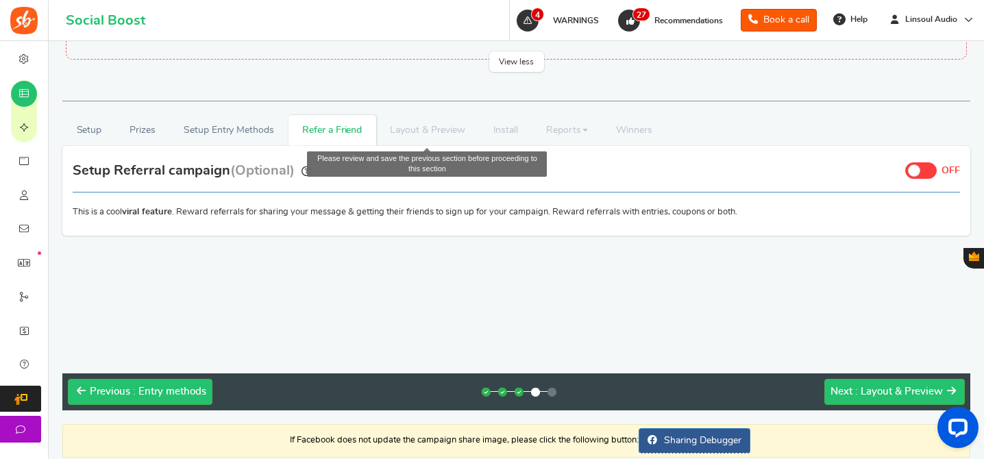
click at [412, 137] on li "Layout & Preview" at bounding box center [427, 130] width 103 height 31
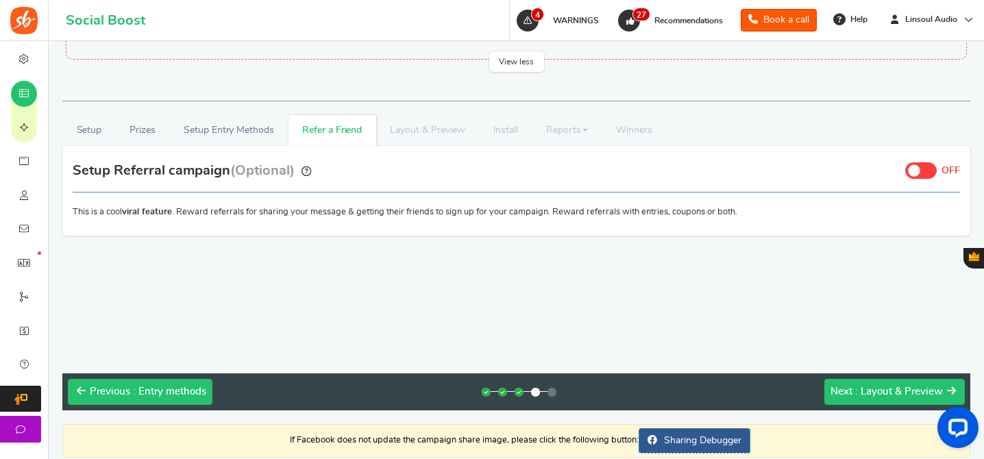
click at [901, 381] on button "Next : Layout & Preview" at bounding box center [894, 392] width 140 height 26
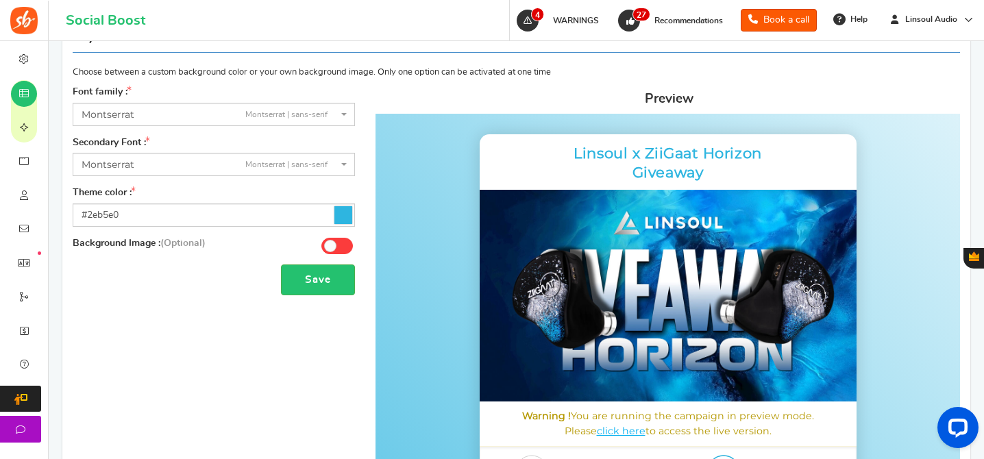
scroll to position [225, 0]
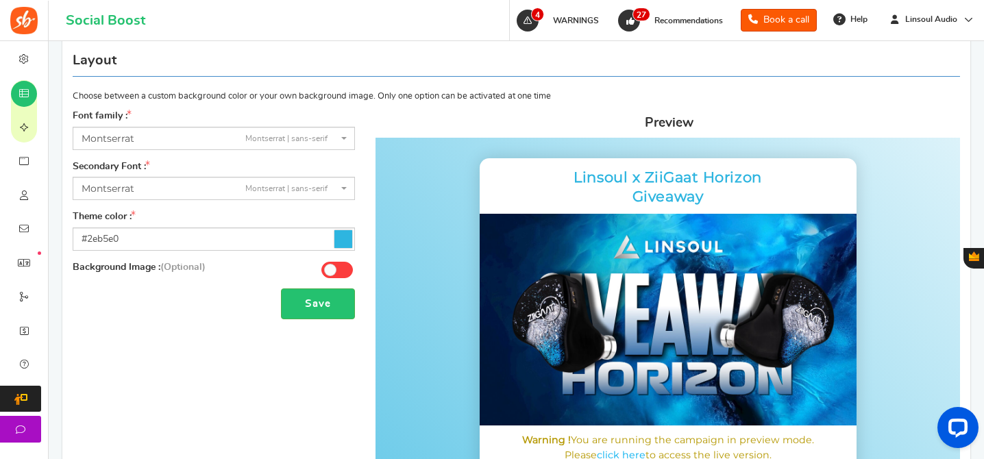
click at [120, 193] on span "Montserrat" at bounding box center [108, 188] width 53 height 12
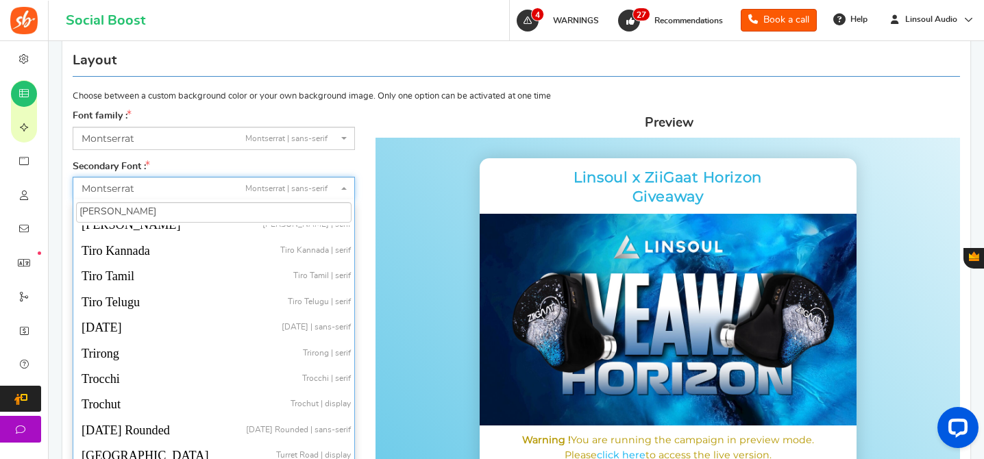
scroll to position [0, 0]
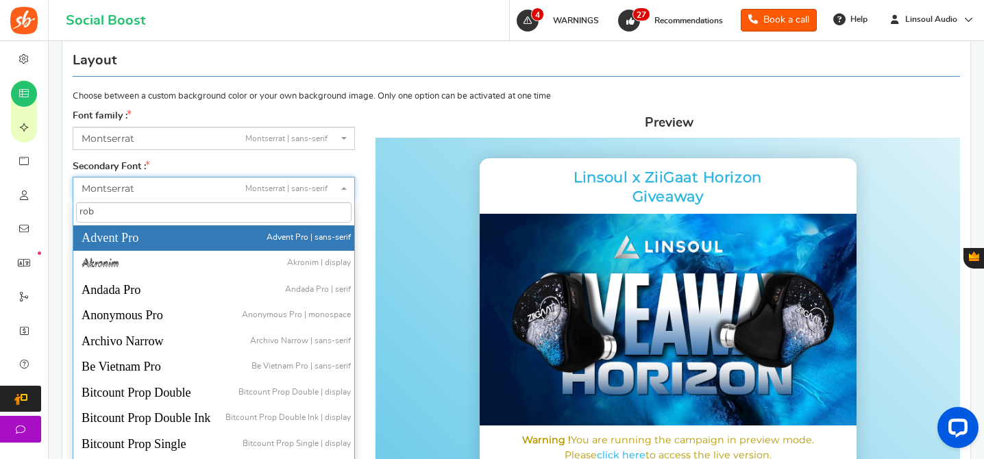
type input "robo"
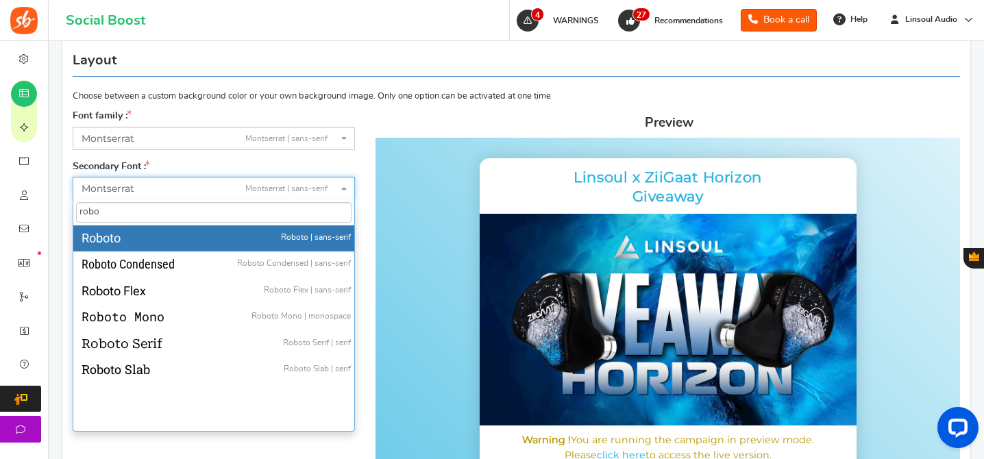
select select "1521"
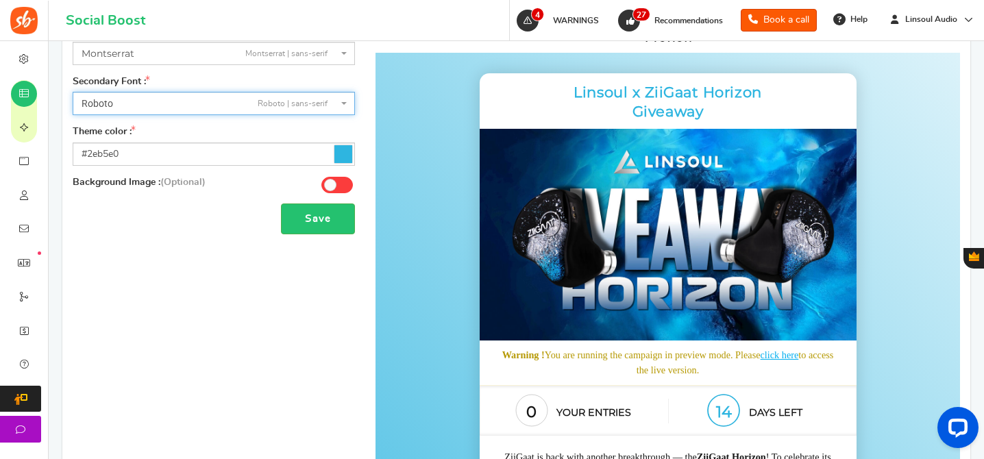
scroll to position [376, 0]
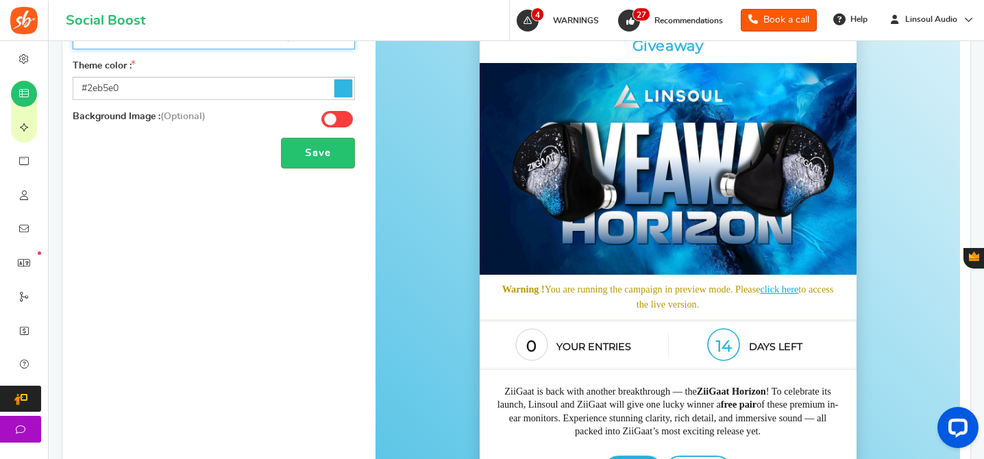
click at [291, 352] on div "Font family : ABeeZeesans-serif [PERSON_NAME] Displaydisplay AR One Sanssans-se…" at bounding box center [516, 406] width 908 height 895
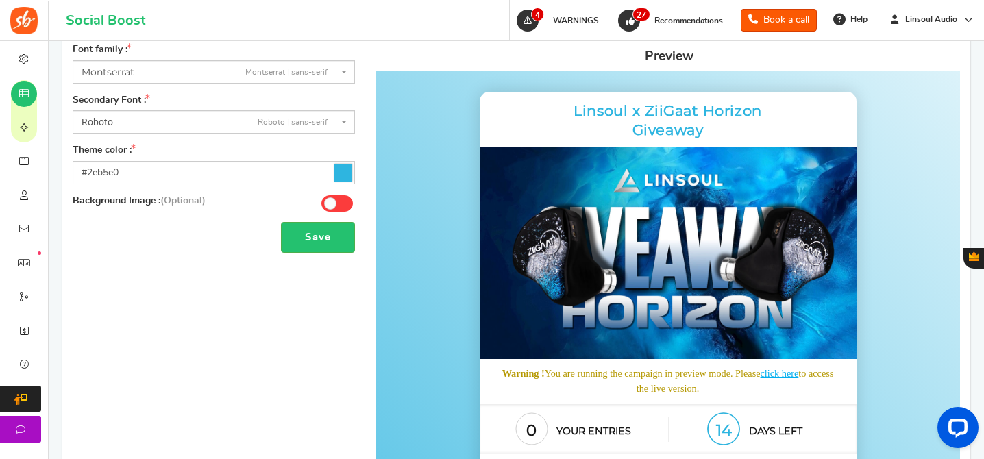
scroll to position [256, 0]
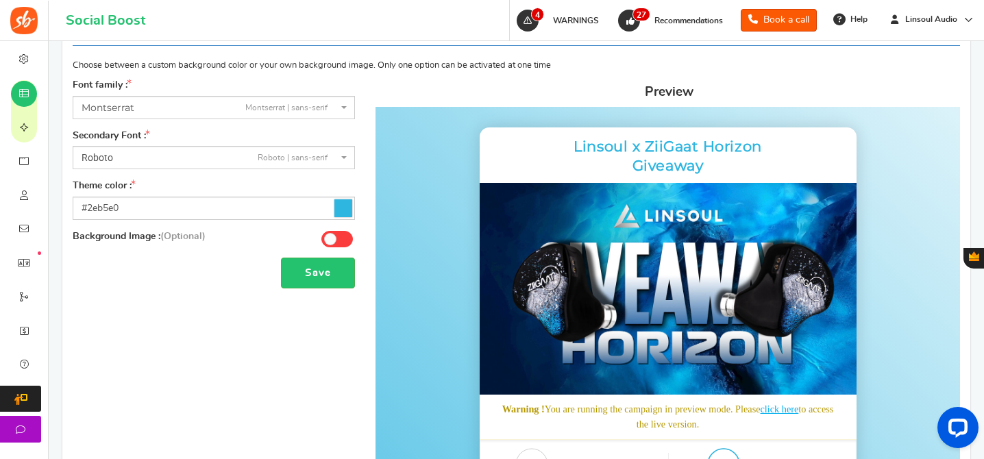
click at [347, 205] on icon at bounding box center [343, 208] width 18 height 18
click at [347, 205] on input "#2eb5e0" at bounding box center [214, 208] width 282 height 23
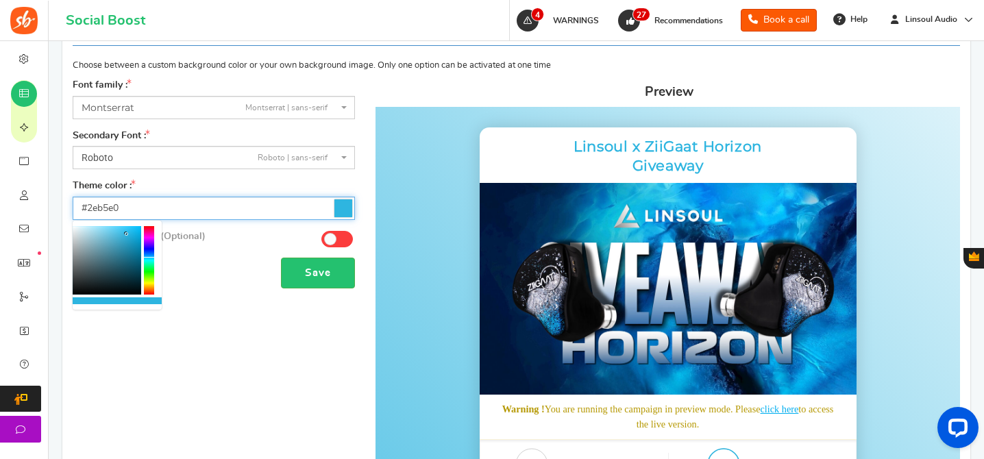
click at [129, 259] on div at bounding box center [107, 260] width 69 height 69
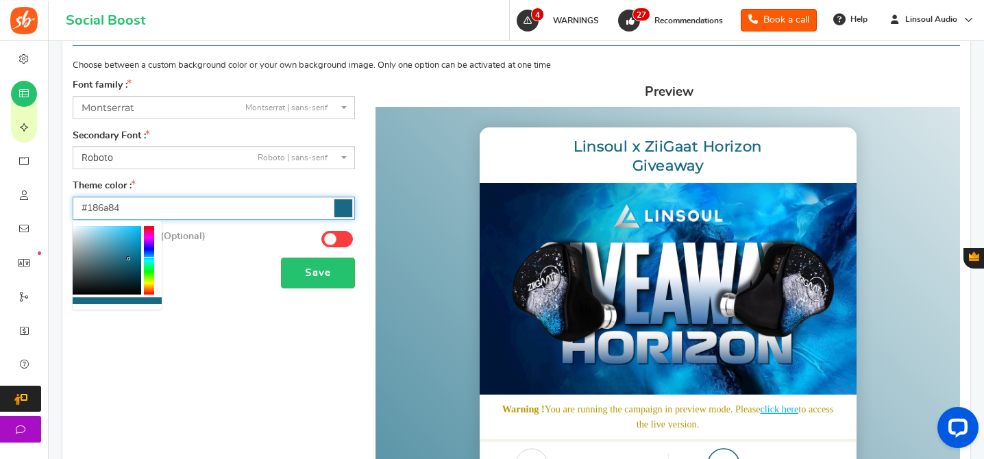
type input "#0e4b5e"
click at [131, 269] on div at bounding box center [107, 260] width 69 height 69
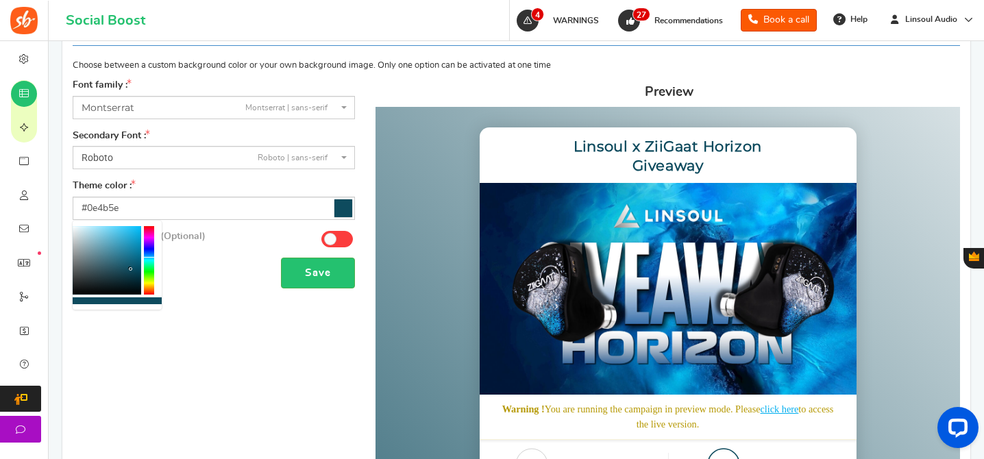
click at [226, 258] on div "Save" at bounding box center [214, 273] width 282 height 31
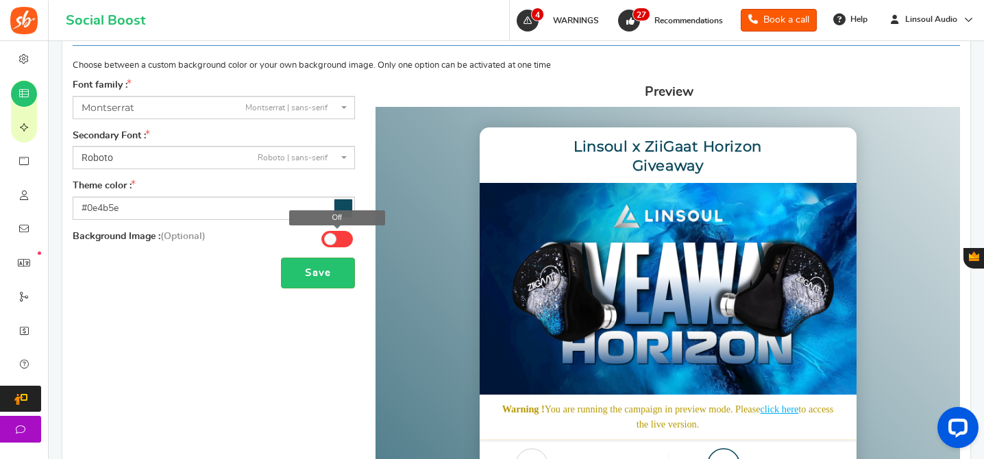
click at [338, 238] on span at bounding box center [337, 239] width 32 height 16
click at [0, 0] on input "Off" at bounding box center [0, 0] width 0 height 0
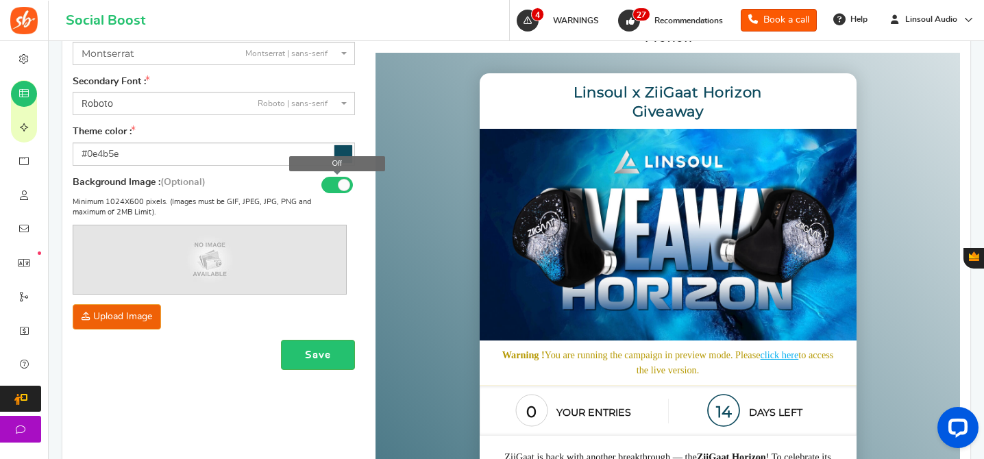
scroll to position [353, 0]
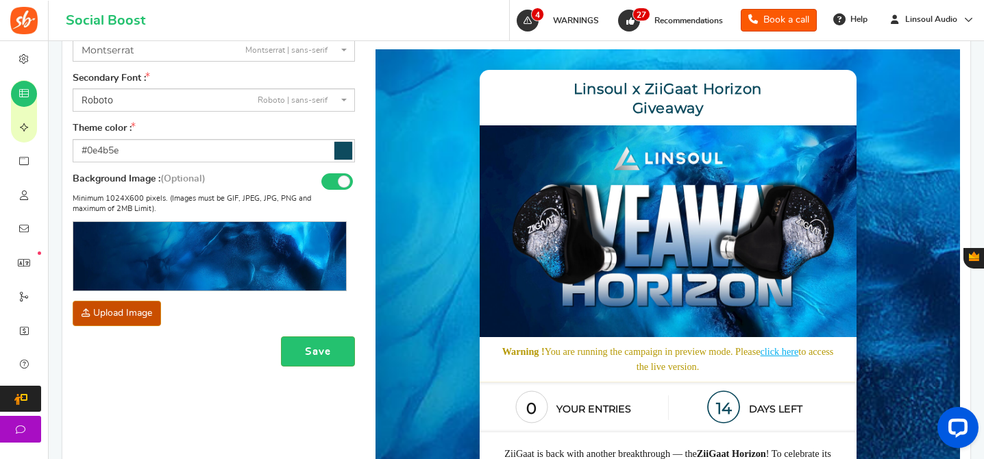
scroll to position [265, 0]
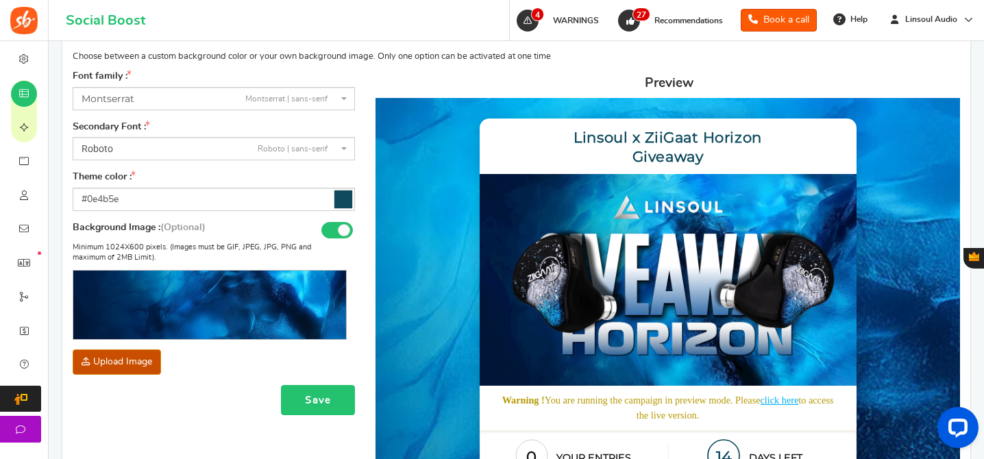
click at [315, 405] on button "Save" at bounding box center [318, 400] width 74 height 31
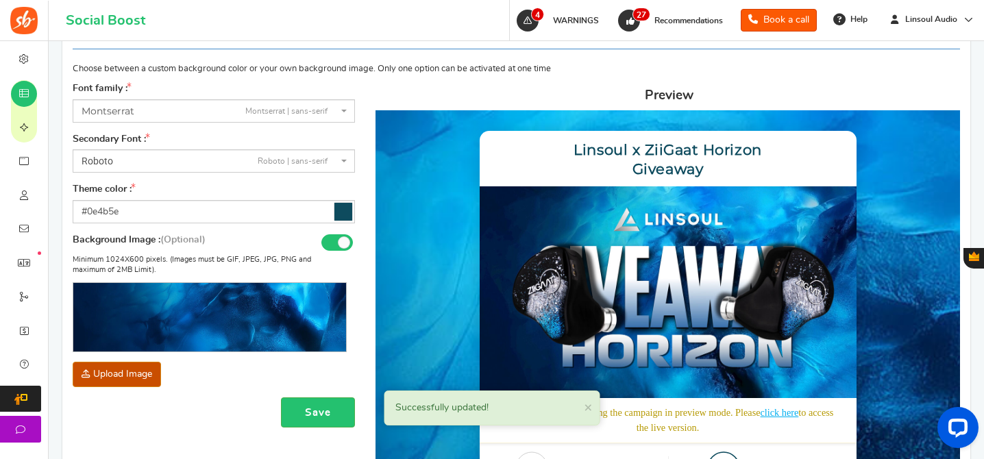
scroll to position [0, 0]
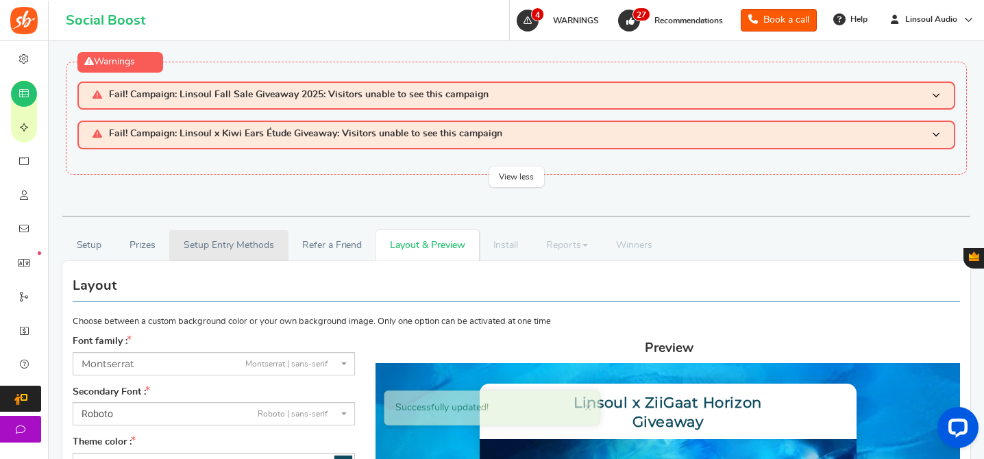
click at [215, 240] on link "Setup Entry Methods" at bounding box center [228, 245] width 119 height 31
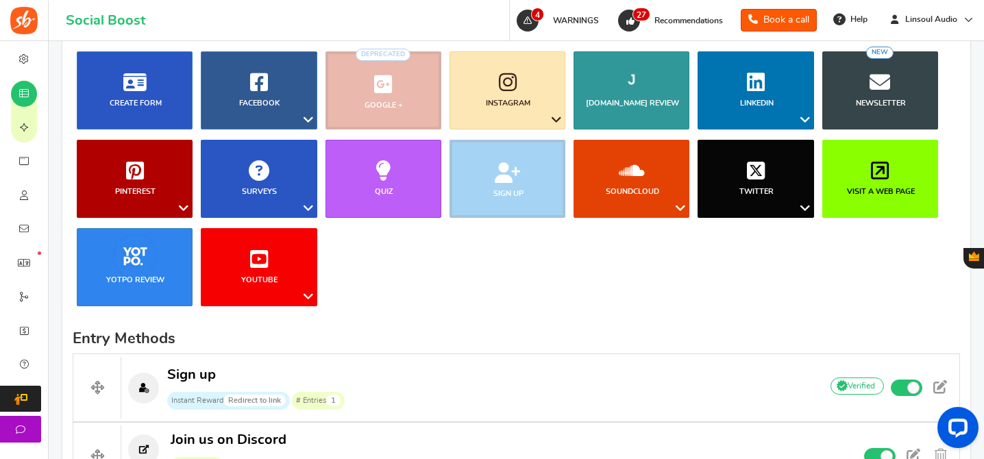
scroll to position [198, 0]
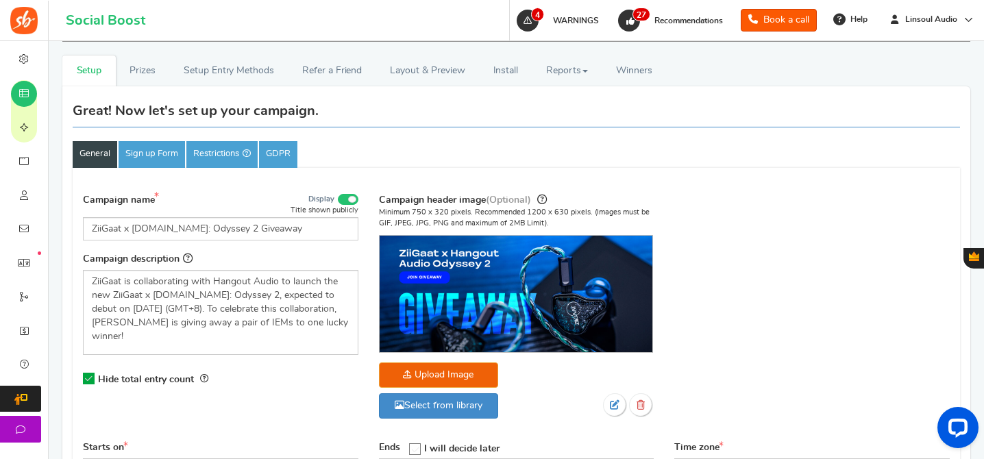
scroll to position [199, 0]
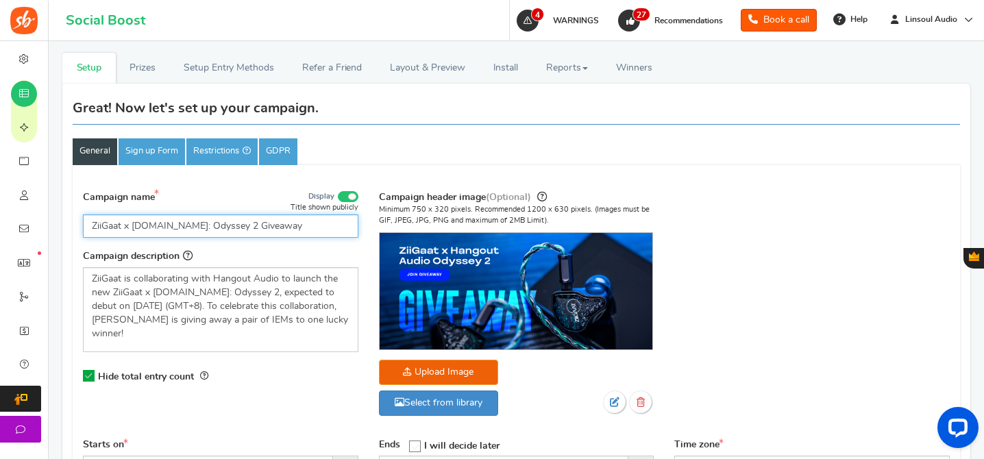
click at [276, 219] on input "ZiiGaat x [DOMAIN_NAME]: Odyssey 2 Giveaway" at bounding box center [220, 225] width 275 height 23
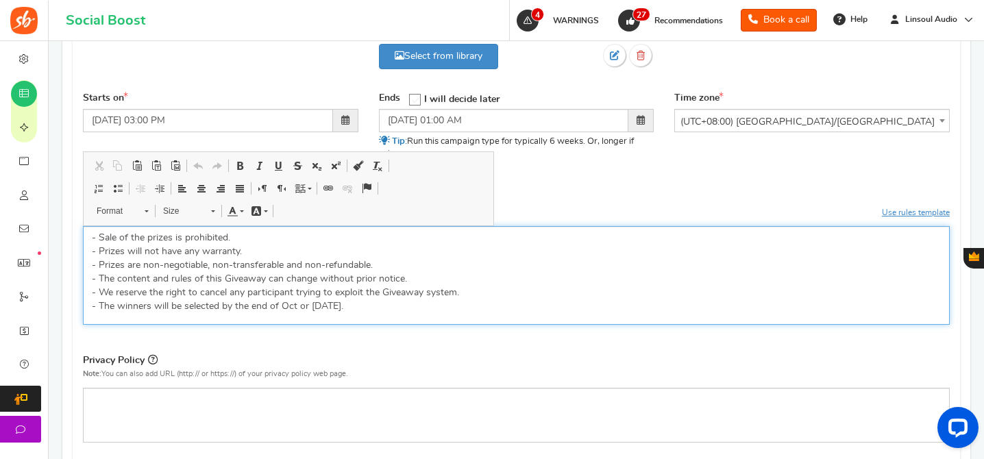
click at [275, 283] on p "- Sale of the prizes is prohibited. - Prizes will not have any warranty. - Priz…" at bounding box center [516, 272] width 849 height 82
copy p "- Sale of the prizes is prohibited. - Prizes will not have any warranty. - Priz…"
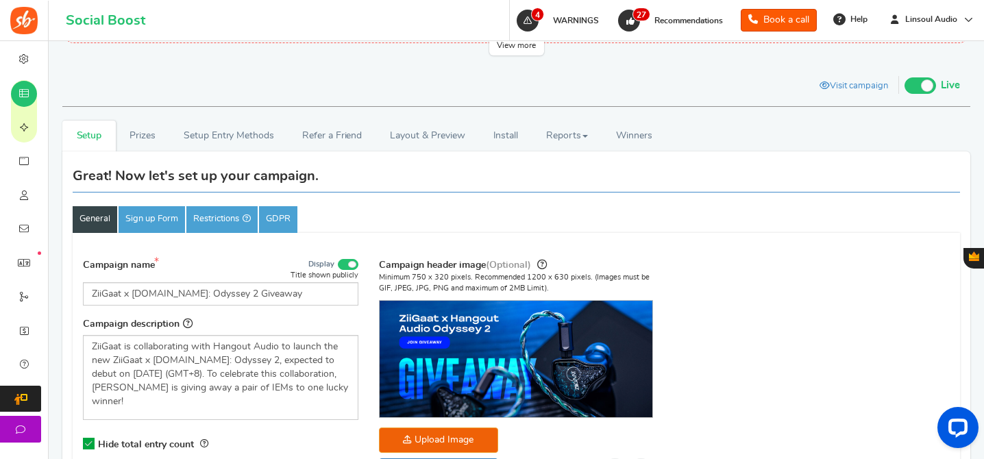
scroll to position [54, 0]
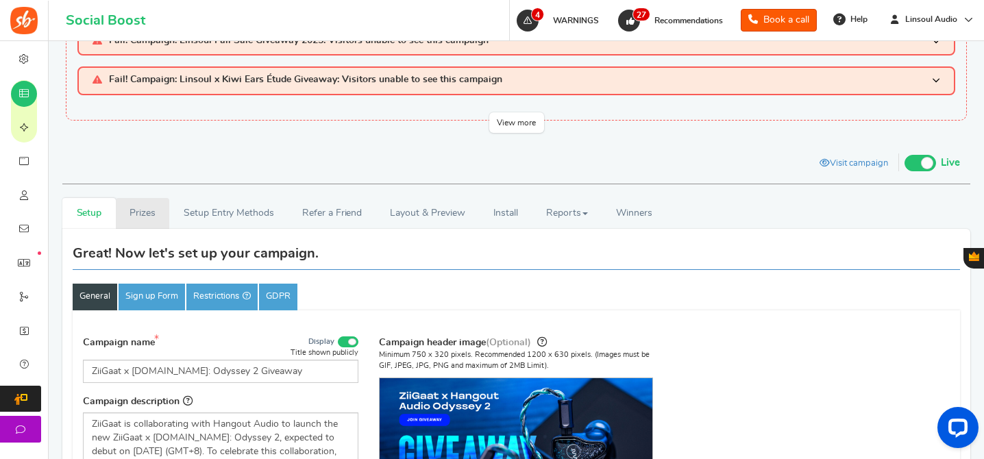
click at [146, 226] on link "Prizes" at bounding box center [143, 213] width 54 height 31
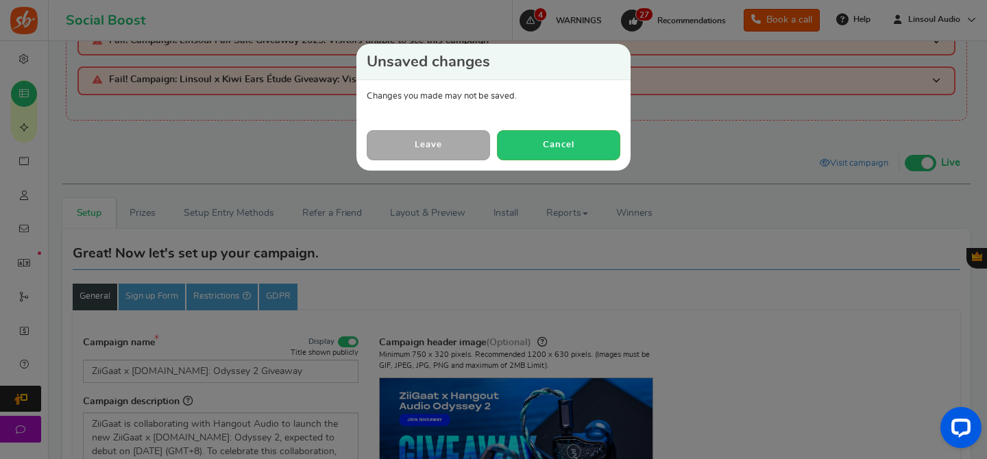
click at [408, 144] on link "Leave" at bounding box center [428, 144] width 123 height 29
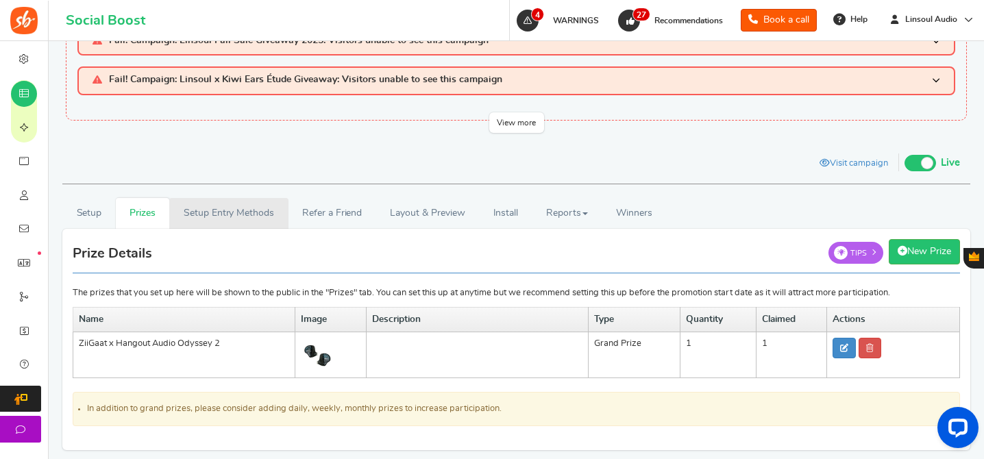
click at [249, 202] on link "Setup Entry Methods" at bounding box center [228, 213] width 119 height 31
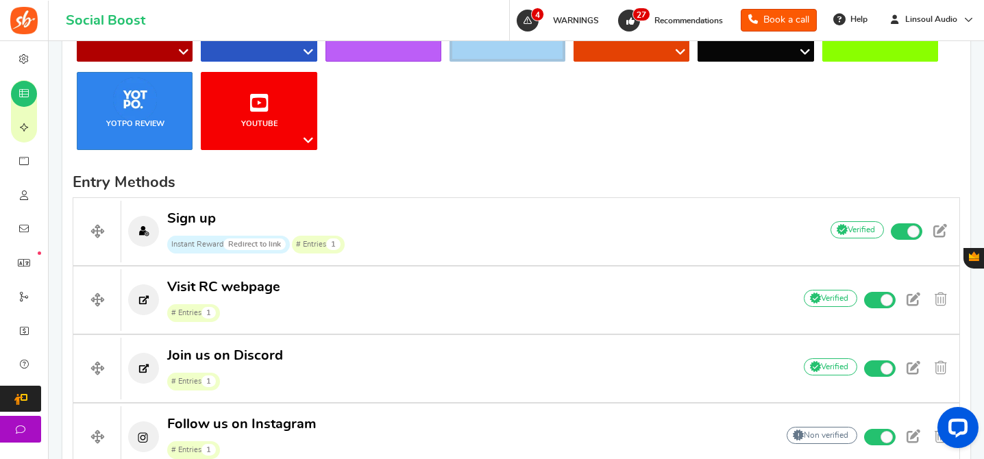
scroll to position [616, 0]
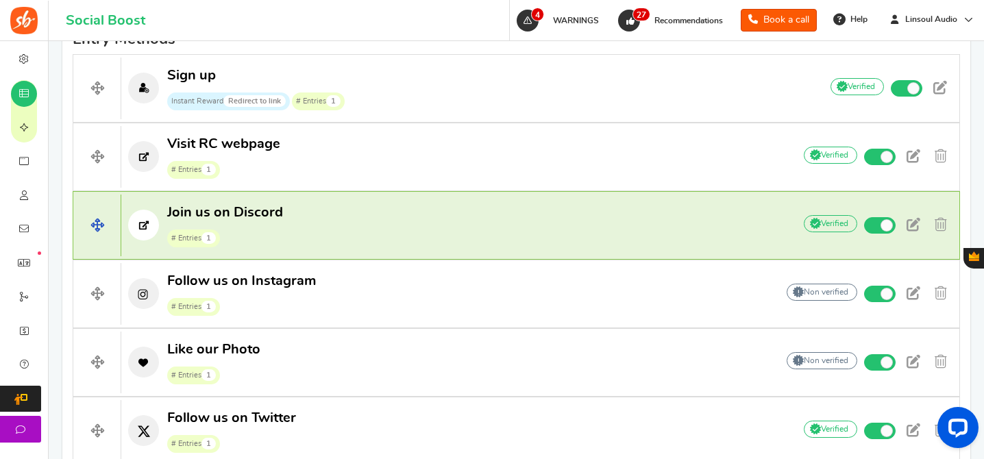
click at [375, 214] on p "Join us on Discord # Entries 1" at bounding box center [450, 225] width 658 height 44
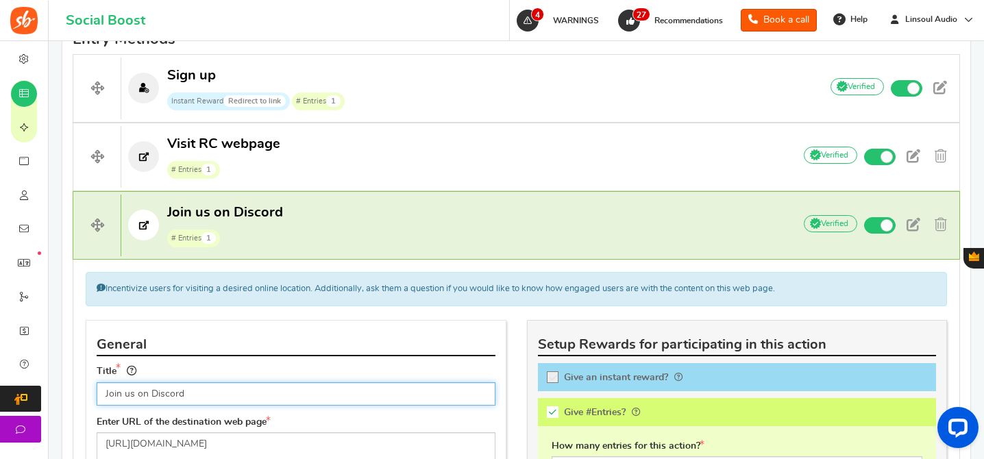
scroll to position [826, 0]
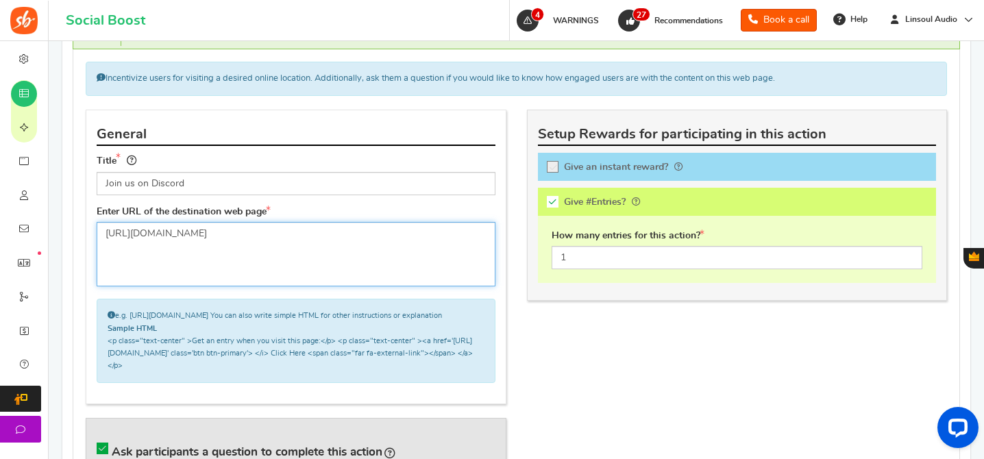
click at [222, 235] on textarea "[URL][DOMAIN_NAME]" at bounding box center [296, 254] width 399 height 64
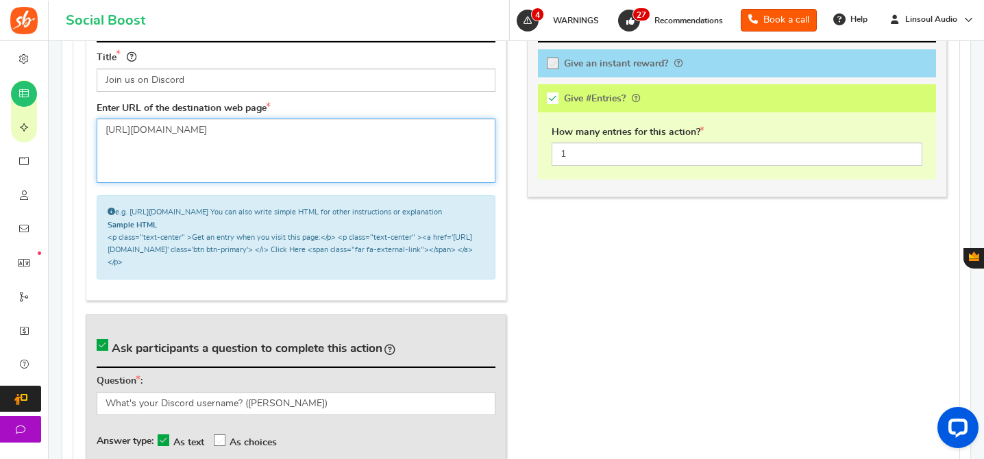
scroll to position [1080, 0]
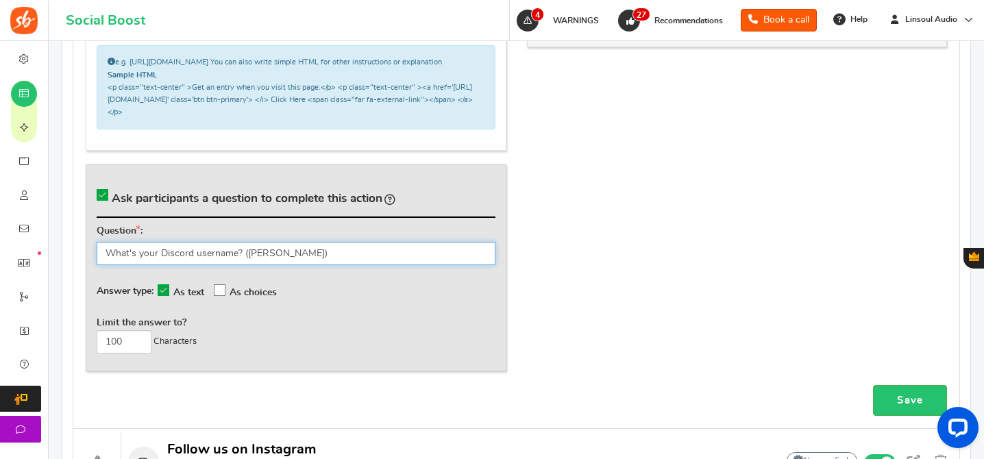
click at [232, 261] on input "What's your Discord username? ([PERSON_NAME])" at bounding box center [296, 253] width 399 height 23
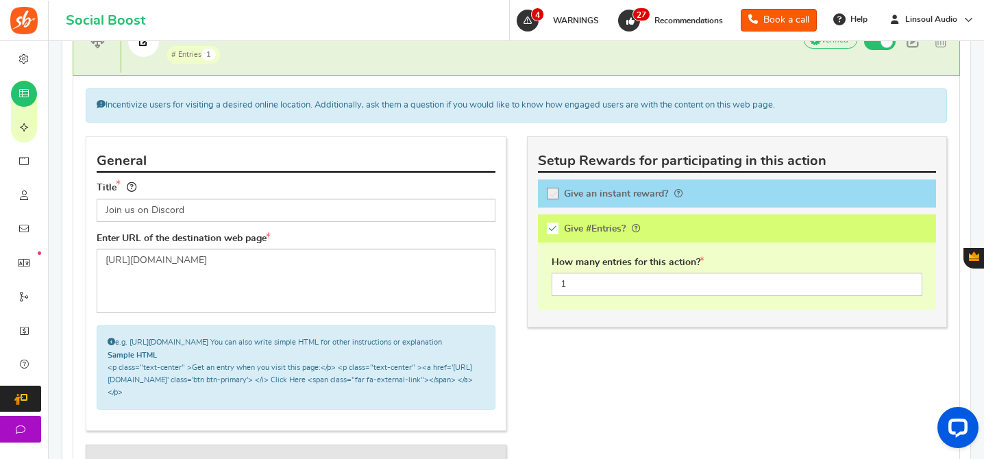
scroll to position [779, 0]
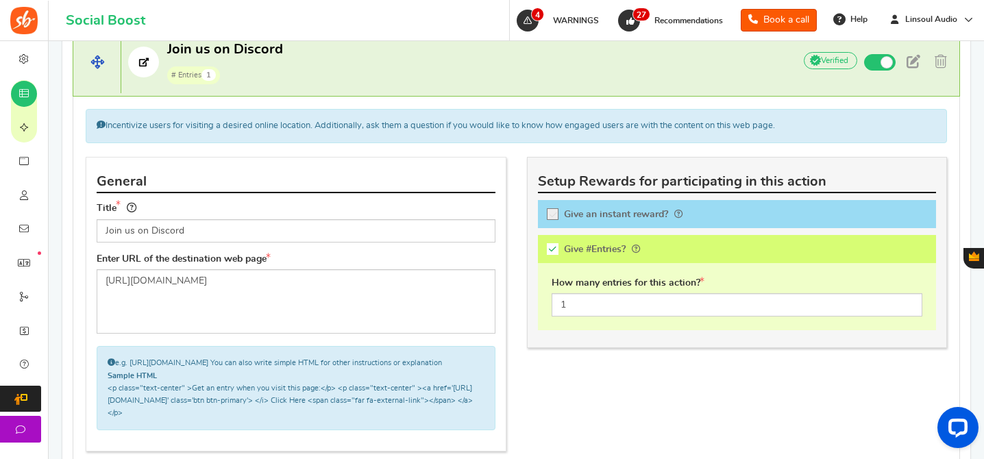
click at [559, 91] on h4 "Join us on Discord # Entries 1 Add Your API credentials Non verified Due to pla…" at bounding box center [516, 62] width 887 height 69
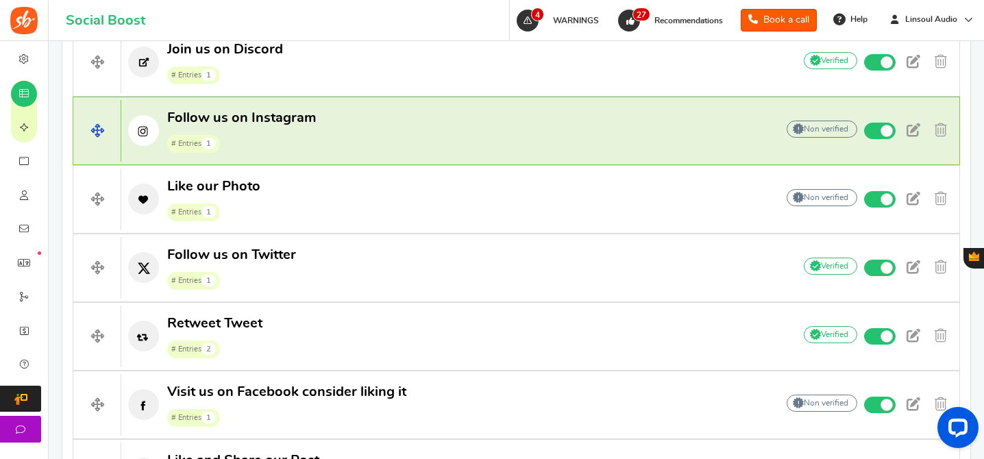
click at [497, 137] on p "Follow us on Instagram # Entries 1" at bounding box center [441, 131] width 641 height 44
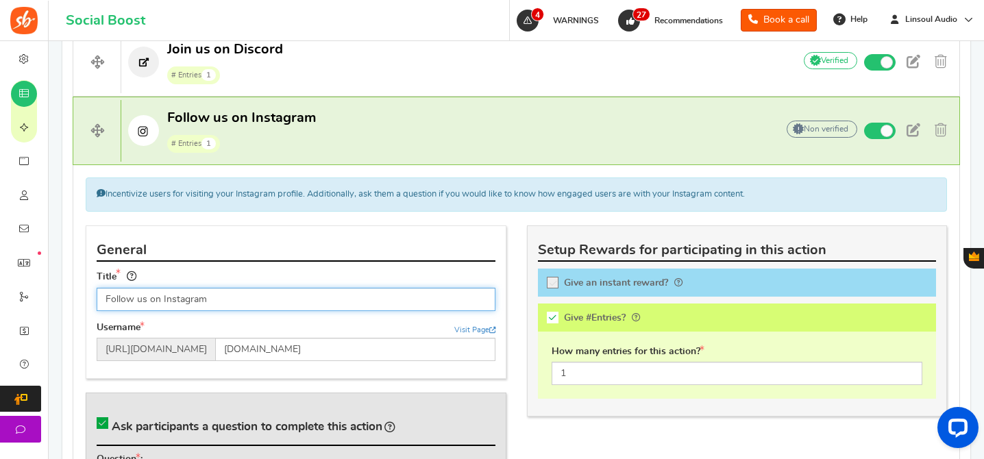
scroll to position [622, 0]
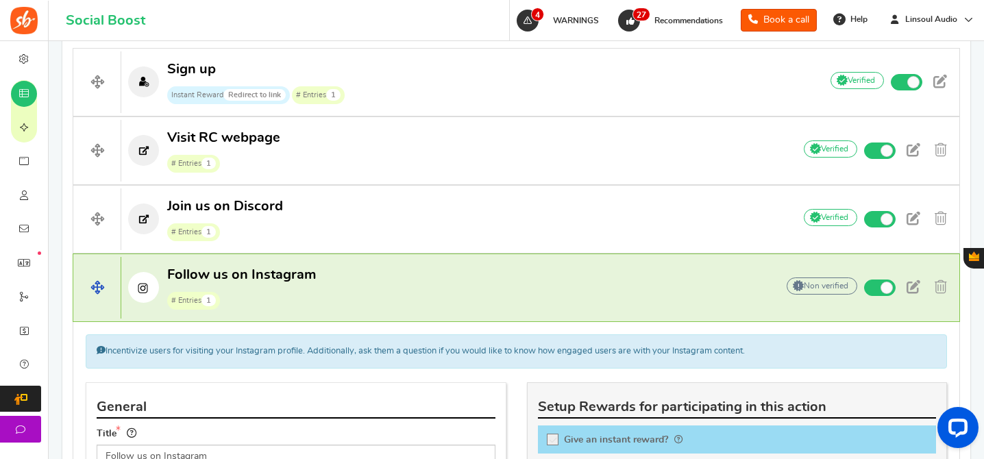
click at [336, 301] on p "Follow us on Instagram # Entries 1" at bounding box center [441, 288] width 641 height 44
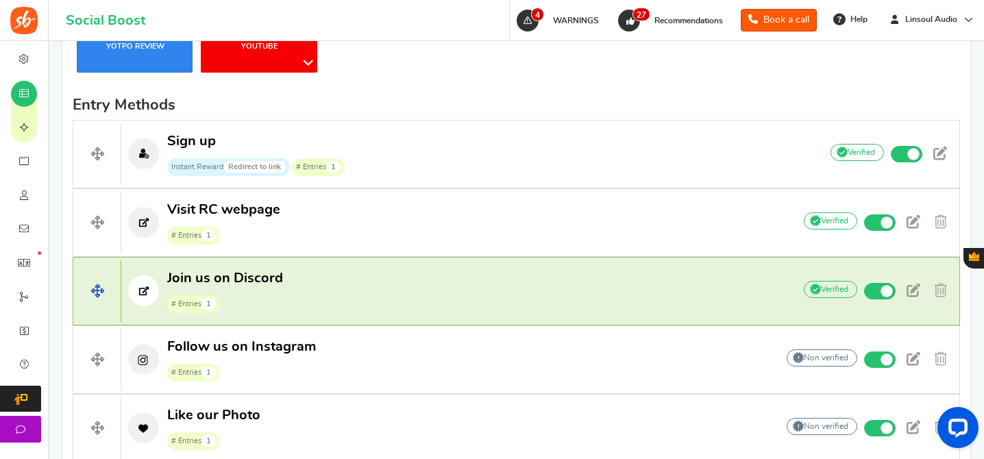
scroll to position [686, 0]
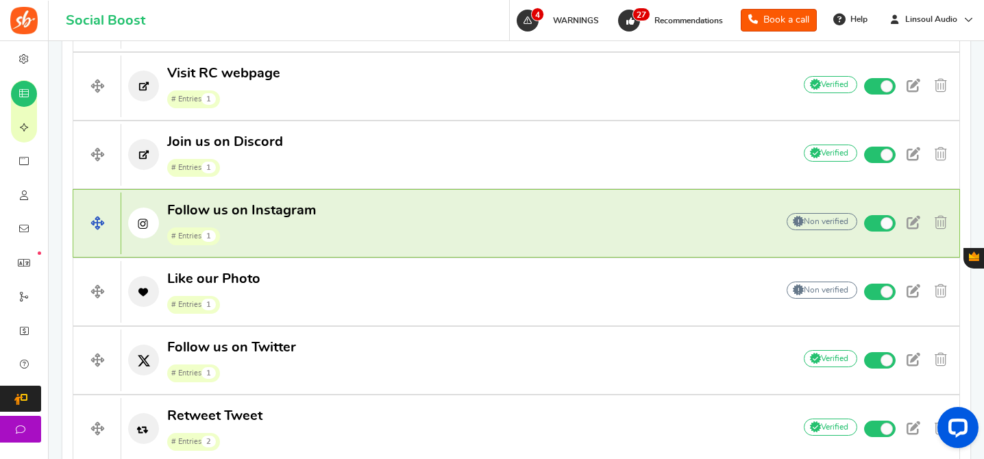
click at [467, 222] on p "Follow us on Instagram # Entries 1" at bounding box center [441, 223] width 641 height 44
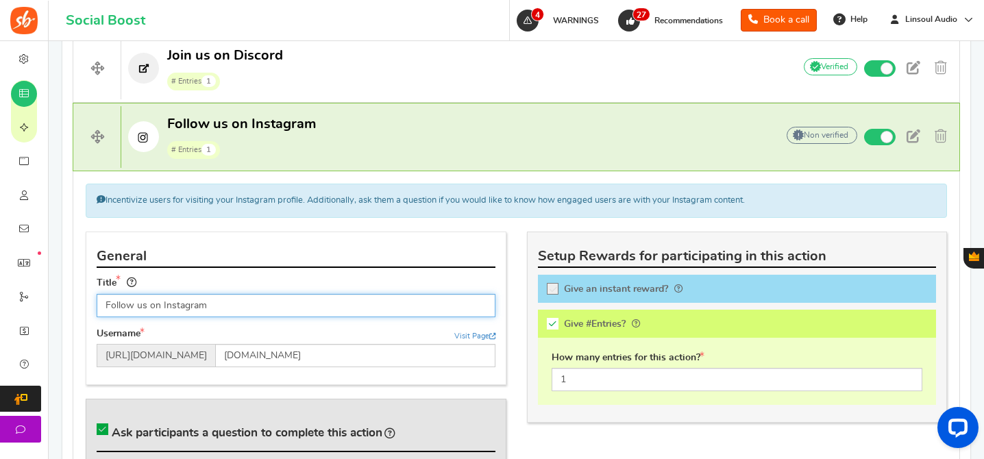
scroll to position [837, 0]
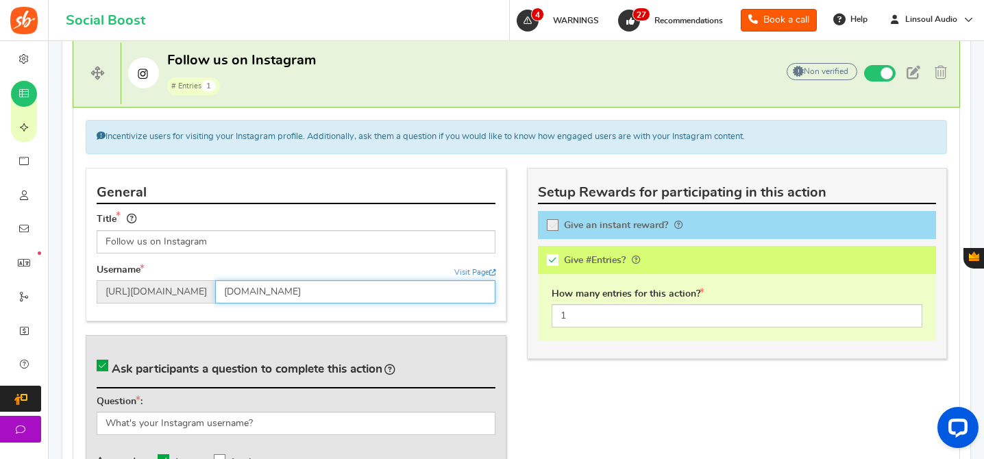
click at [265, 282] on input "[DOMAIN_NAME]" at bounding box center [355, 291] width 280 height 23
click at [151, 434] on div "Question : What's your Instagram username? Answer type: As text As choices Limi…" at bounding box center [296, 459] width 399 height 129
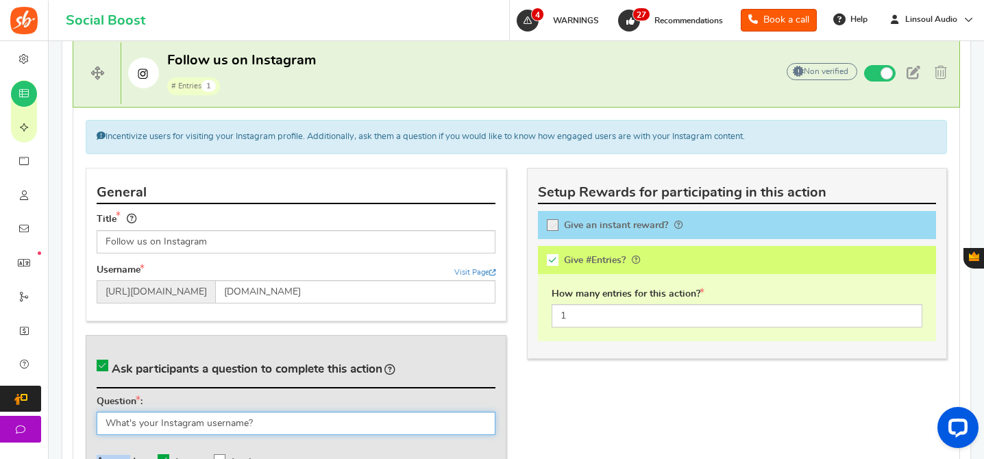
click at [170, 430] on input "What's your Instagram username?" at bounding box center [296, 423] width 399 height 23
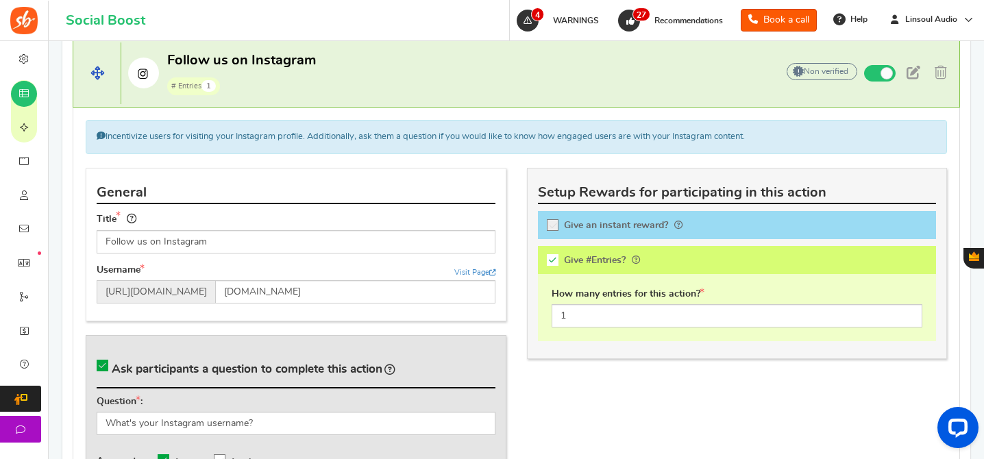
click at [444, 89] on p "Follow us on Instagram # Entries 1" at bounding box center [441, 73] width 641 height 44
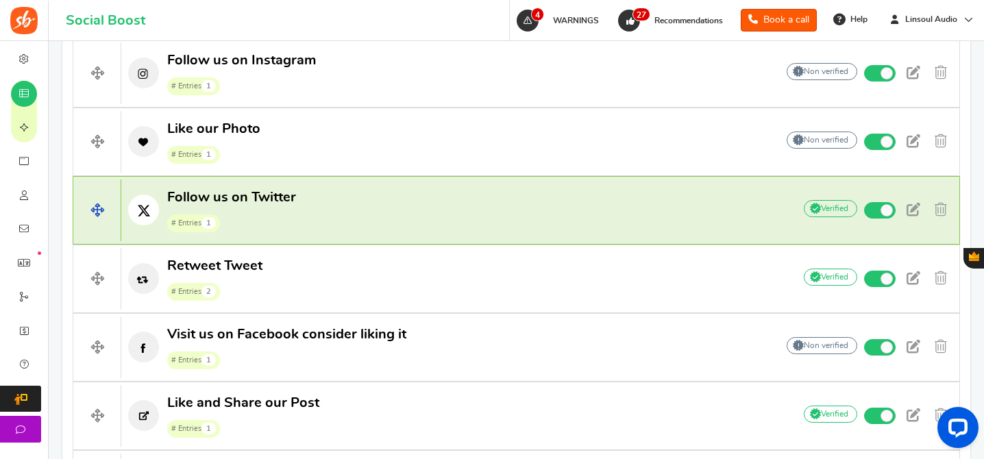
click at [350, 207] on p "Follow us on Twitter # Entries 1" at bounding box center [450, 210] width 658 height 44
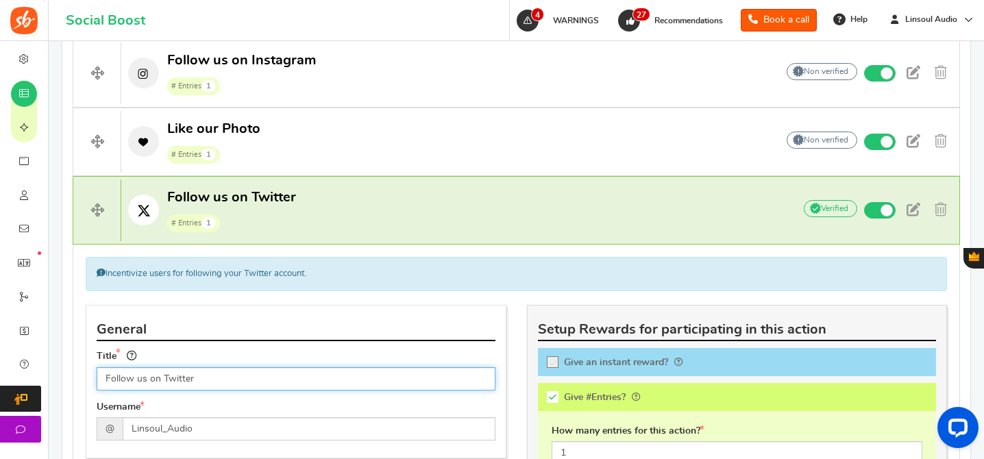
click at [227, 371] on input "Follow us on Twitter" at bounding box center [296, 378] width 399 height 23
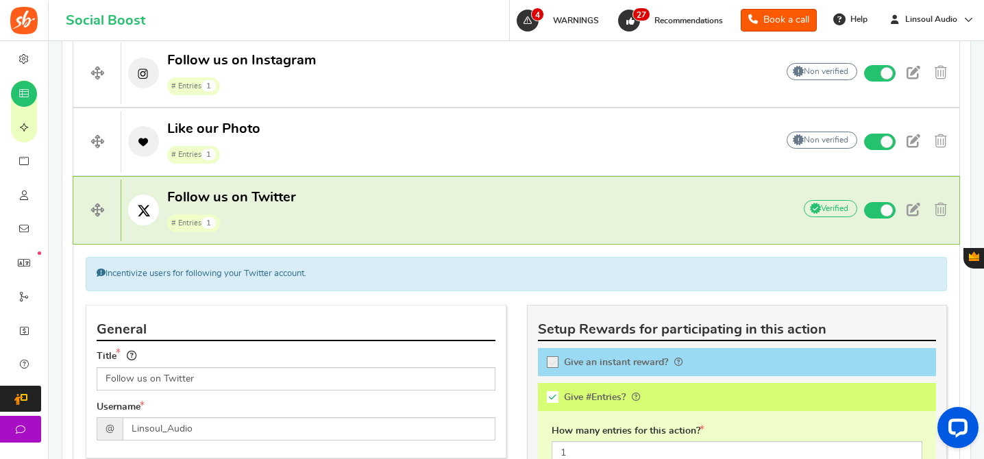
click at [167, 409] on div "Username @ Linsoul_Audio" at bounding box center [296, 421] width 399 height 40
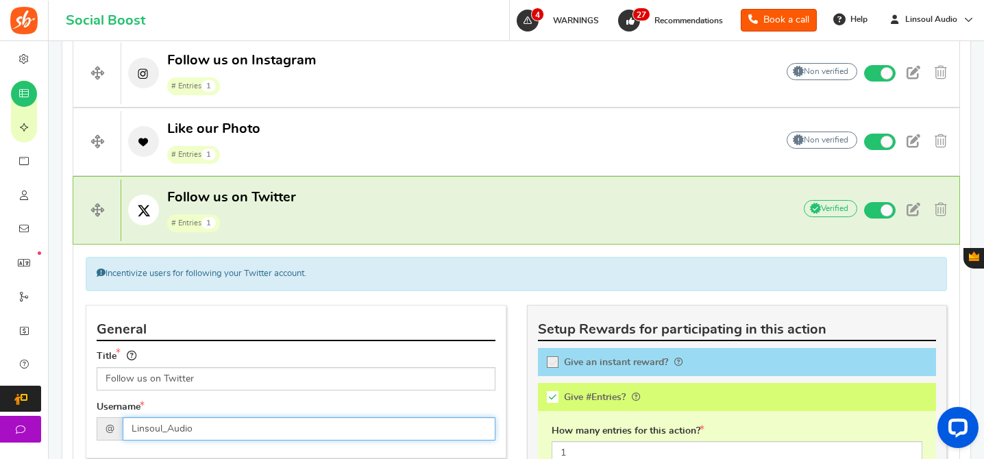
click at [206, 428] on input "Linsoul_Audio" at bounding box center [309, 428] width 373 height 23
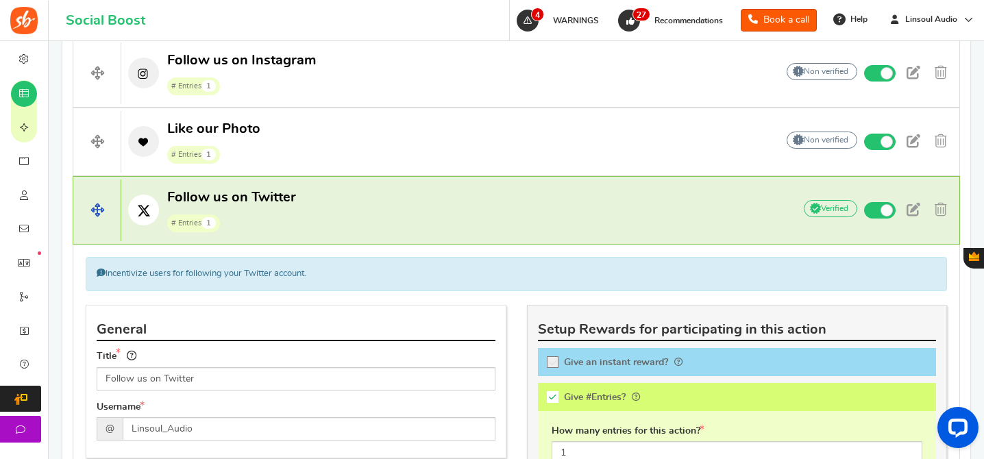
click at [411, 230] on p "Follow us on Twitter # Entries 1" at bounding box center [450, 210] width 658 height 44
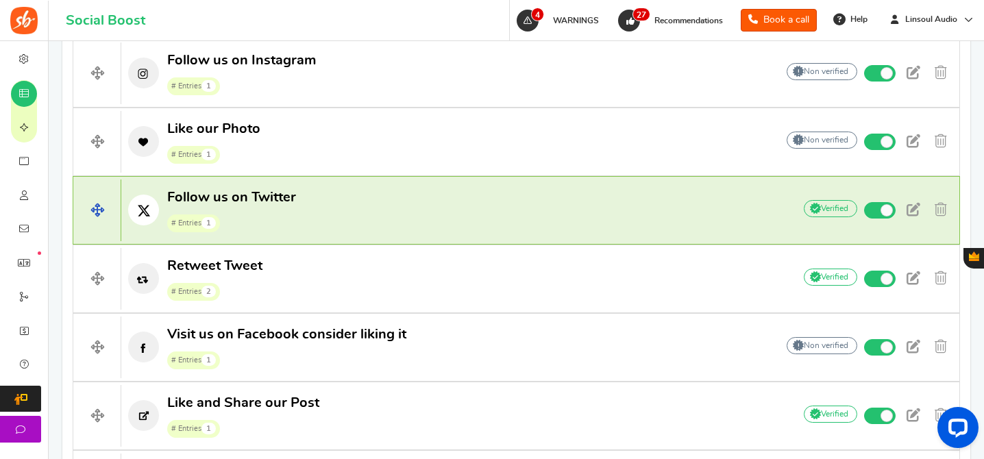
scroll to position [1032, 0]
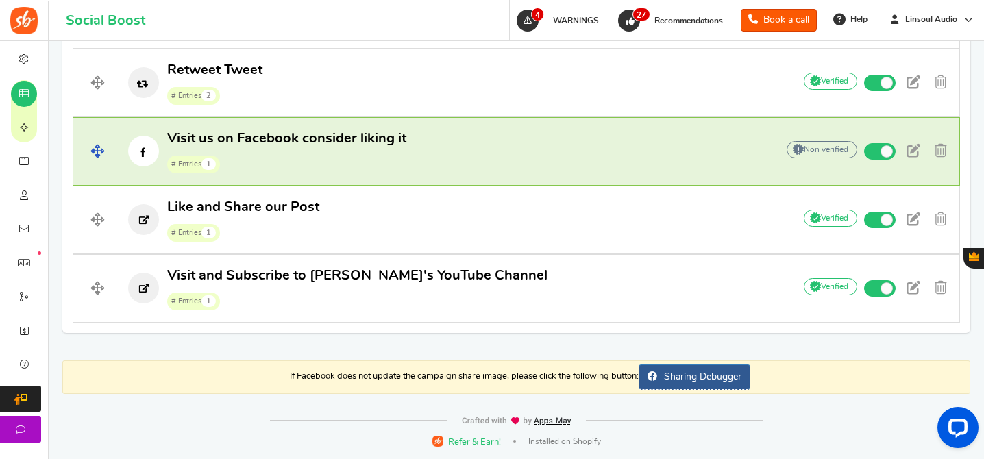
click at [518, 143] on p "Visit us on Facebook consider liking it # Entries 1" at bounding box center [441, 151] width 641 height 44
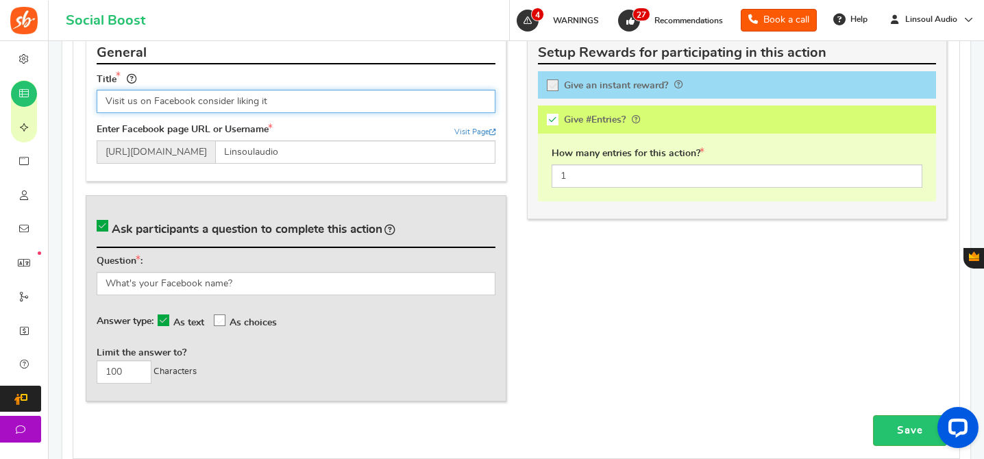
scroll to position [1131, 0]
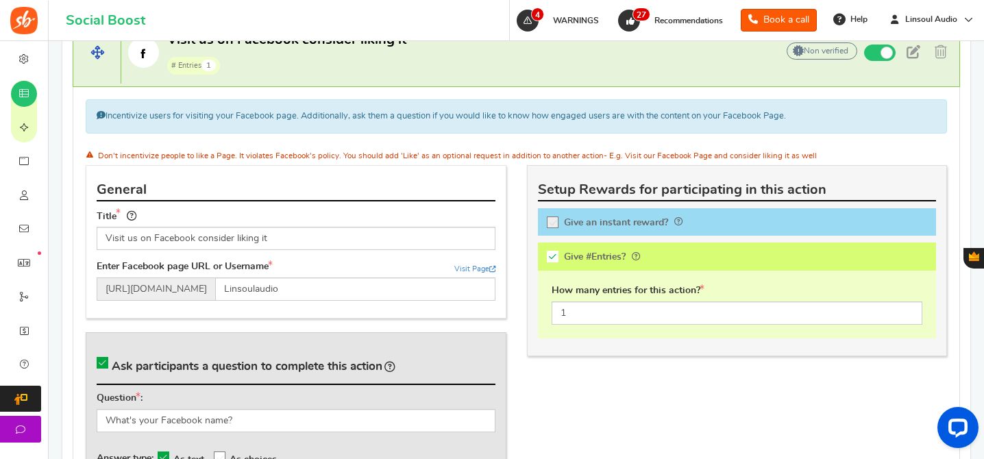
click at [369, 71] on span "# Entries 1" at bounding box center [286, 64] width 239 height 21
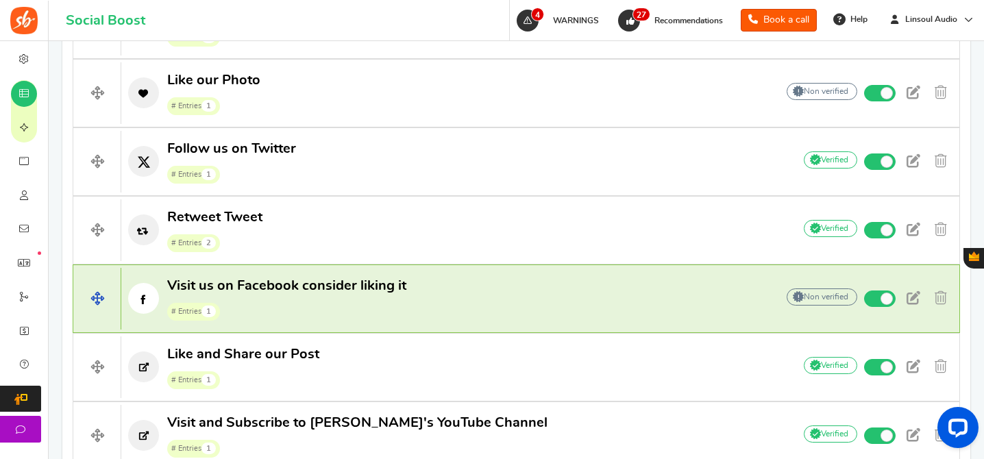
scroll to position [993, 0]
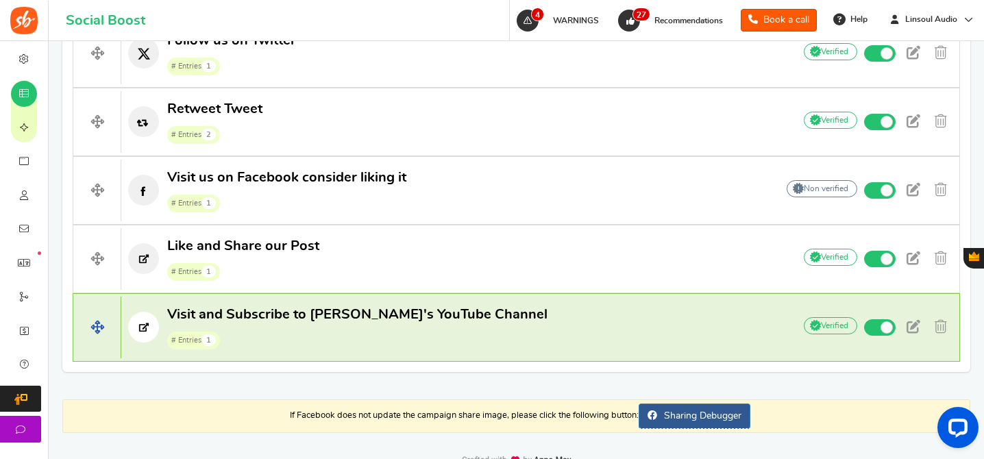
click at [434, 317] on span "Visit and Subscribe to [PERSON_NAME]'s YouTube Channel" at bounding box center [357, 315] width 380 height 14
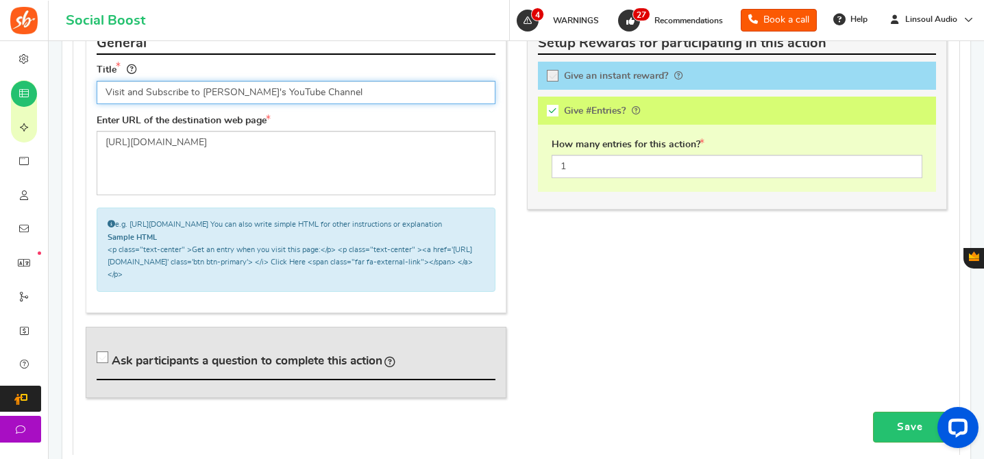
scroll to position [1424, 0]
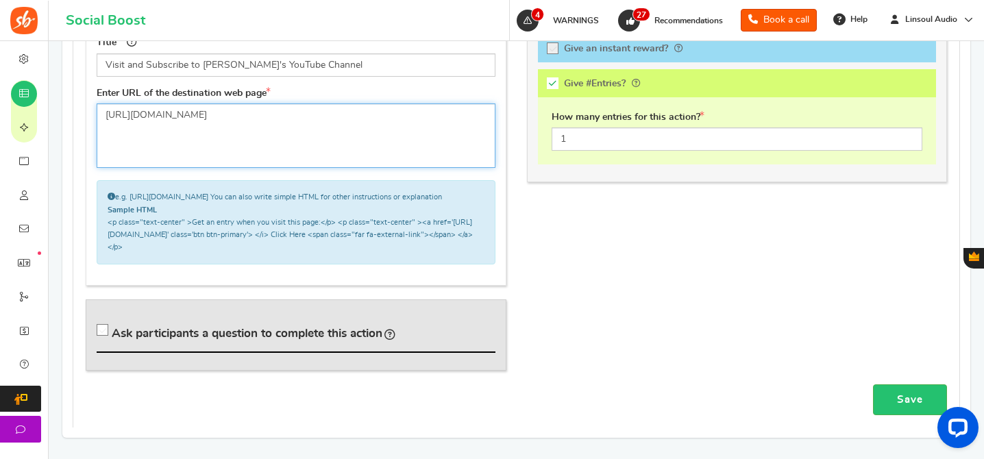
click at [262, 109] on textarea "[URL][DOMAIN_NAME]" at bounding box center [296, 135] width 399 height 64
